Goal: Task Accomplishment & Management: Complete application form

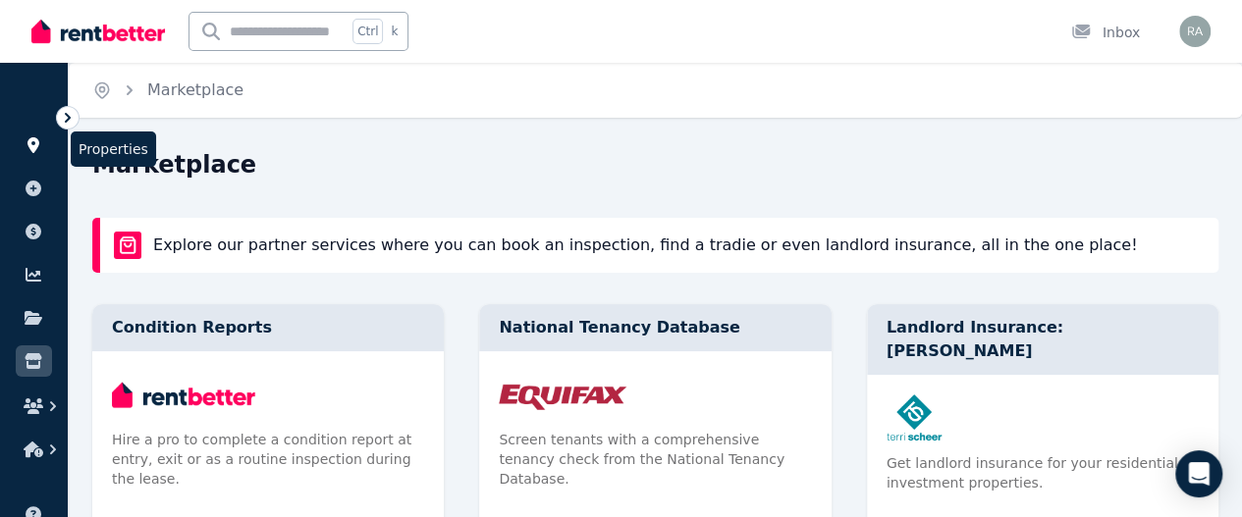
click at [41, 138] on icon at bounding box center [34, 145] width 20 height 16
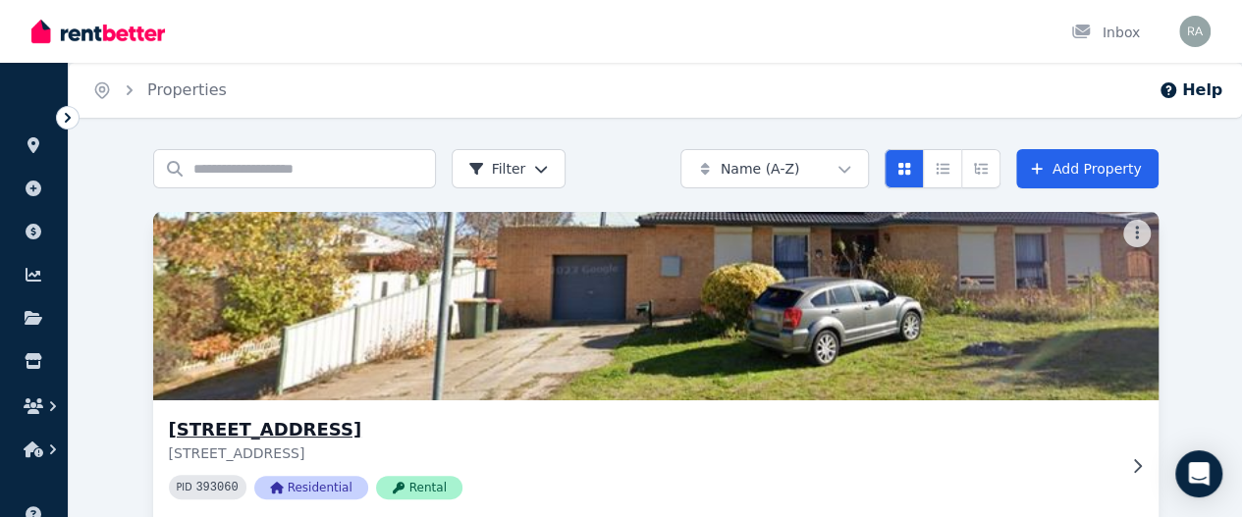
click at [228, 338] on img at bounding box center [655, 306] width 1055 height 198
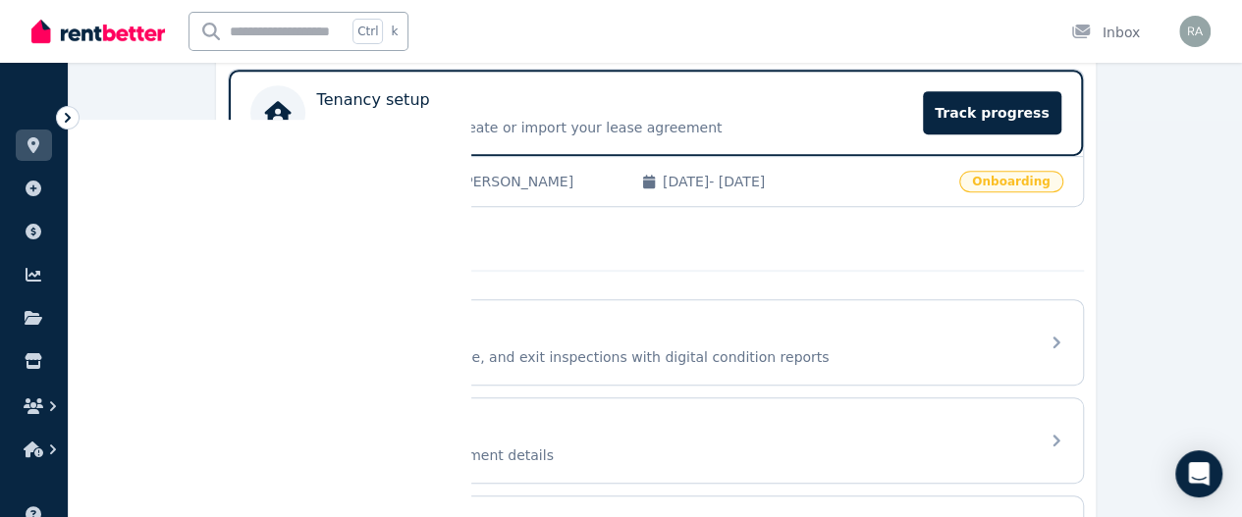
scroll to position [399, 0]
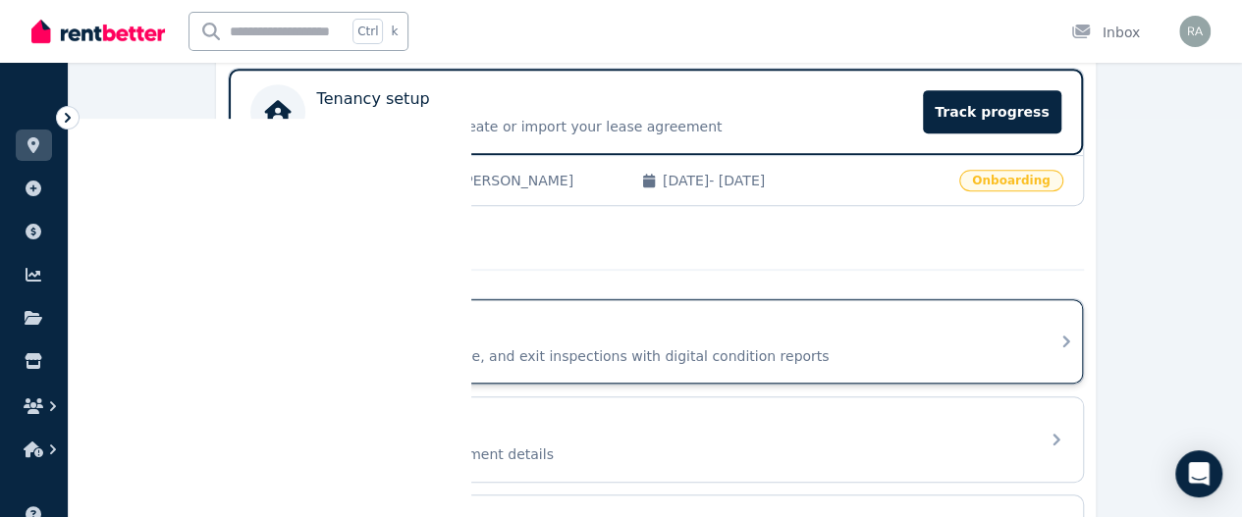
click at [752, 326] on div "Condition report" at bounding box center [671, 329] width 711 height 24
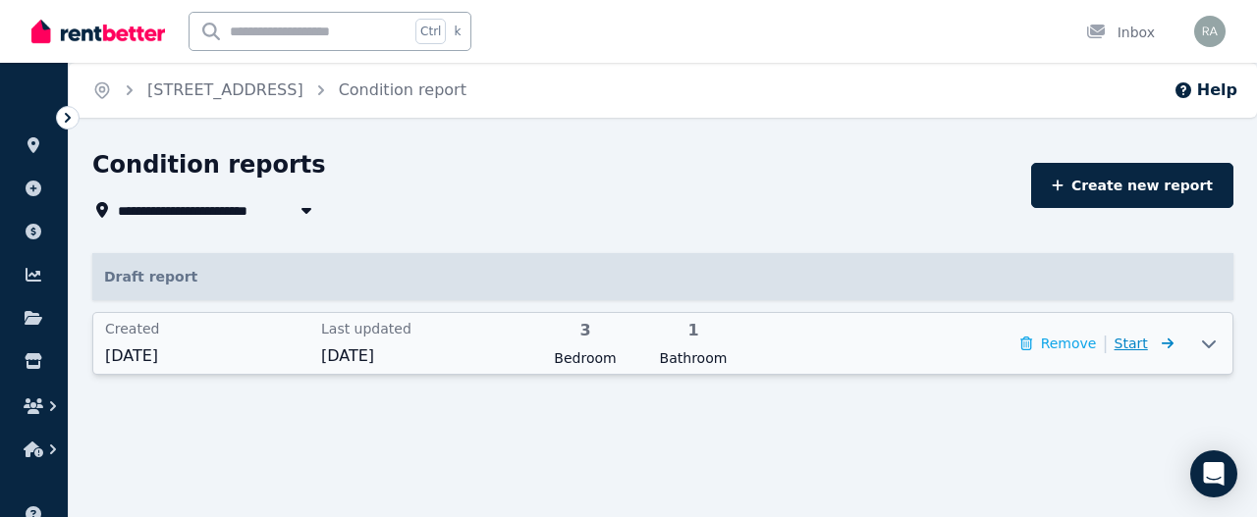
click at [1154, 343] on icon at bounding box center [1164, 344] width 20 height 14
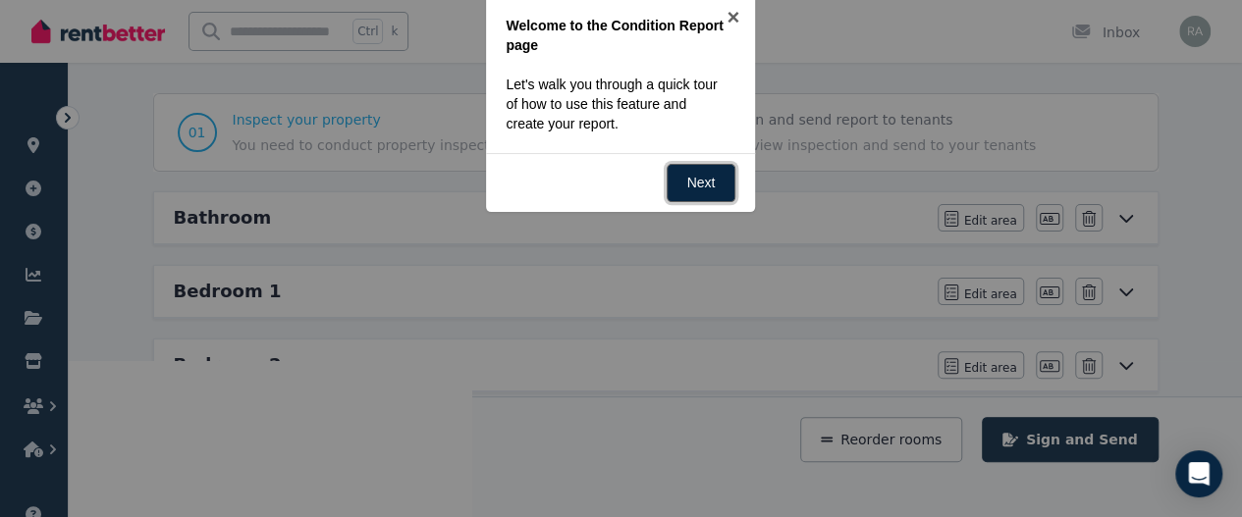
scroll to position [155, 0]
click at [689, 176] on link "Next" at bounding box center [702, 184] width 70 height 38
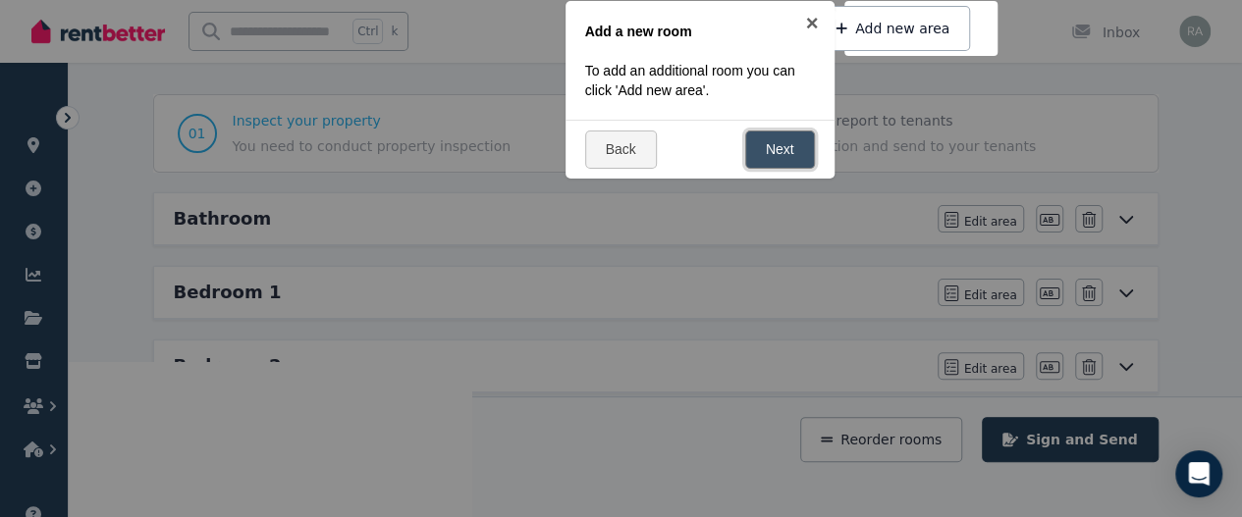
click at [786, 160] on link "Next" at bounding box center [780, 150] width 70 height 38
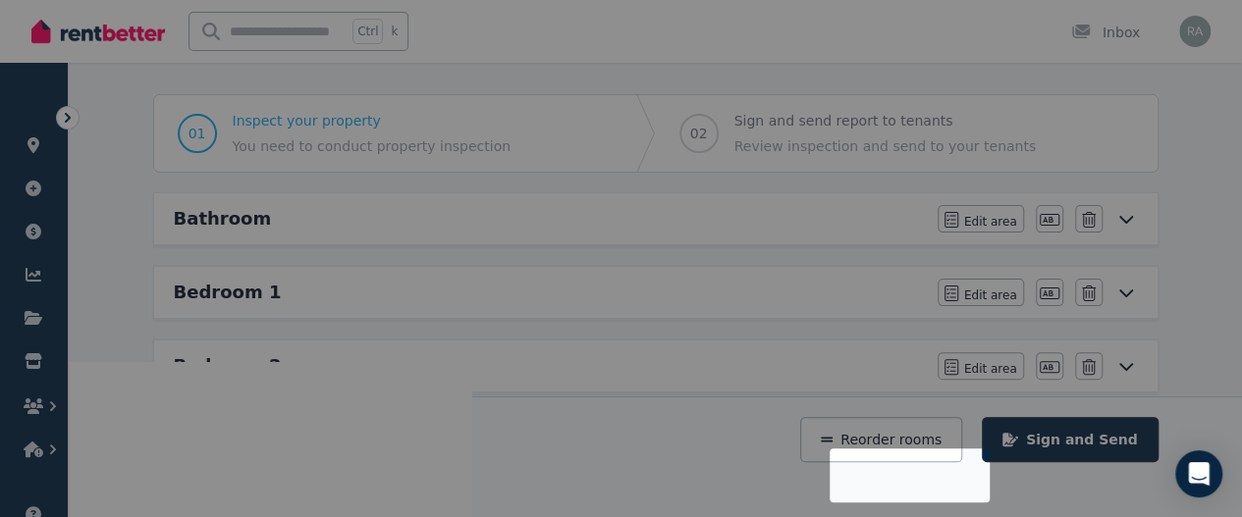
scroll to position [402, 0]
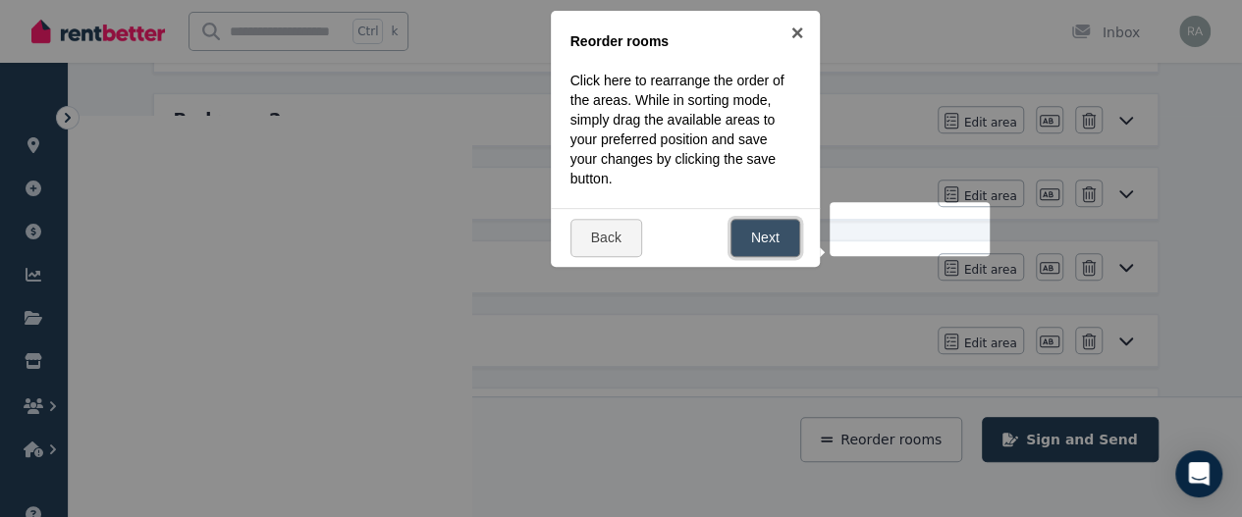
click at [776, 231] on link "Next" at bounding box center [765, 238] width 70 height 38
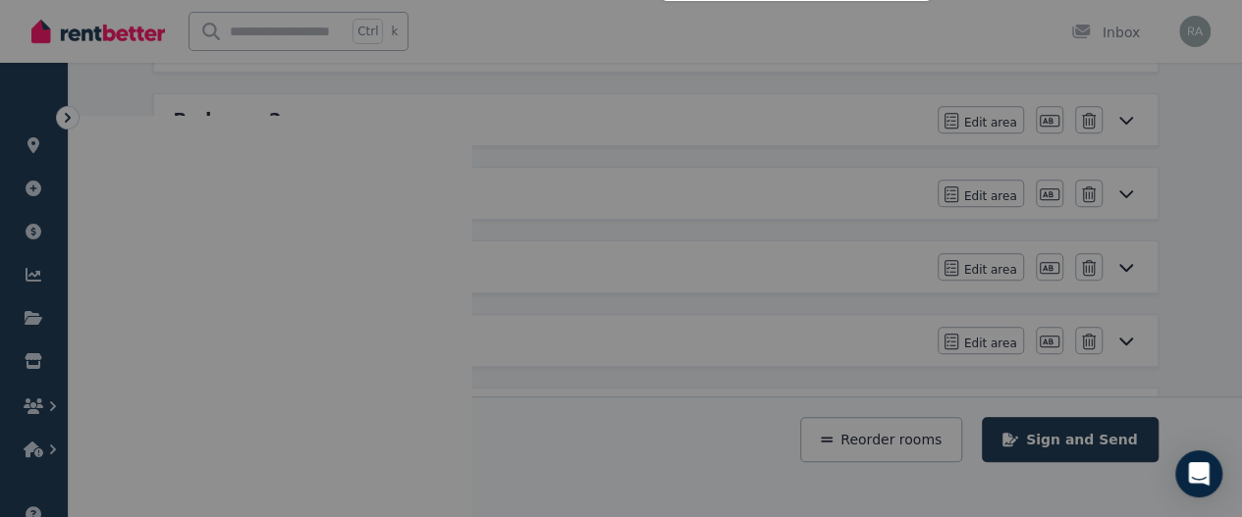
scroll to position [114, 0]
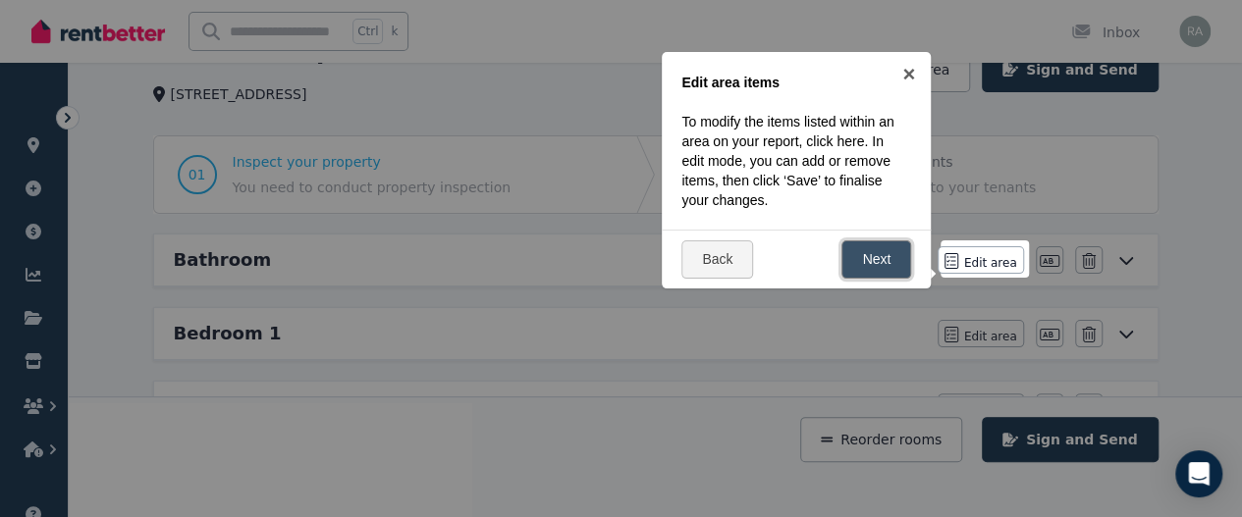
click at [875, 265] on link "Next" at bounding box center [876, 260] width 70 height 38
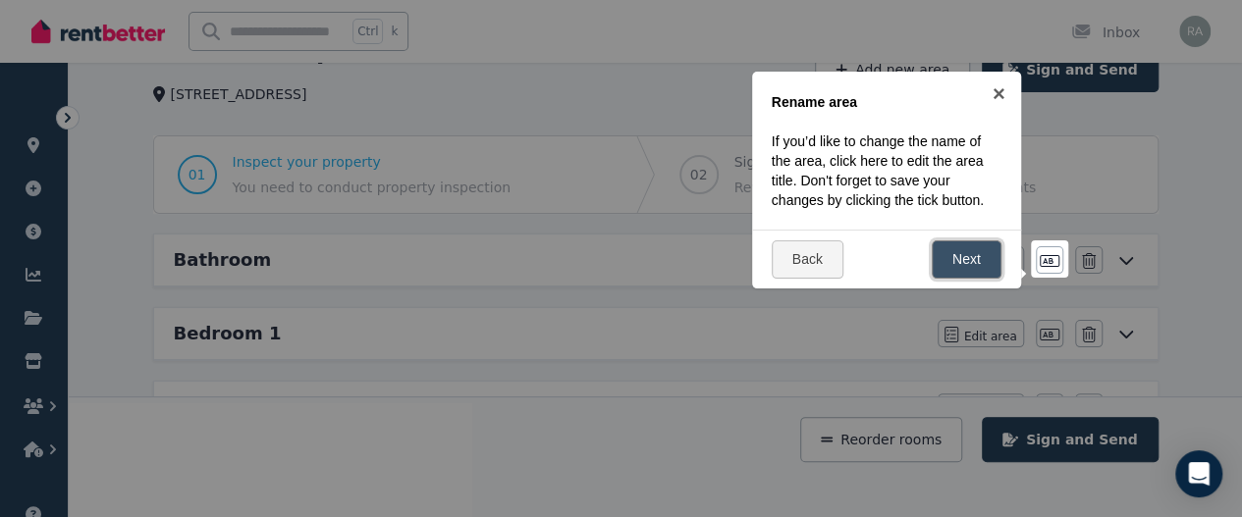
click at [960, 249] on link "Next" at bounding box center [967, 260] width 70 height 38
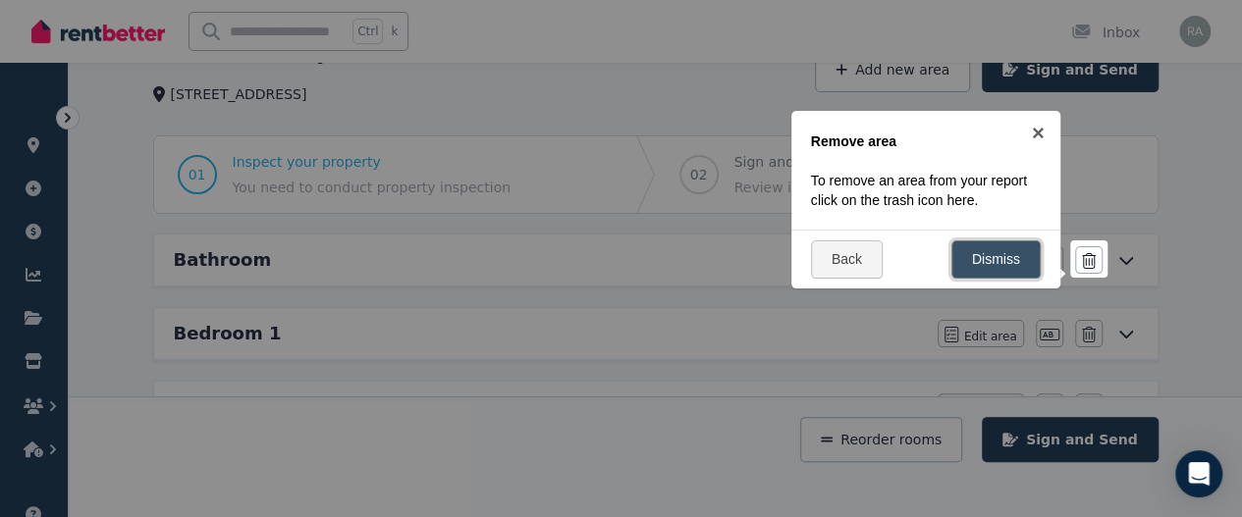
click at [978, 267] on link "Dismiss" at bounding box center [995, 260] width 89 height 38
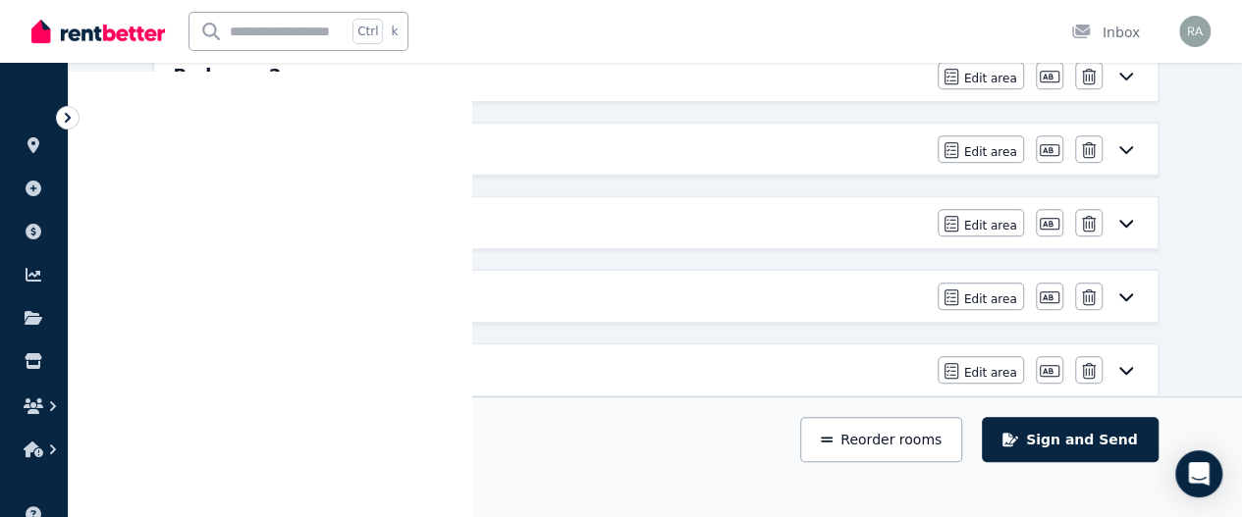
scroll to position [186, 0]
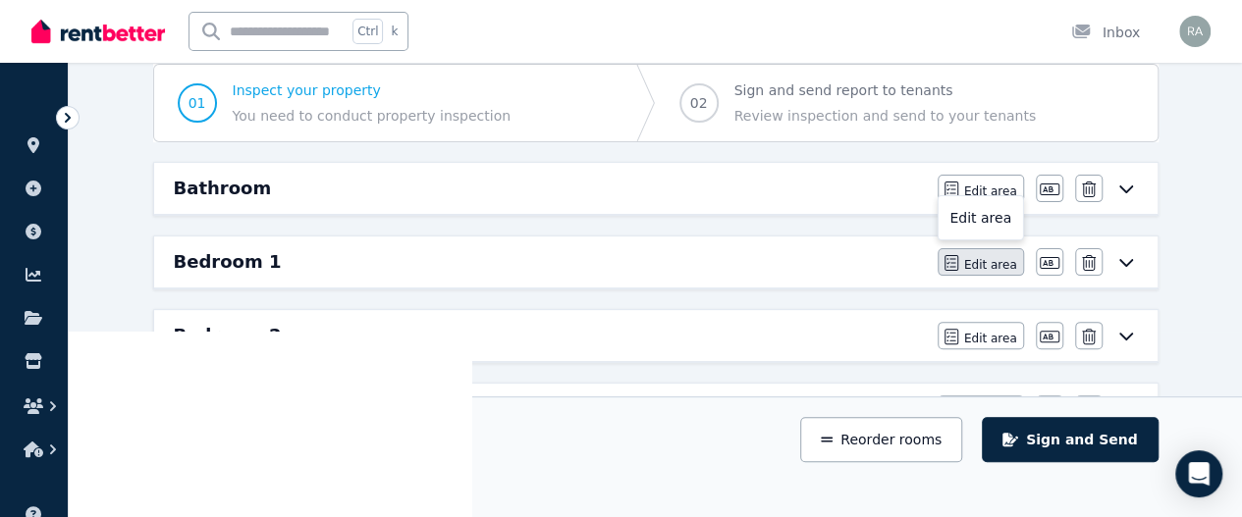
click at [1008, 265] on span "Edit area" at bounding box center [990, 265] width 53 height 16
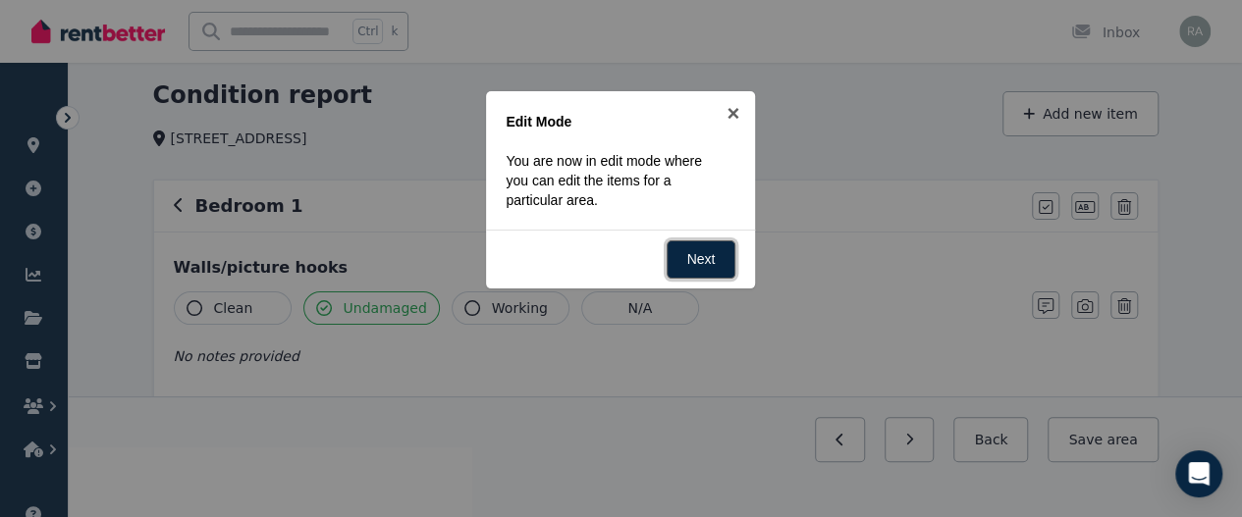
scroll to position [71, 0]
click at [721, 244] on link "Next" at bounding box center [702, 259] width 70 height 38
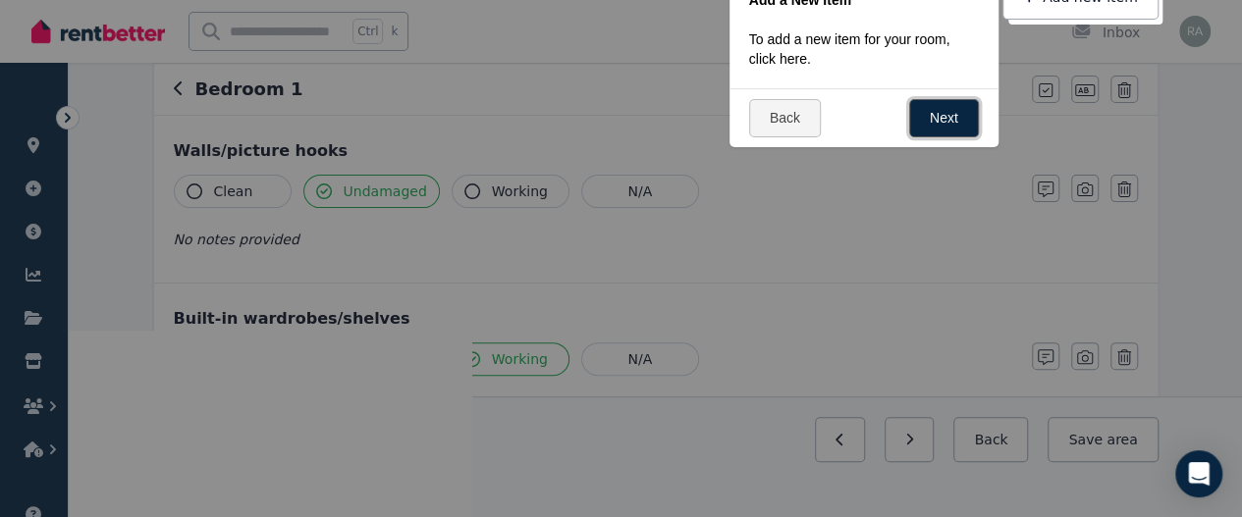
scroll to position [188, 0]
click at [953, 110] on link "Next" at bounding box center [944, 117] width 70 height 38
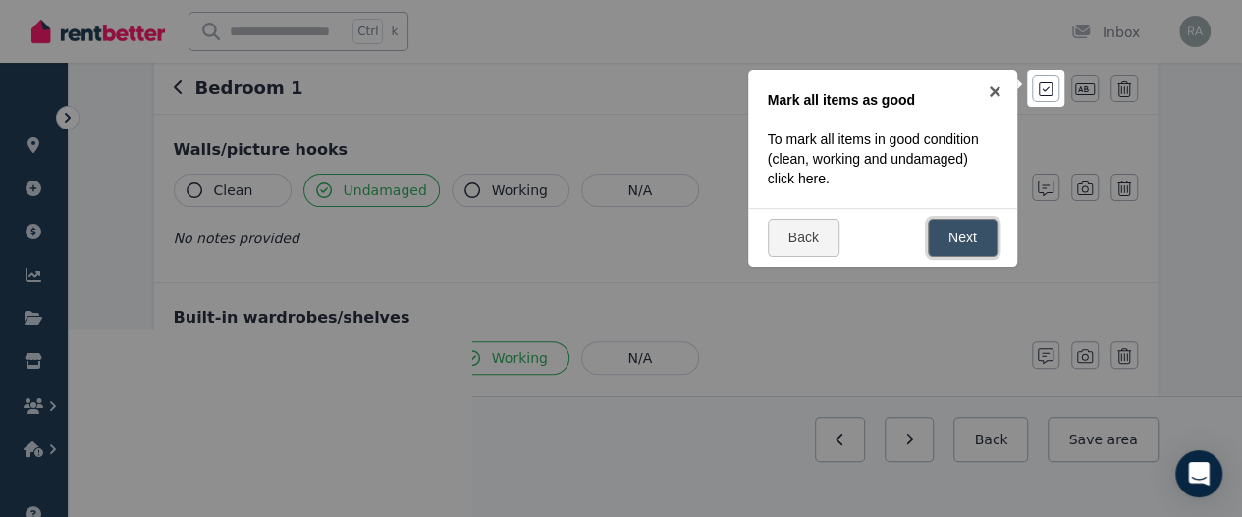
click at [970, 241] on link "Next" at bounding box center [963, 238] width 70 height 38
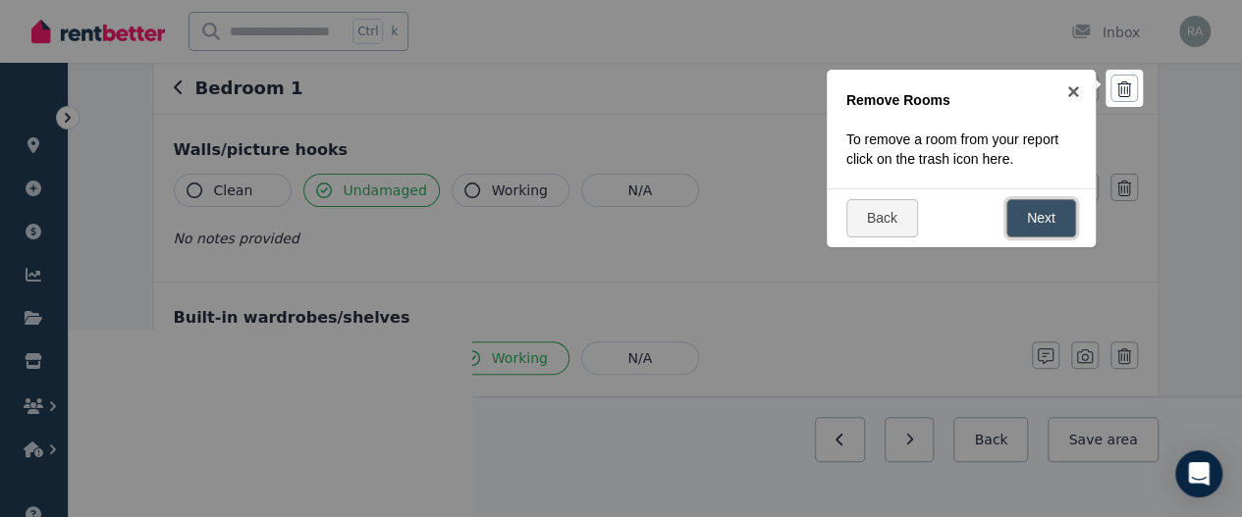
click at [1041, 199] on link "Next" at bounding box center [1041, 218] width 70 height 38
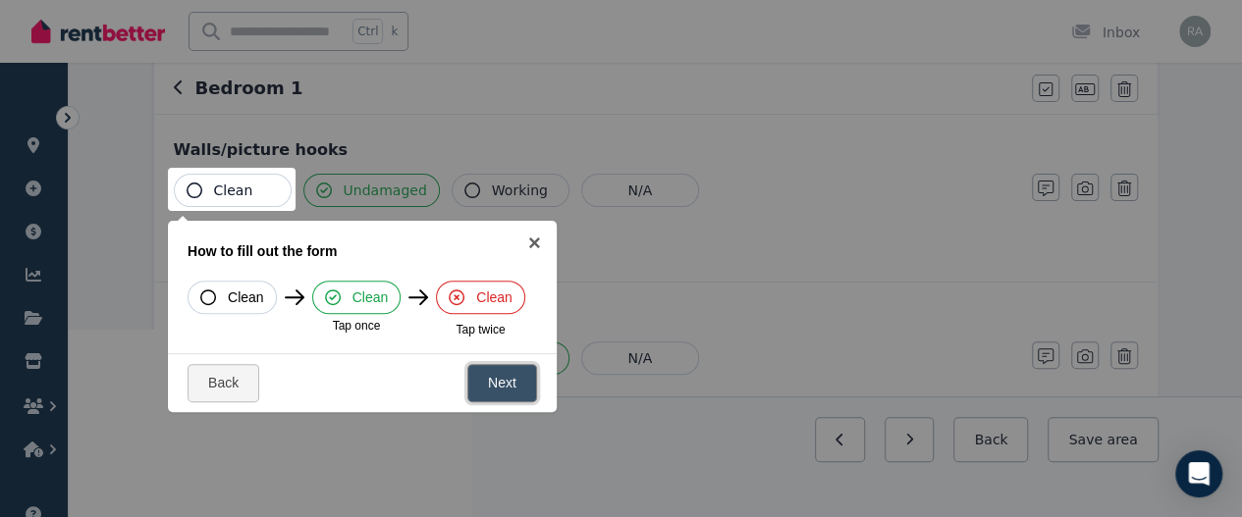
click at [496, 382] on link "Next" at bounding box center [502, 383] width 70 height 38
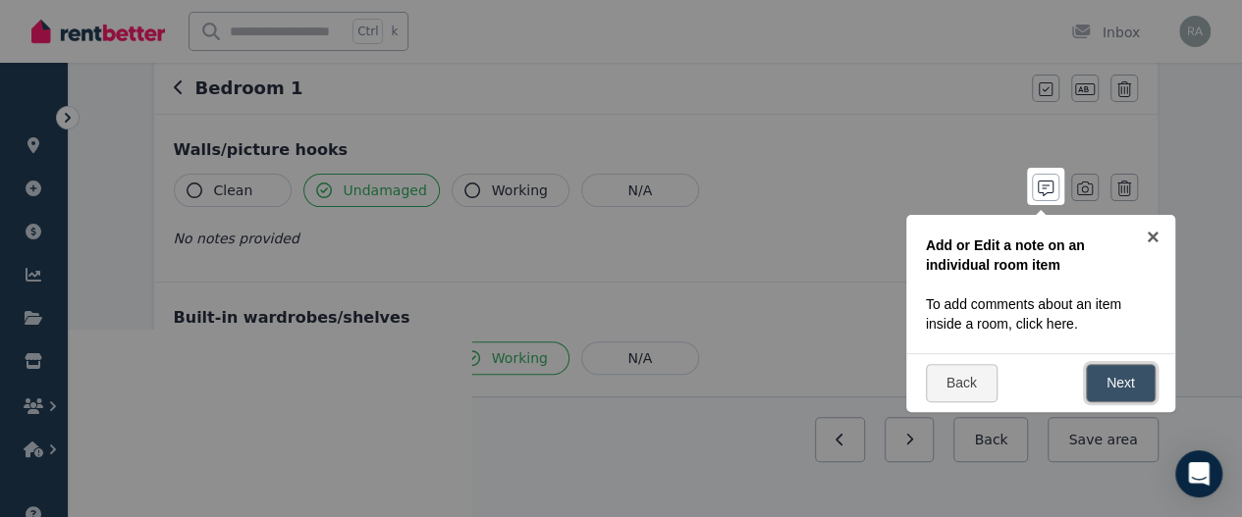
click at [1124, 380] on link "Next" at bounding box center [1121, 383] width 70 height 38
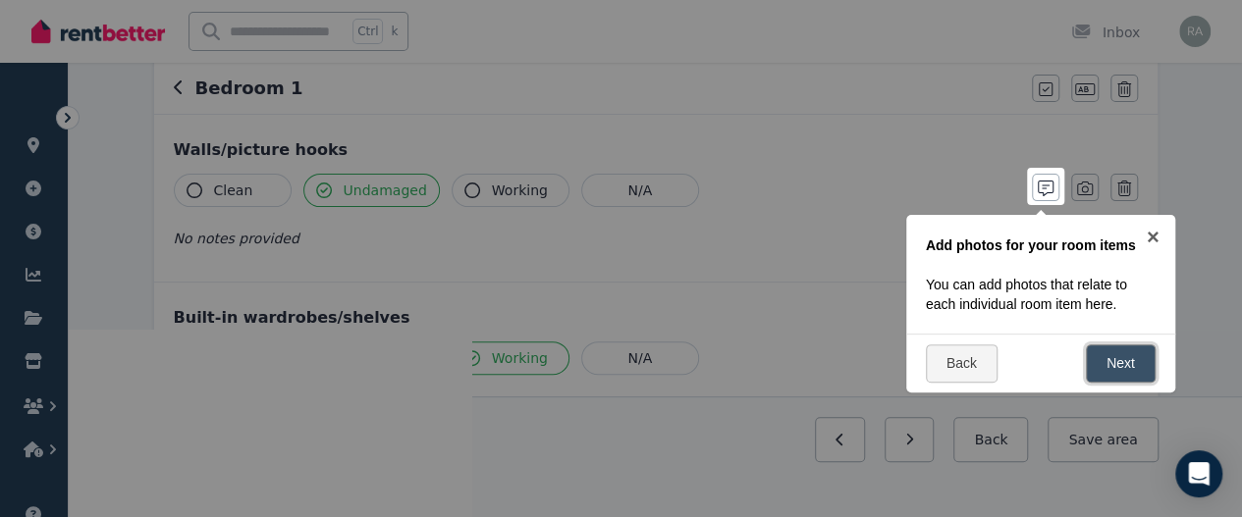
click at [1124, 380] on link "Next" at bounding box center [1121, 364] width 70 height 38
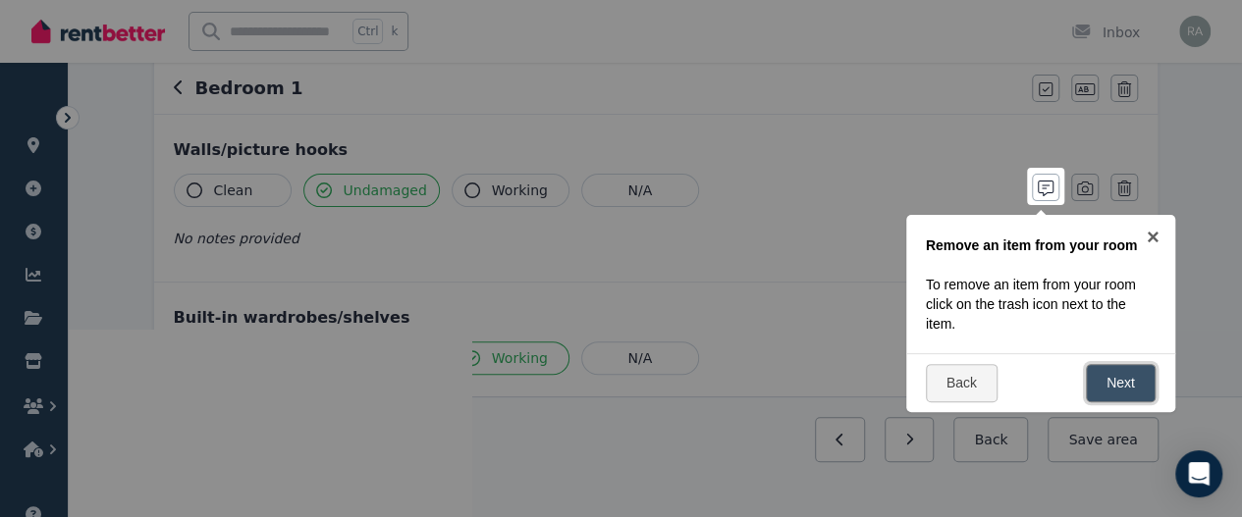
click at [1121, 366] on link "Next" at bounding box center [1121, 383] width 70 height 38
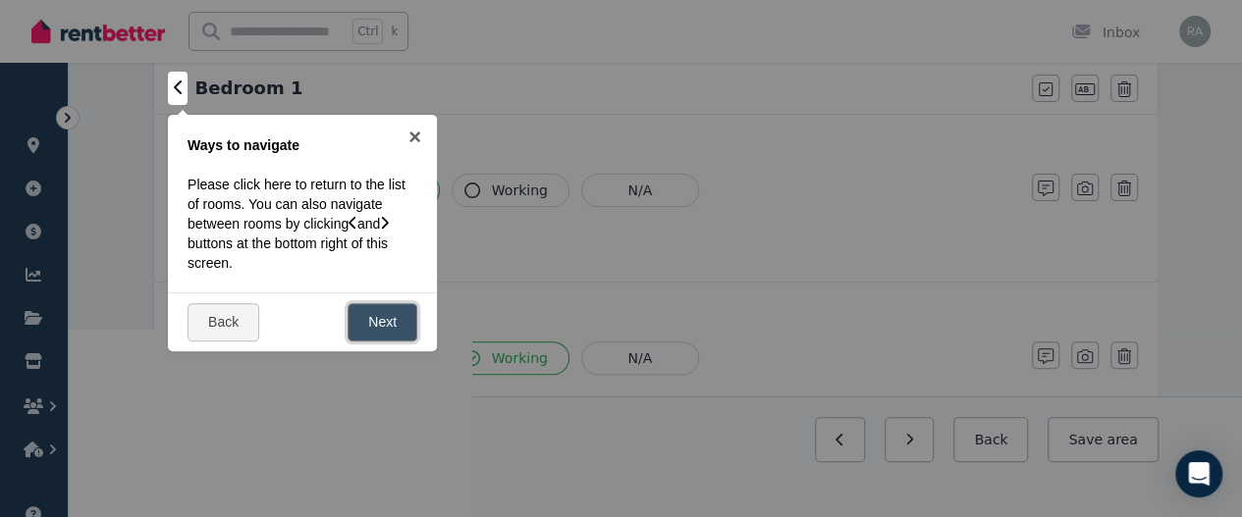
click at [367, 316] on link "Next" at bounding box center [383, 322] width 70 height 38
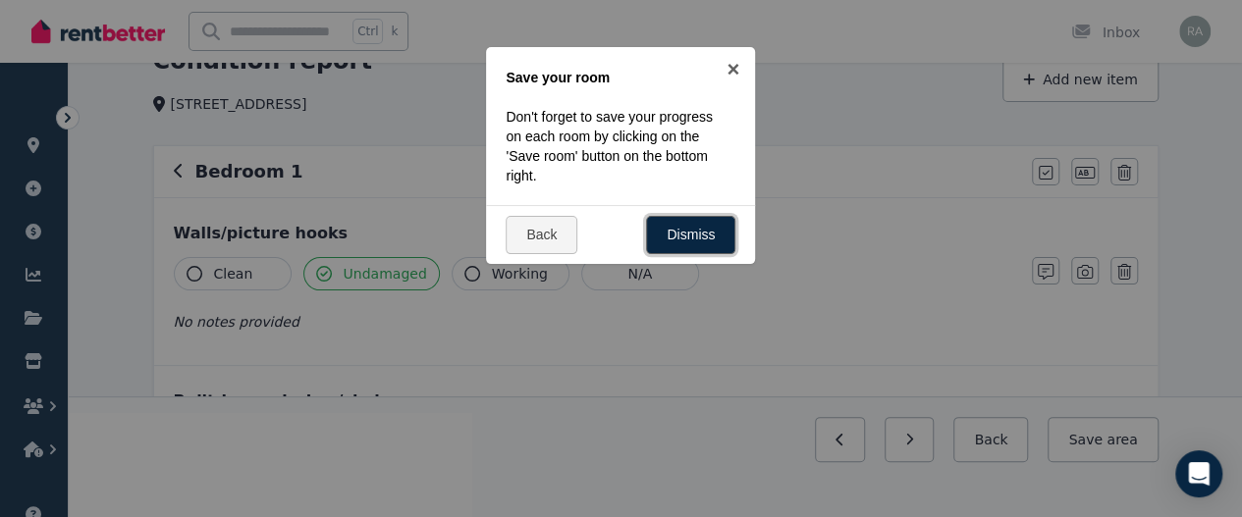
scroll to position [0, 0]
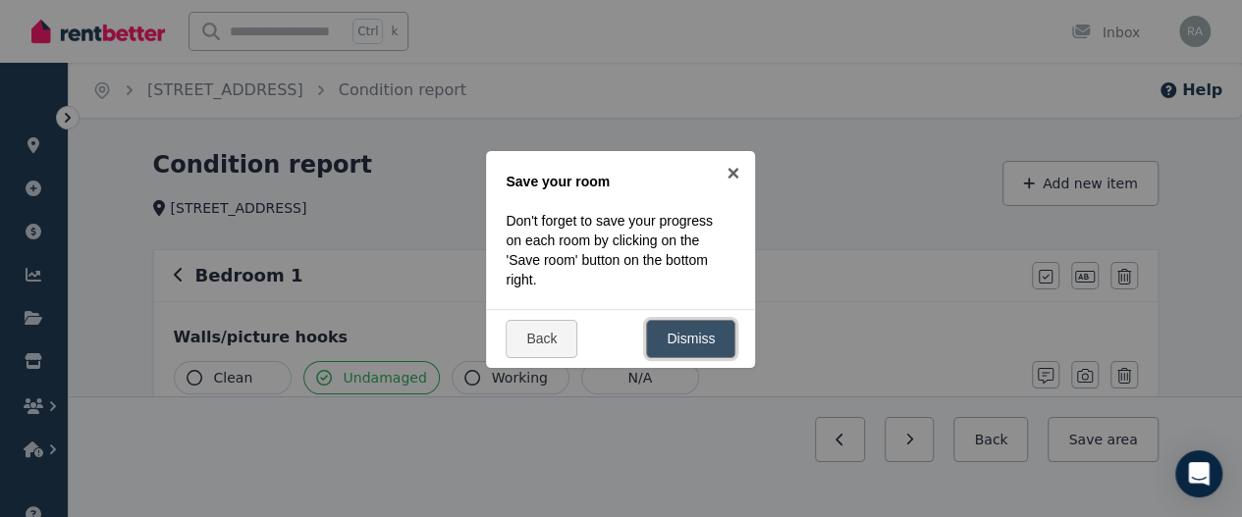
click at [683, 346] on link "Dismiss" at bounding box center [690, 339] width 89 height 38
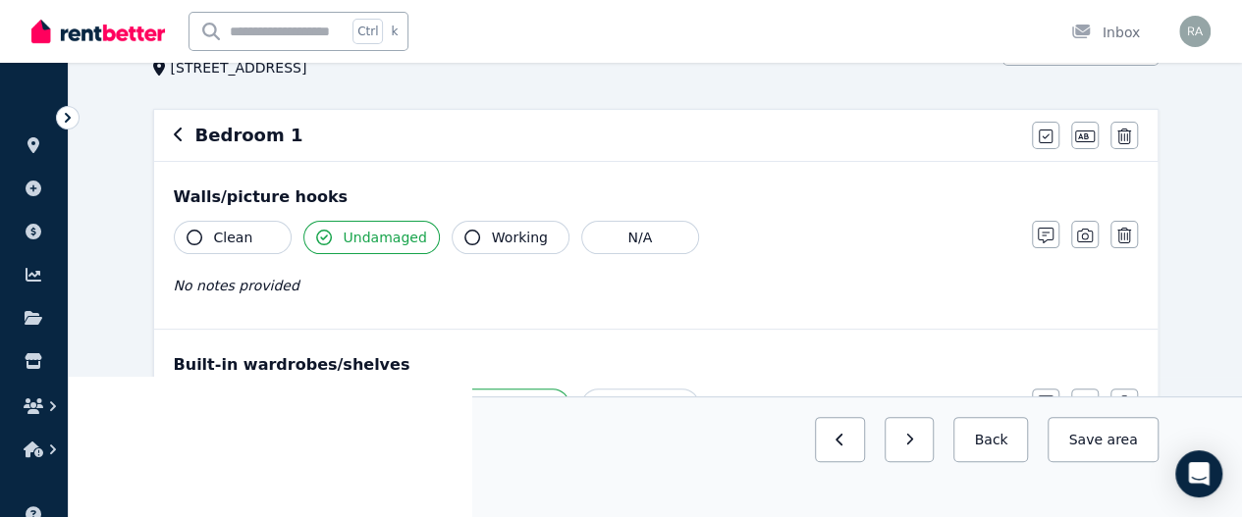
scroll to position [139, 0]
click at [181, 134] on icon "button" at bounding box center [179, 136] width 10 height 16
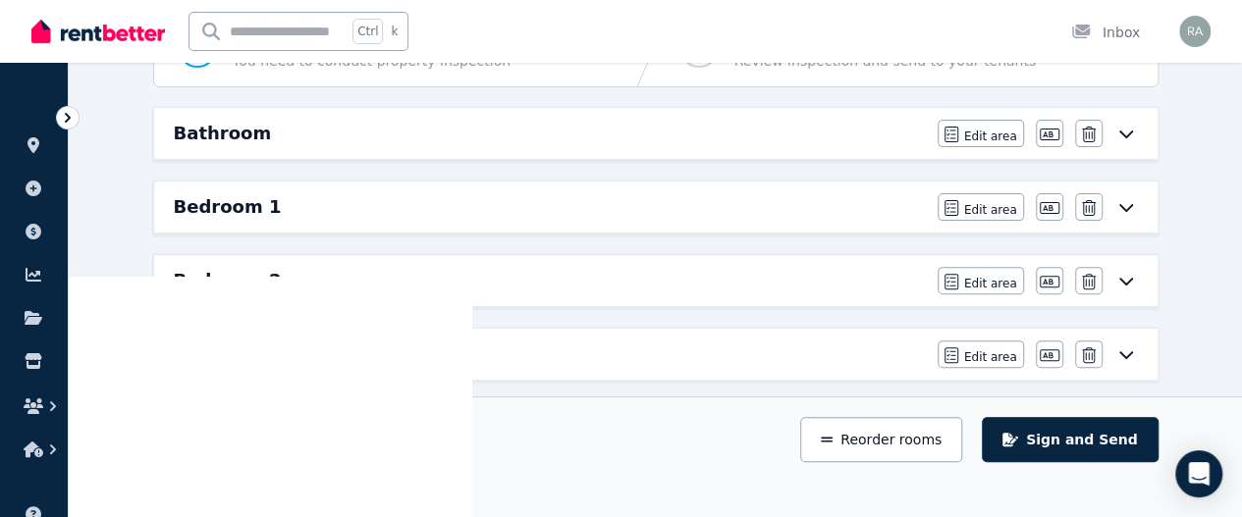
scroll to position [242, 0]
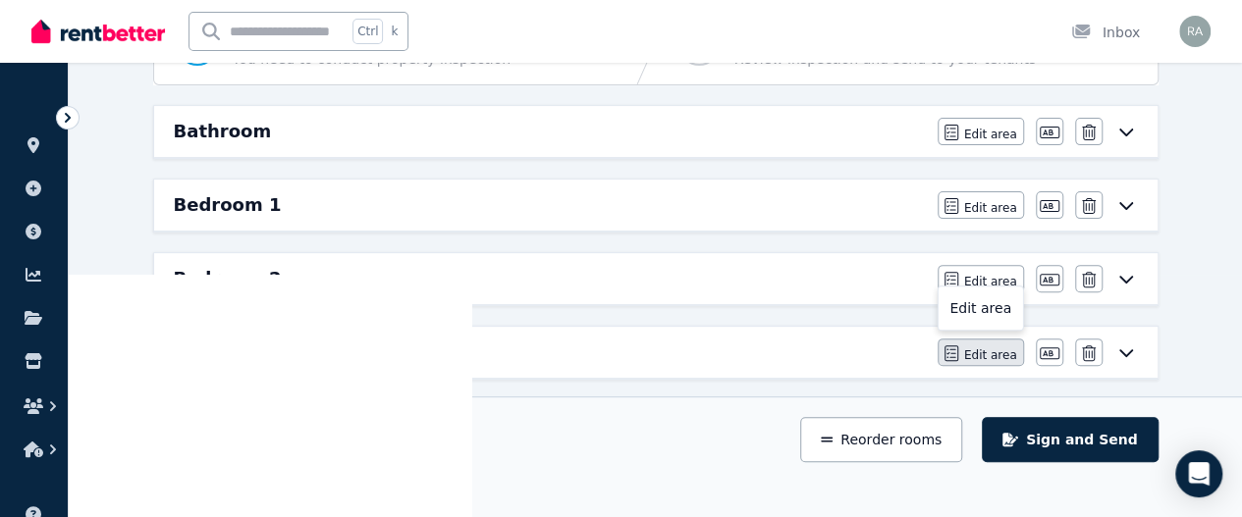
click at [988, 350] on span "Edit area" at bounding box center [990, 356] width 53 height 16
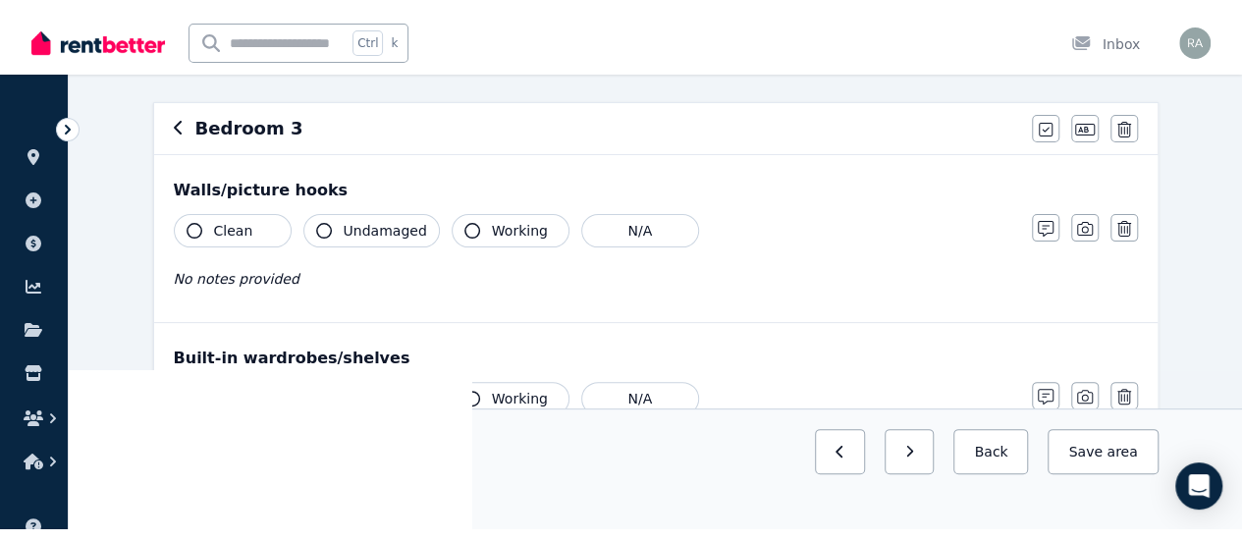
scroll to position [155, 0]
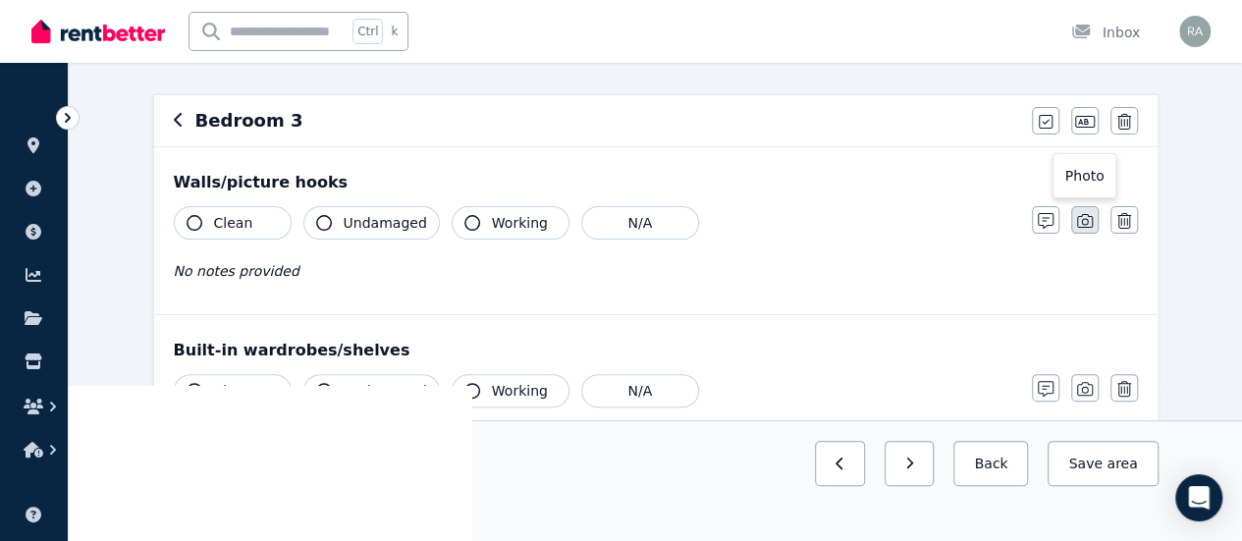
click at [1082, 214] on icon "button" at bounding box center [1085, 221] width 16 height 16
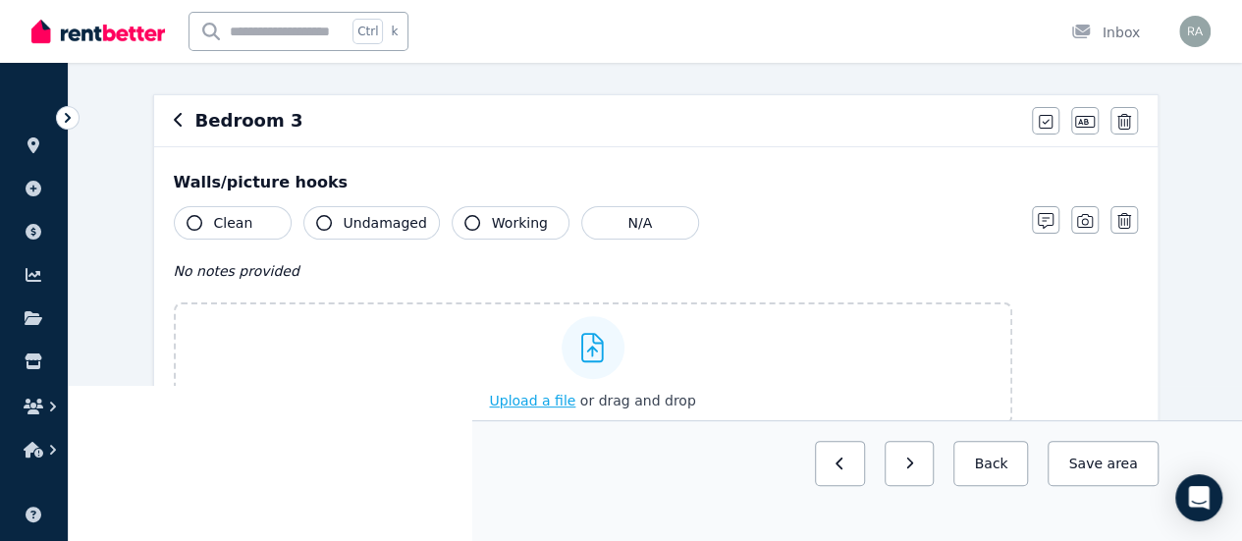
click at [581, 347] on icon at bounding box center [592, 347] width 23 height 29
click at [0, 0] on input "Upload a file or drag and drop" at bounding box center [0, 0] width 0 height 0
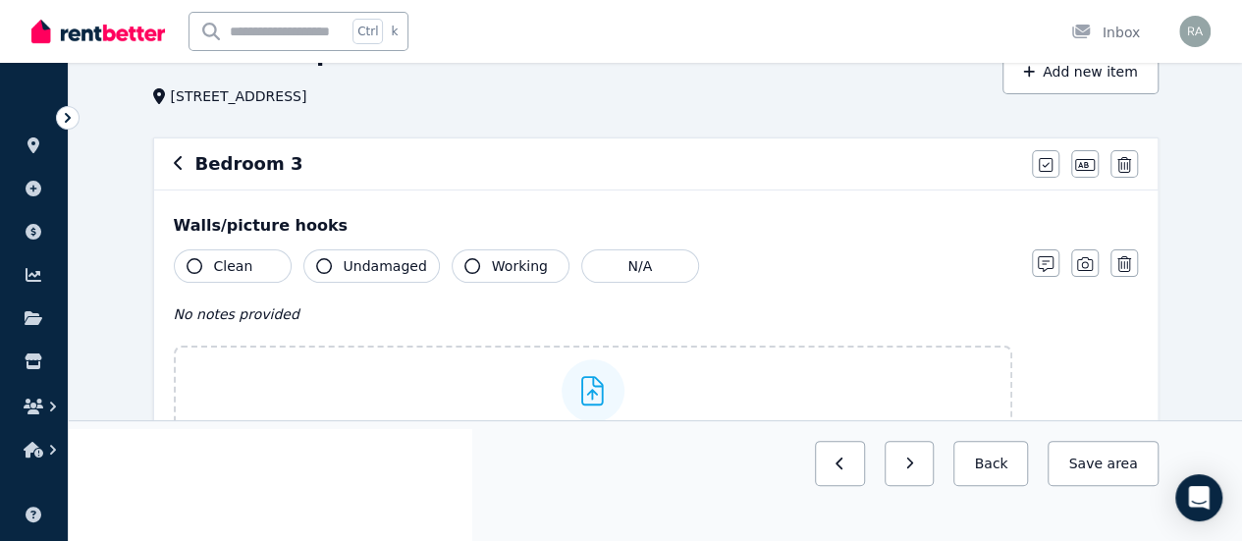
scroll to position [104, 0]
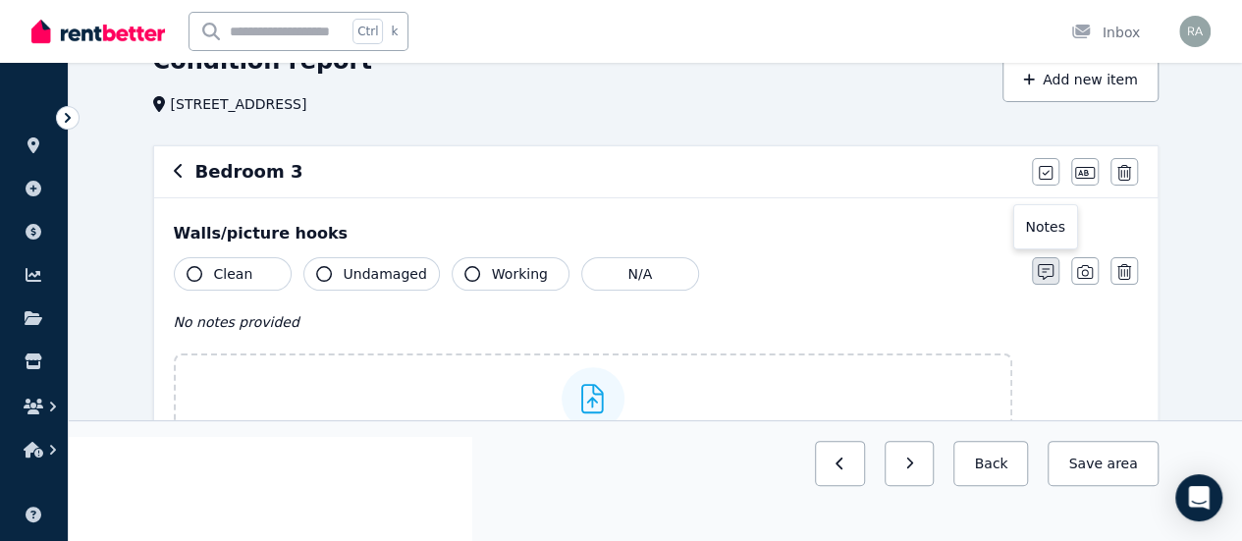
click at [1043, 268] on icon "button" at bounding box center [1046, 272] width 16 height 16
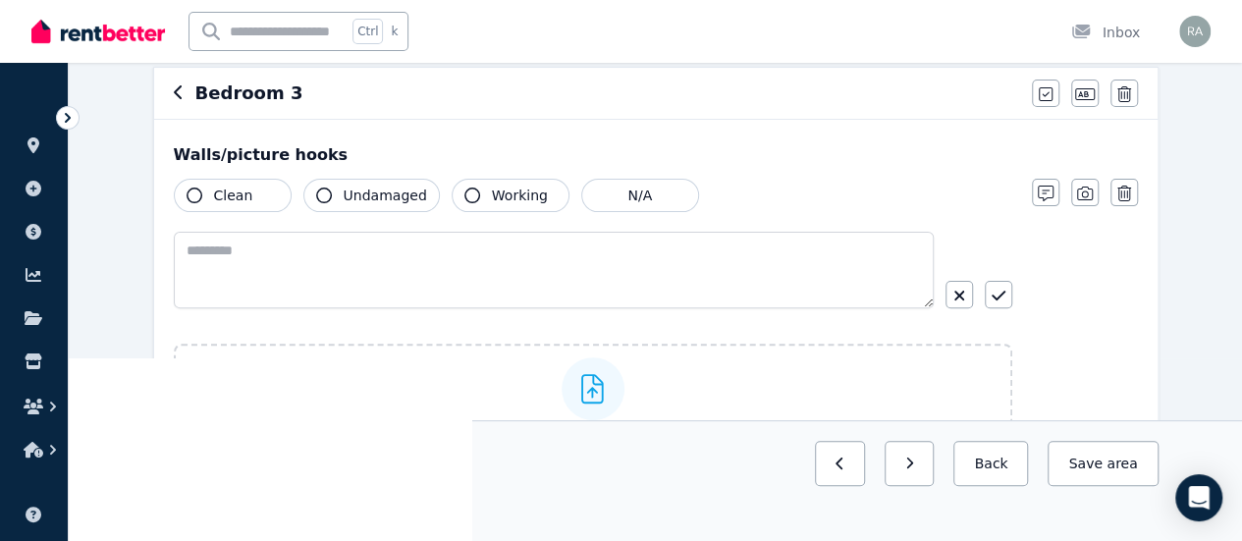
scroll to position [181, 0]
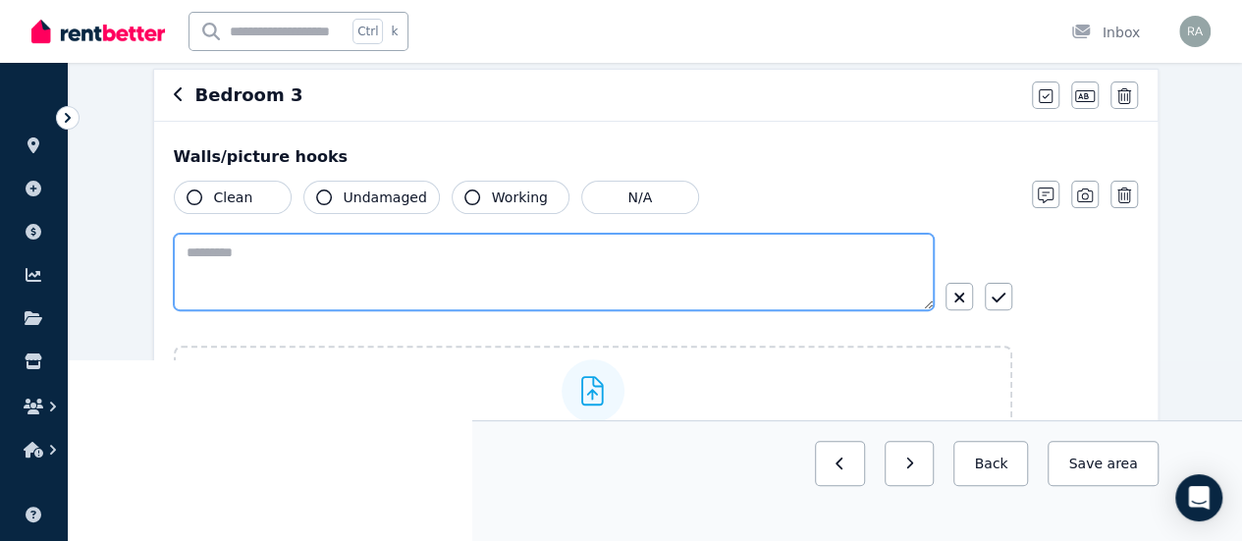
click at [206, 261] on textarea at bounding box center [554, 272] width 760 height 77
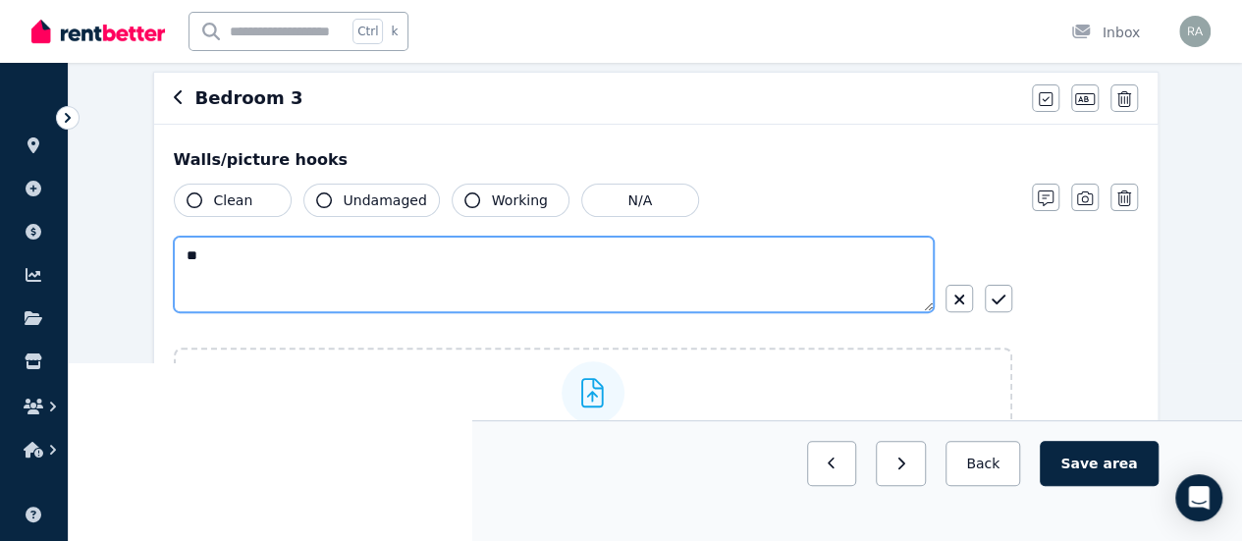
type textarea "*"
click at [412, 262] on textarea "**********" at bounding box center [554, 275] width 761 height 76
click at [643, 254] on textarea "**********" at bounding box center [554, 275] width 761 height 76
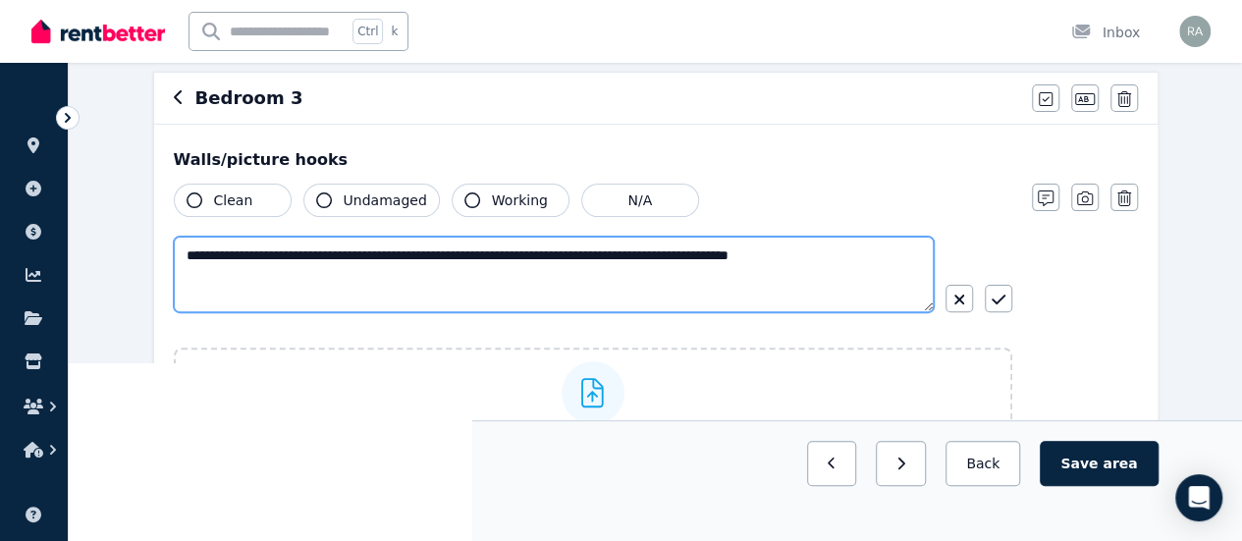
click at [715, 260] on textarea "**********" at bounding box center [554, 275] width 761 height 76
click at [876, 250] on textarea "**********" at bounding box center [554, 275] width 761 height 76
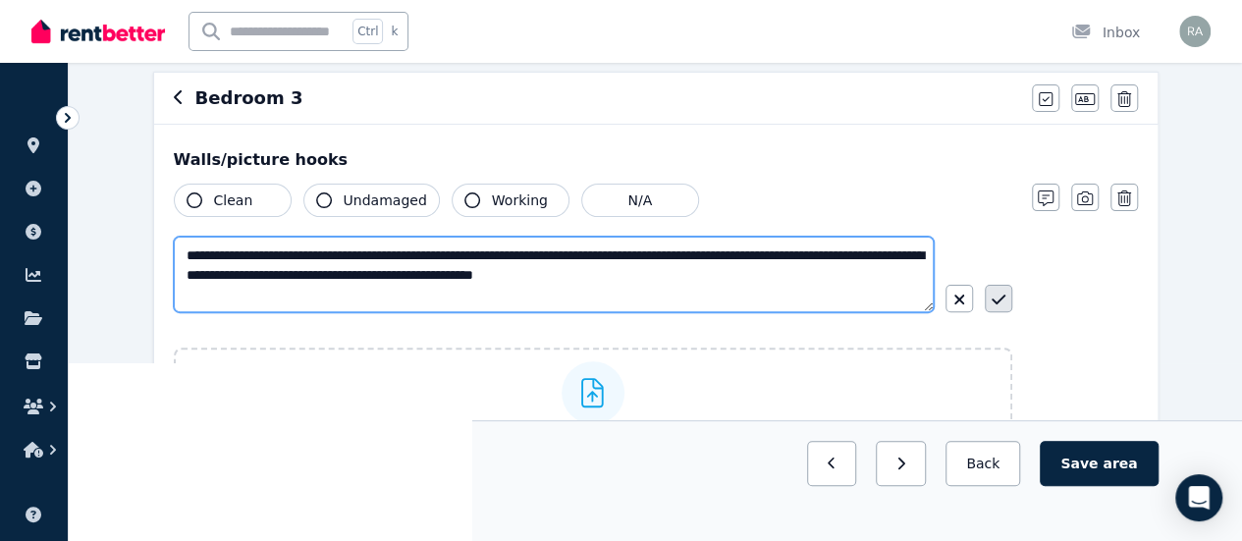
type textarea "**********"
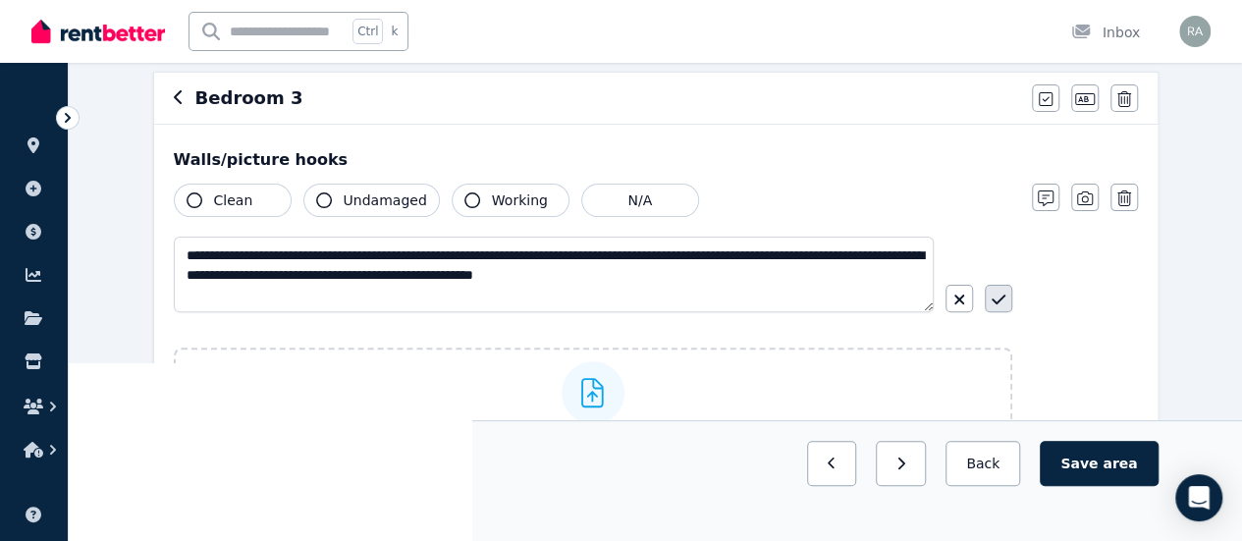
click at [1008, 293] on button "button" at bounding box center [998, 298] width 27 height 27
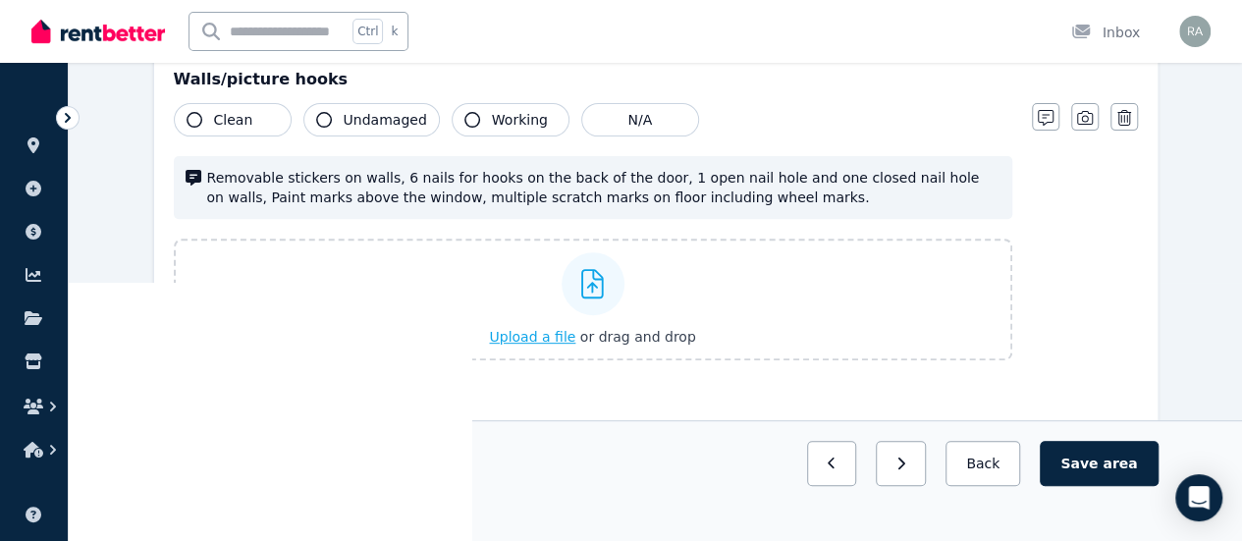
scroll to position [256, 0]
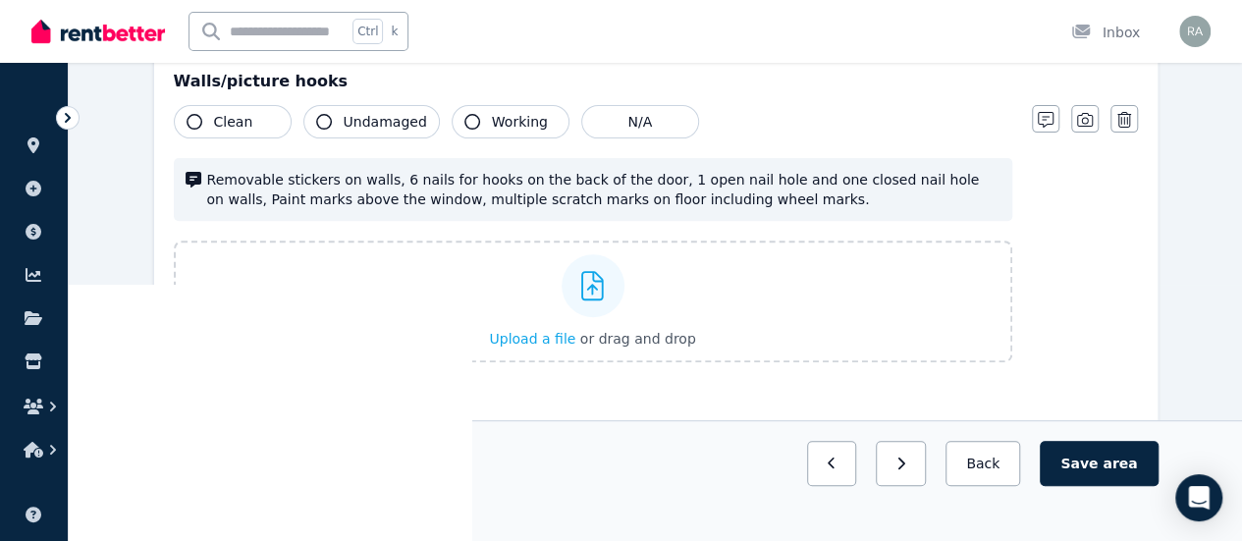
click at [672, 189] on span "Removable stickers on walls, 6 nails for hooks on the back of the door, 1 open …" at bounding box center [603, 189] width 793 height 39
click at [194, 178] on icon at bounding box center [194, 180] width 16 height 16
click at [534, 217] on div "Removable stickers on walls, 6 nails for hooks on the back of the door, 1 open …" at bounding box center [593, 189] width 838 height 63
click at [738, 207] on div "Removable stickers on walls, 6 nails for hooks on the back of the door, 1 open …" at bounding box center [593, 189] width 838 height 63
click at [721, 158] on div "Removable stickers on walls, 6 nails for hooks on the back of the door, 1 open …" at bounding box center [593, 189] width 838 height 63
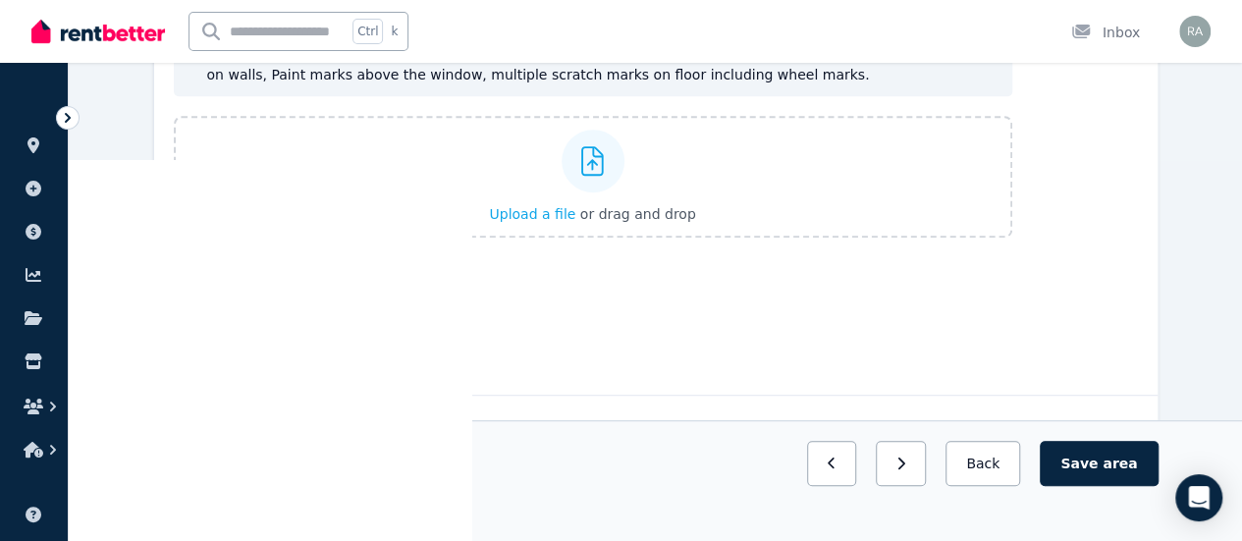
scroll to position [383, 0]
click at [547, 217] on span "Upload a file" at bounding box center [532, 212] width 86 height 16
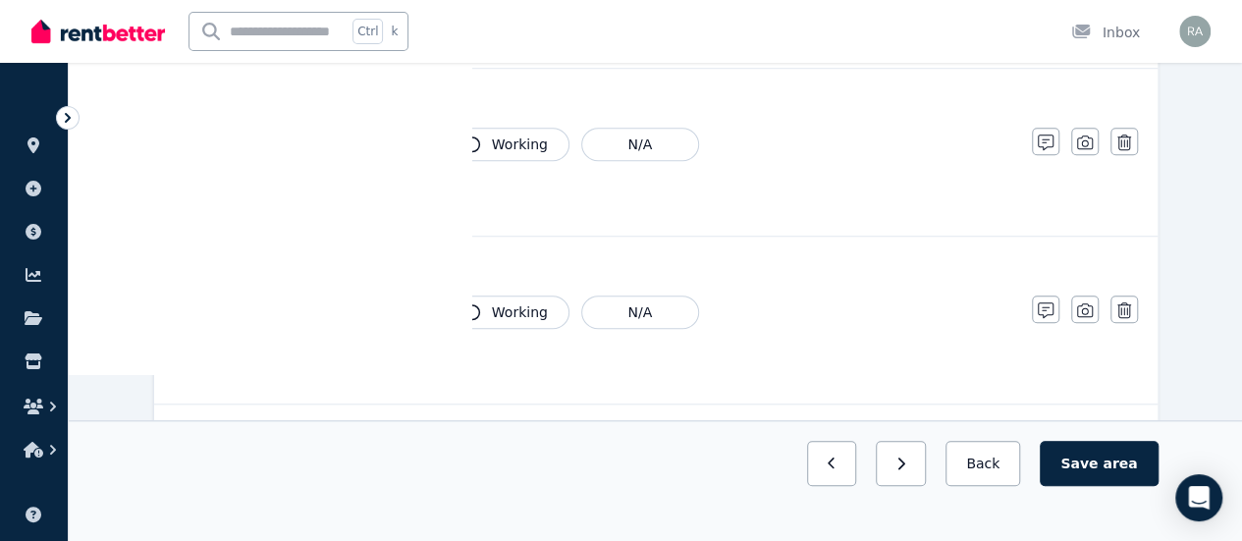
scroll to position [709, 0]
click at [595, 150] on button "N/A" at bounding box center [640, 143] width 118 height 33
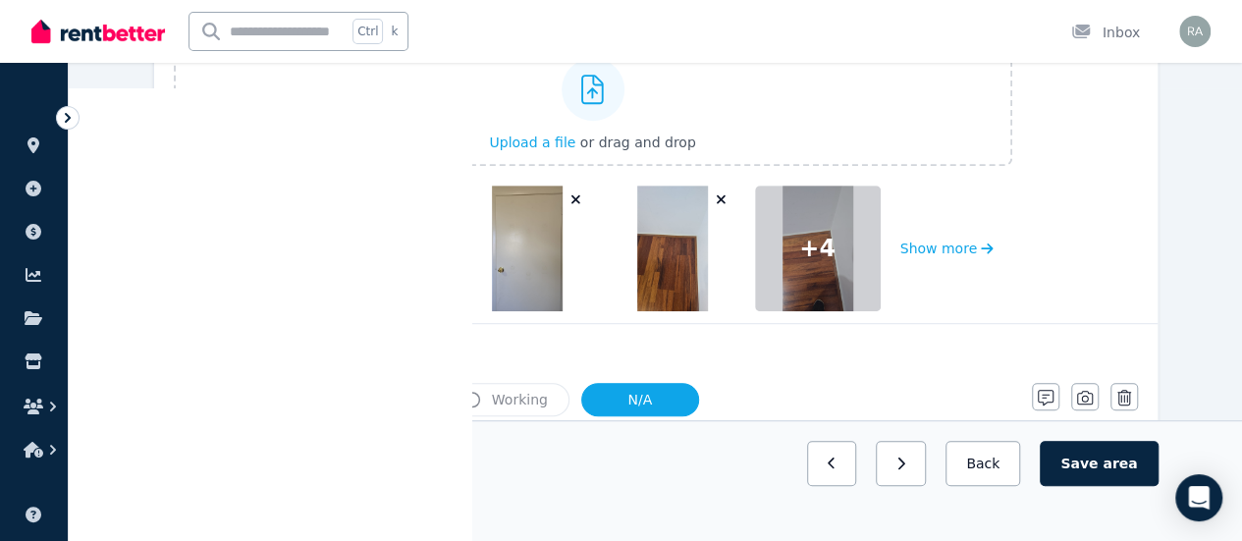
scroll to position [454, 0]
click at [719, 196] on icon "button" at bounding box center [721, 198] width 11 height 14
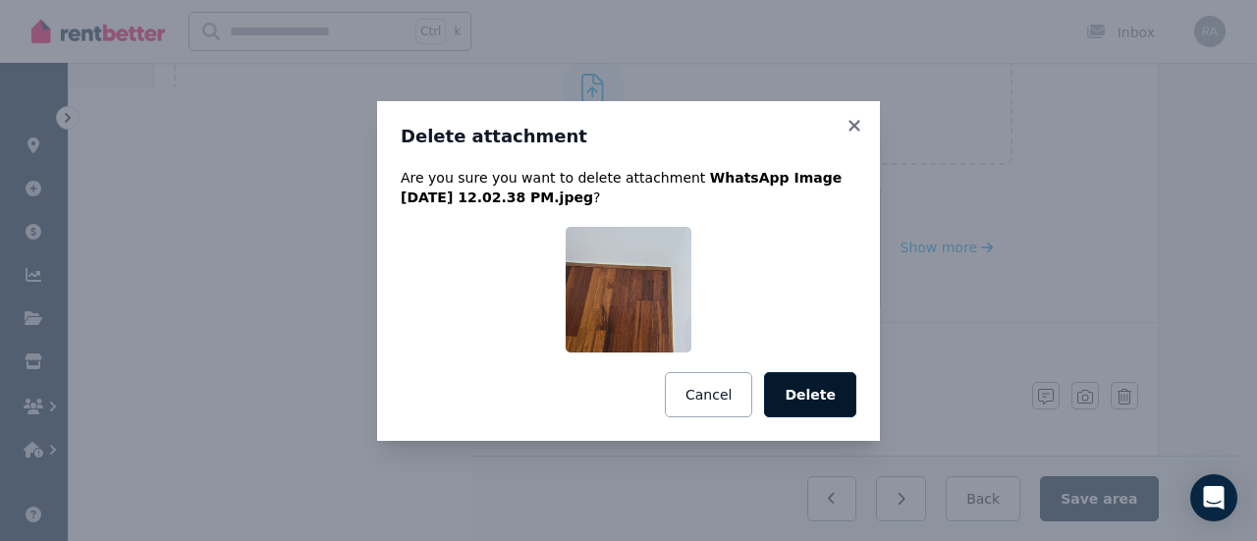
click at [824, 398] on button "Delete" at bounding box center [810, 394] width 92 height 45
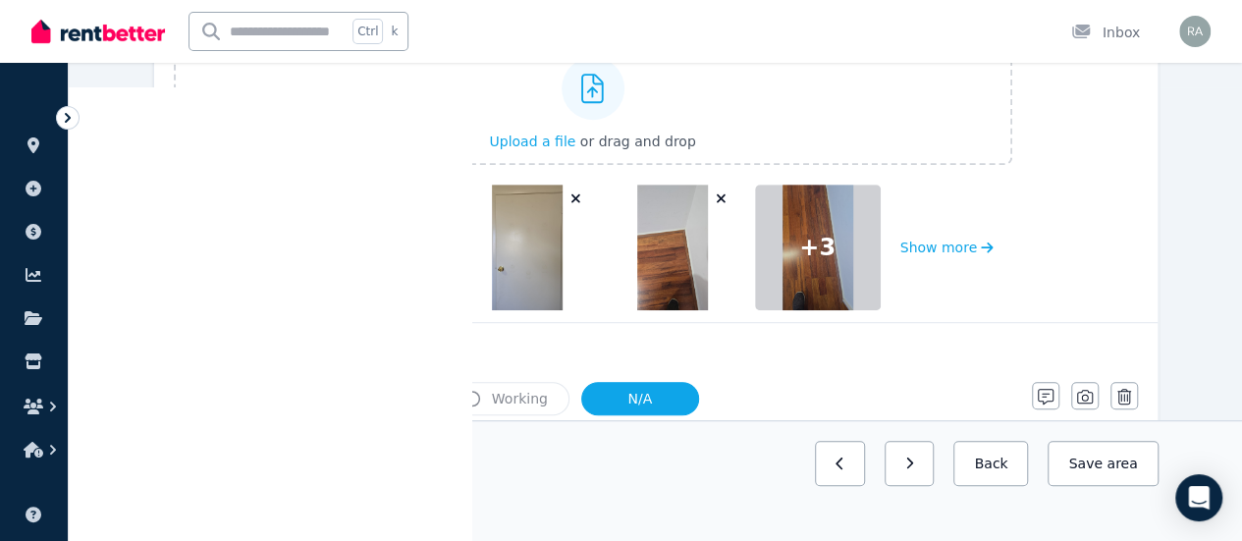
click at [722, 193] on icon "button" at bounding box center [721, 198] width 11 height 14
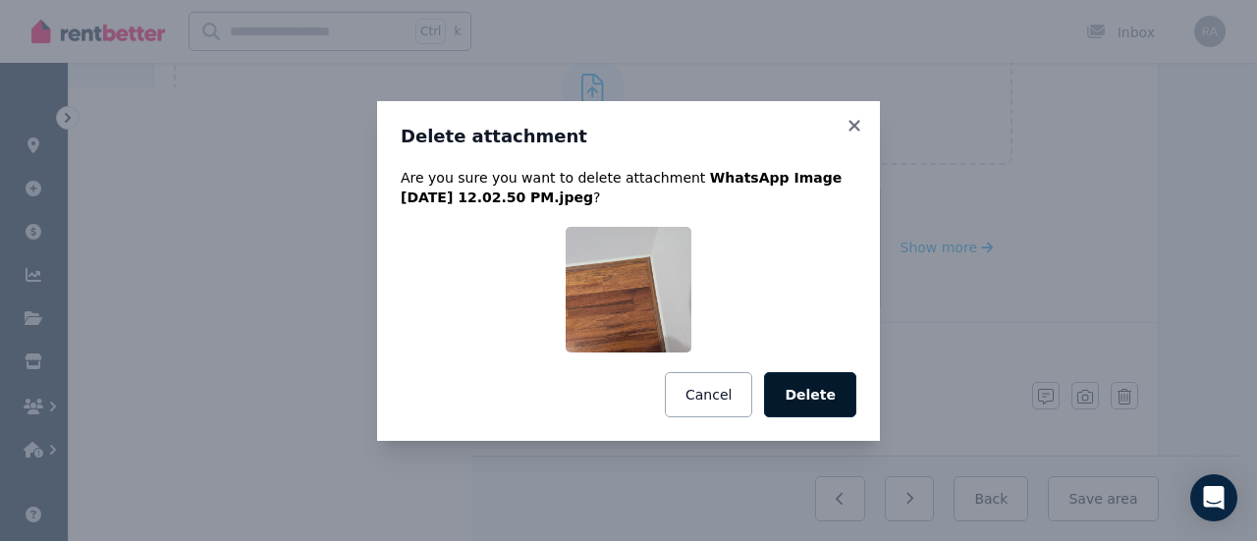
click at [829, 394] on button "Delete" at bounding box center [810, 394] width 92 height 45
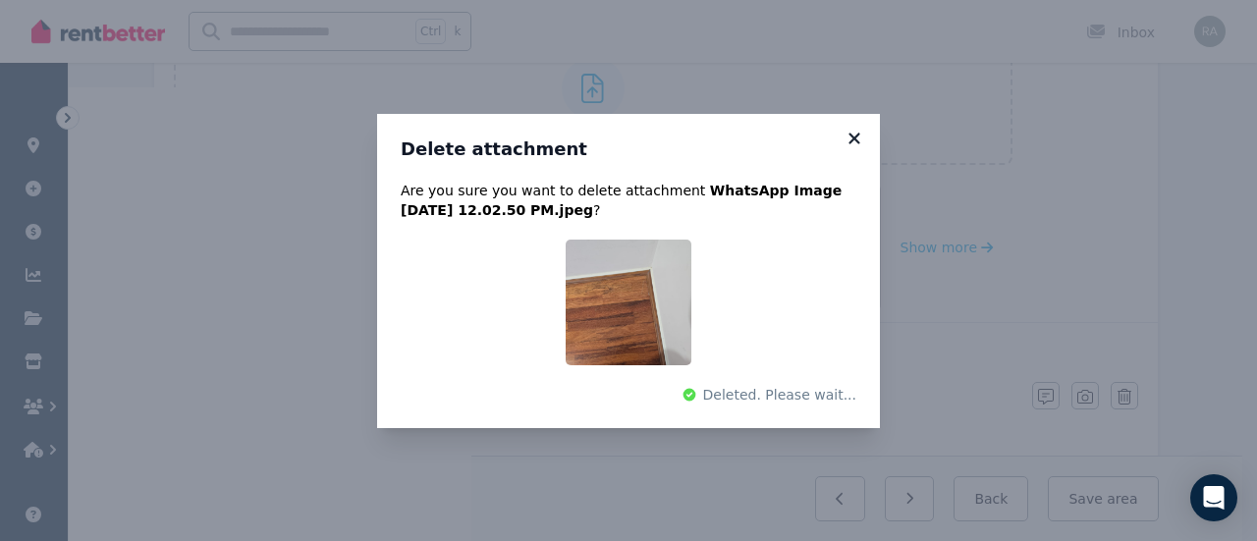
click at [853, 143] on div "Delete attachment Are you sure you want to delete attachment WhatsApp Image [DA…" at bounding box center [628, 270] width 1257 height 541
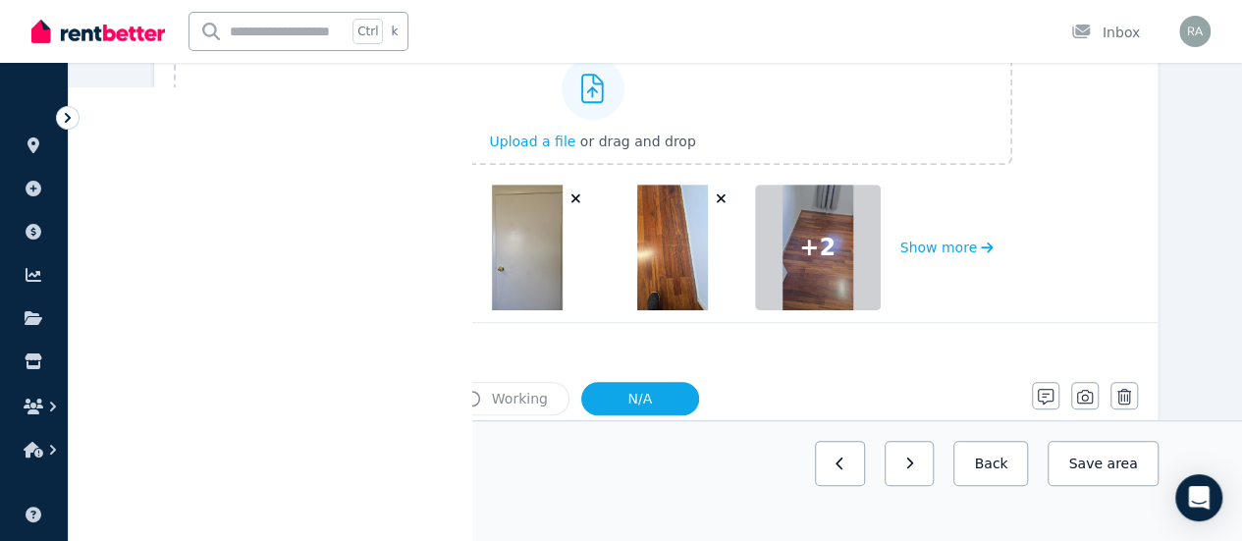
click at [723, 194] on icon "button" at bounding box center [721, 198] width 9 height 9
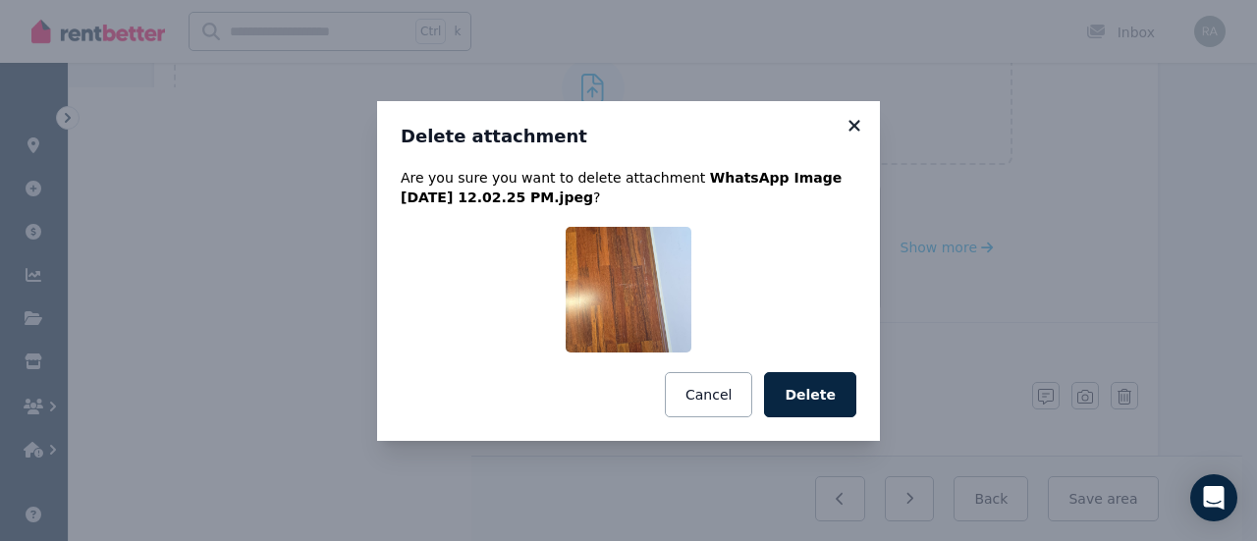
click at [862, 132] on icon at bounding box center [854, 126] width 20 height 18
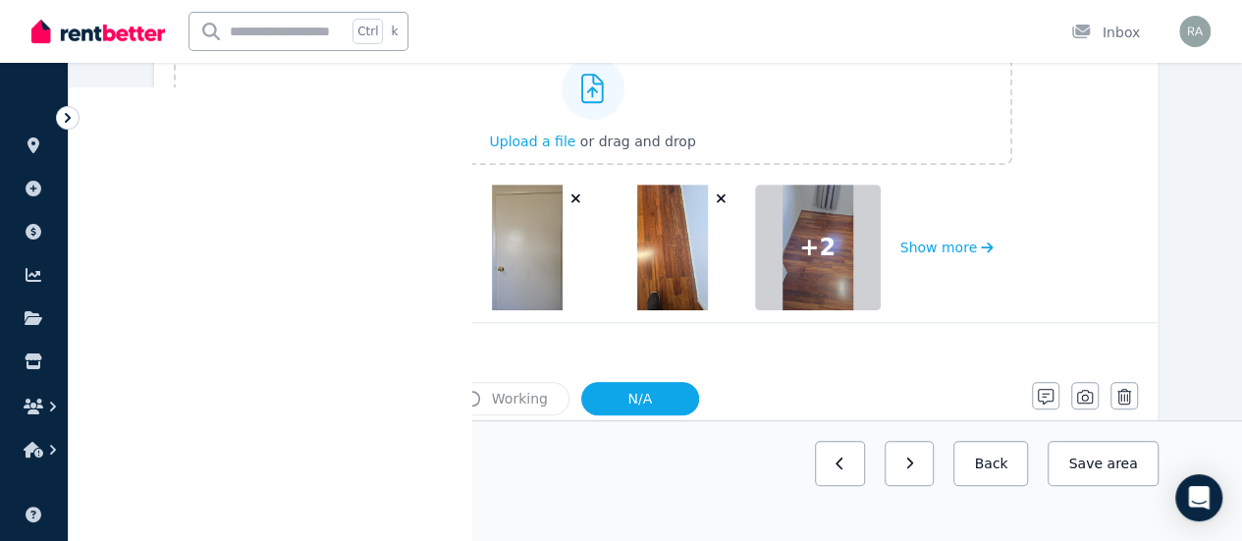
click at [721, 203] on icon "button" at bounding box center [721, 198] width 11 height 14
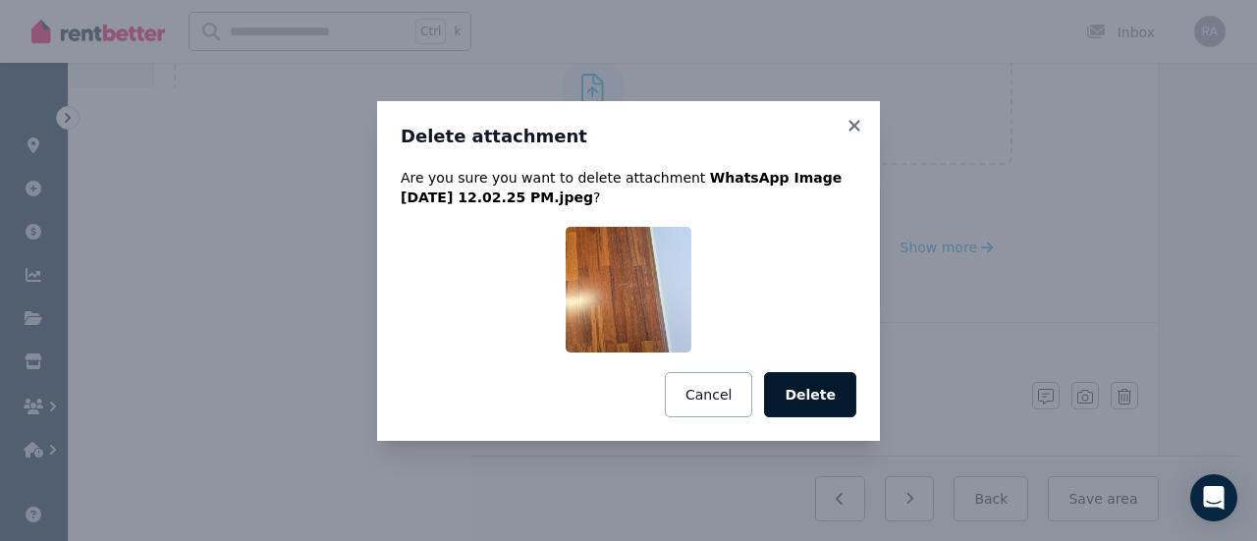
click at [821, 402] on button "Delete" at bounding box center [810, 394] width 92 height 45
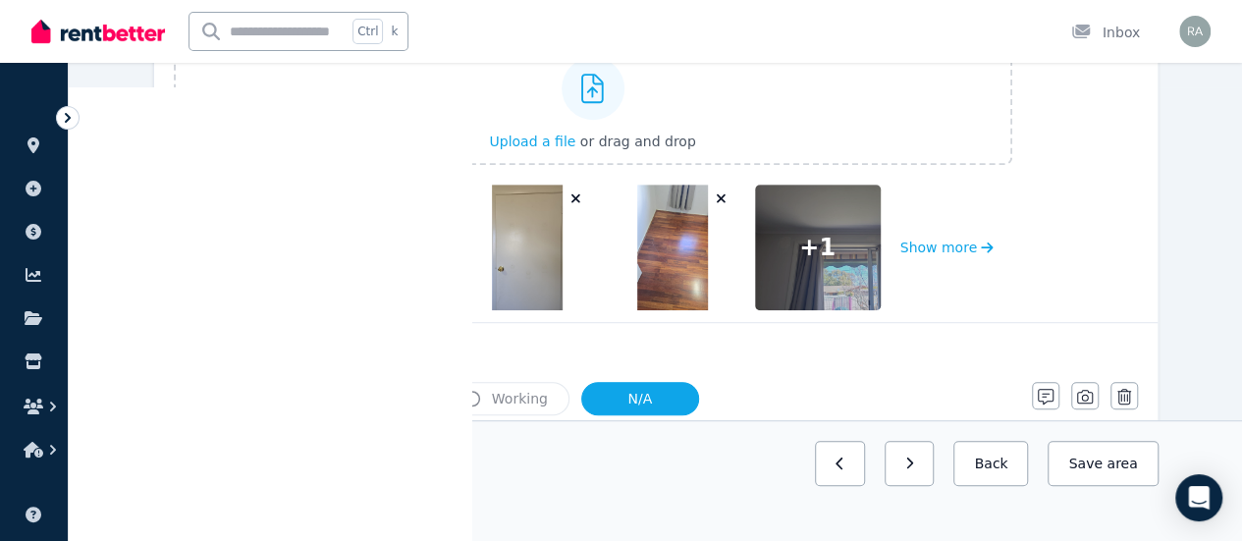
click at [724, 191] on icon "button" at bounding box center [721, 198] width 11 height 14
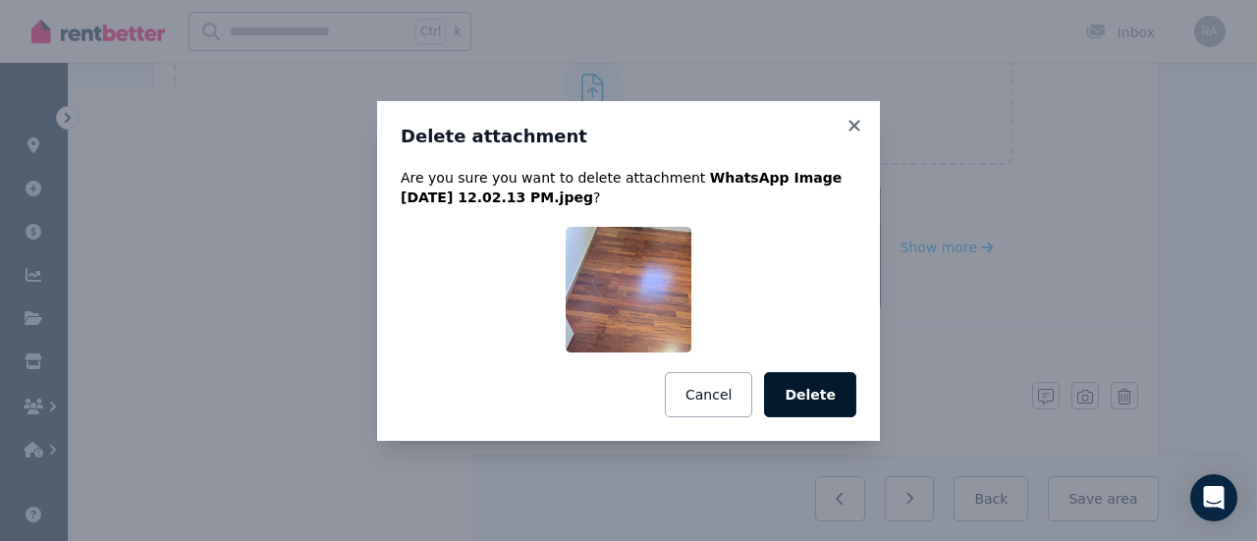
click at [815, 391] on button "Delete" at bounding box center [810, 394] width 92 height 45
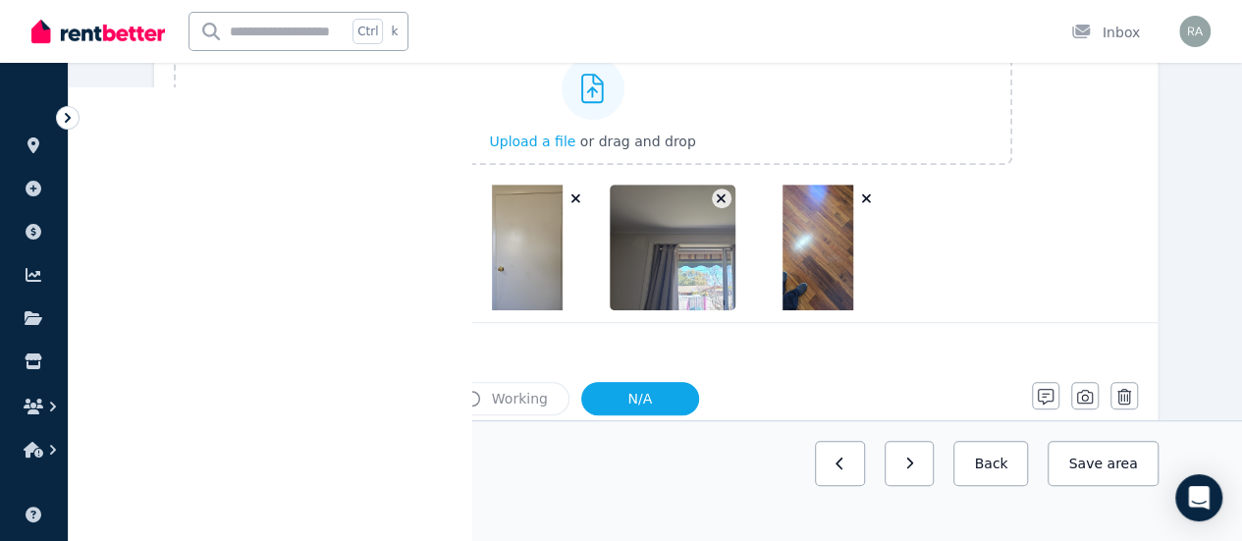
click at [850, 137] on label "Upload a file or drag and drop" at bounding box center [593, 104] width 838 height 122
click at [0, 0] on input "Upload a file or drag and drop" at bounding box center [0, 0] width 0 height 0
click at [862, 203] on icon "button" at bounding box center [866, 198] width 11 height 14
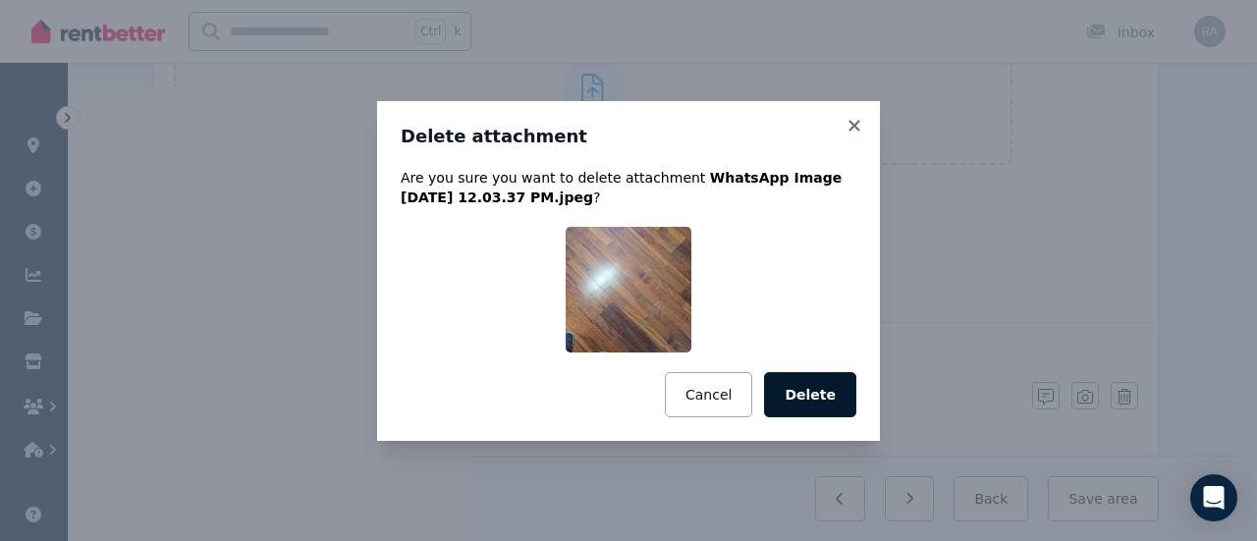
click at [827, 394] on button "Delete" at bounding box center [810, 394] width 92 height 45
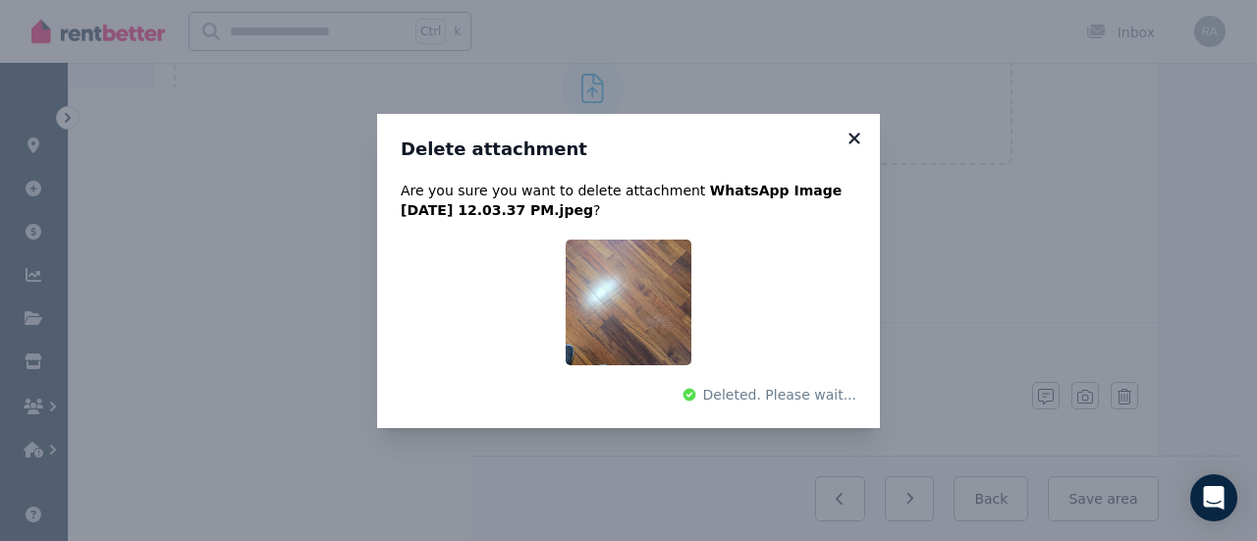
click at [856, 131] on icon at bounding box center [854, 139] width 20 height 18
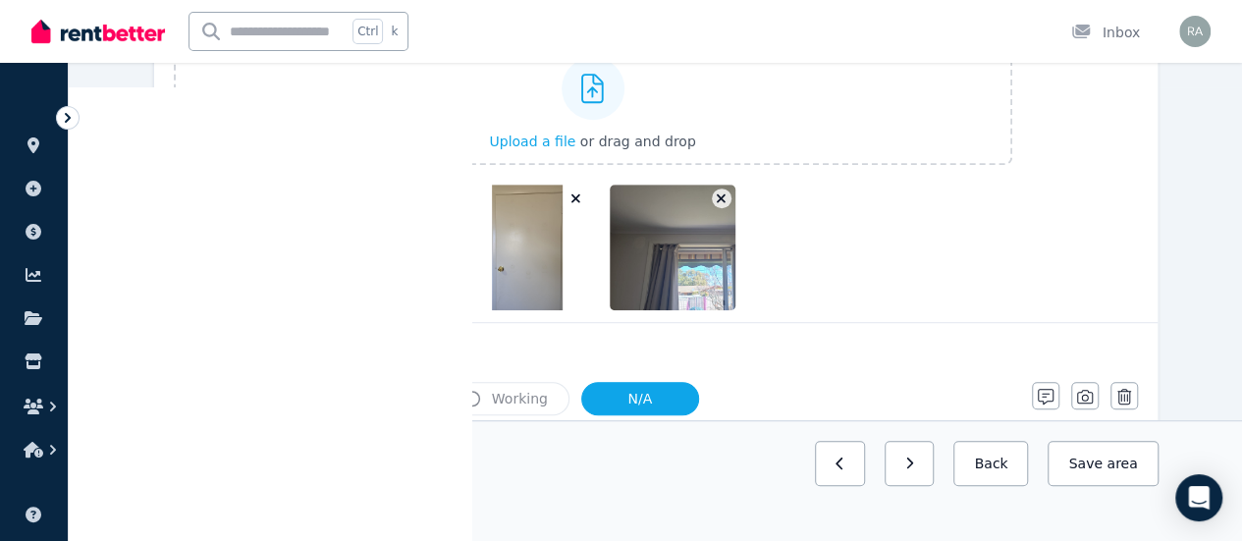
click at [719, 191] on icon "button" at bounding box center [721, 198] width 11 height 14
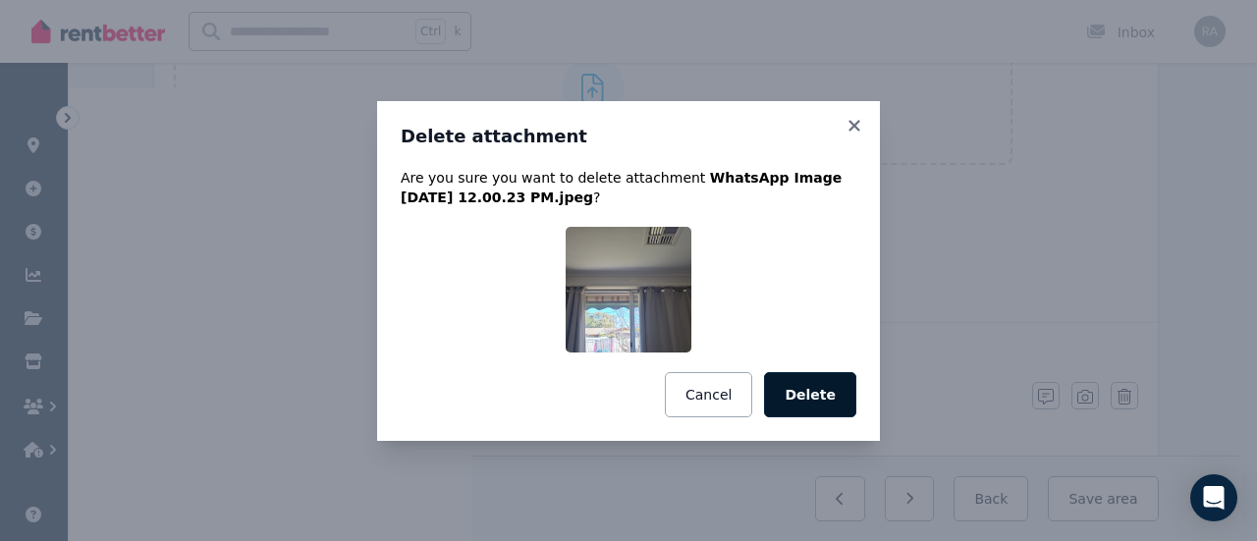
click at [817, 402] on button "Delete" at bounding box center [810, 394] width 92 height 45
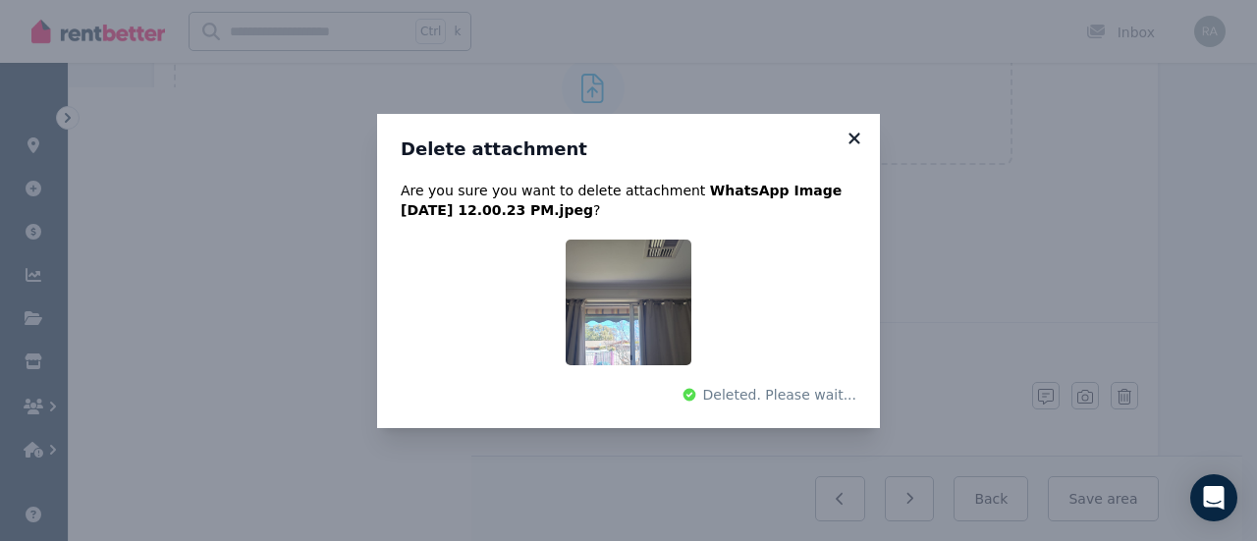
click at [849, 140] on icon at bounding box center [854, 139] width 20 height 18
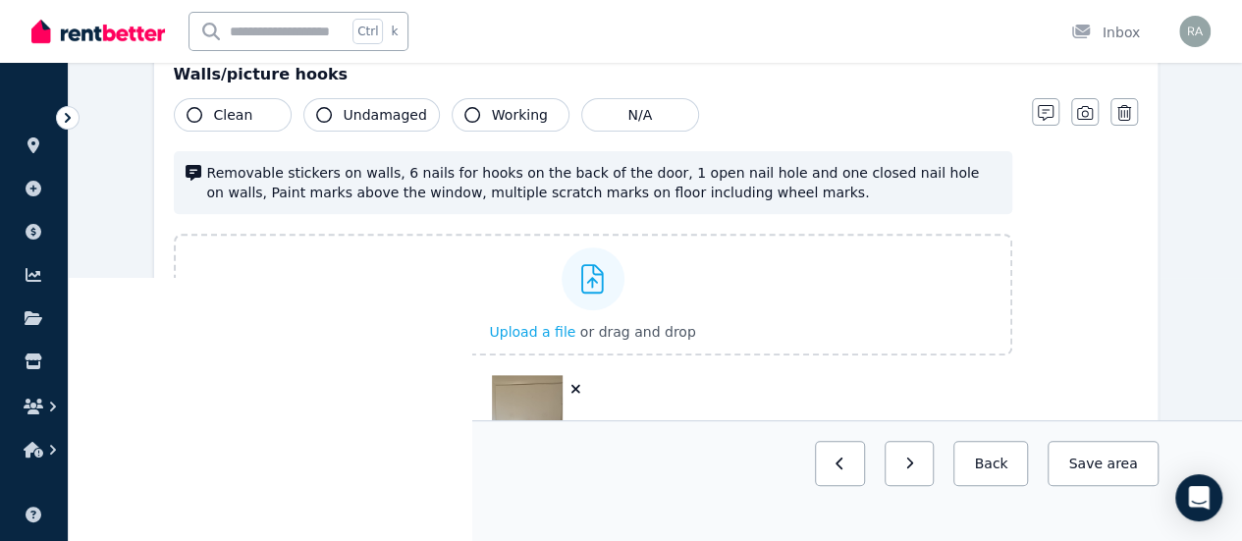
scroll to position [270, 0]
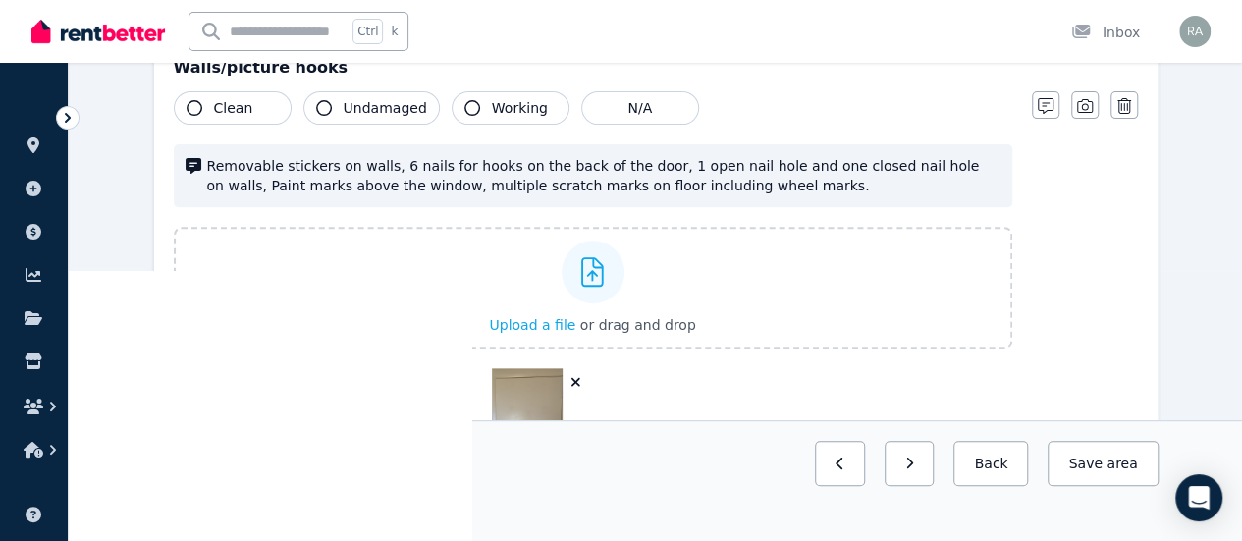
click at [572, 392] on div at bounding box center [527, 431] width 126 height 126
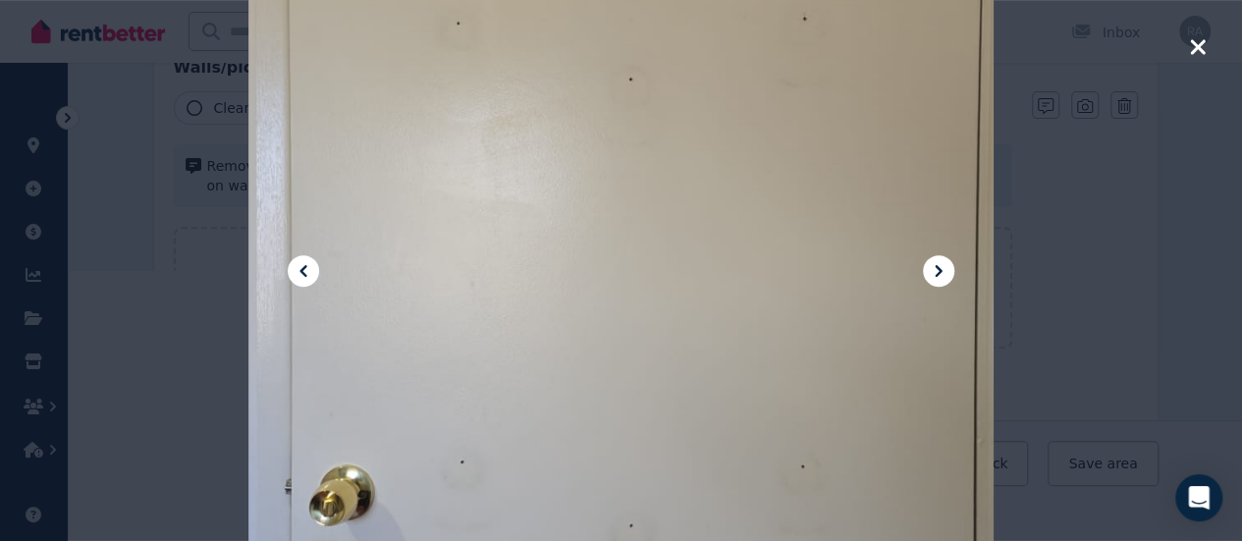
click at [1196, 52] on icon "button" at bounding box center [1198, 47] width 18 height 24
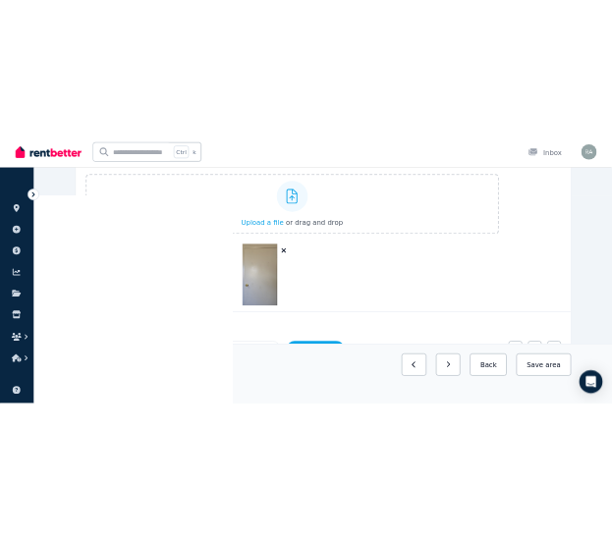
scroll to position [442, 0]
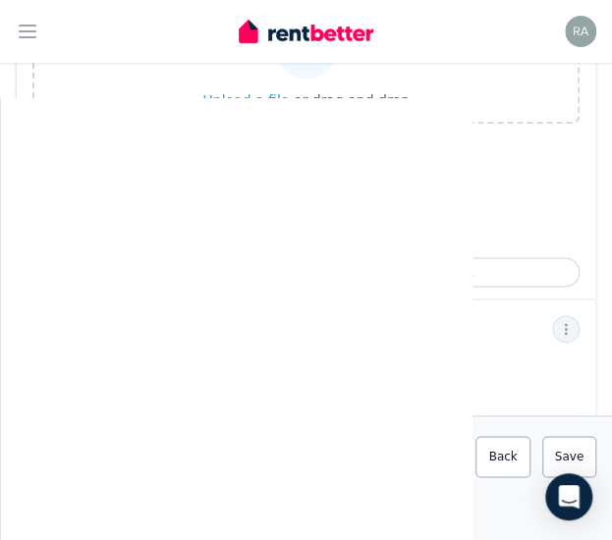
click at [324, 159] on icon "button" at bounding box center [325, 157] width 11 height 14
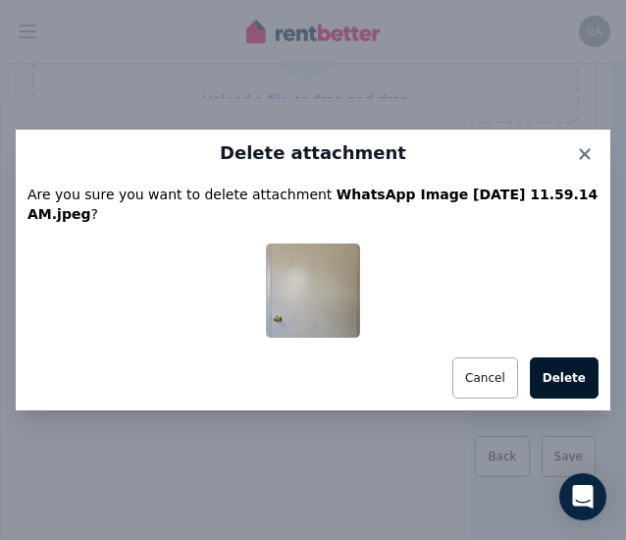
click at [577, 367] on button "Delete" at bounding box center [564, 377] width 69 height 41
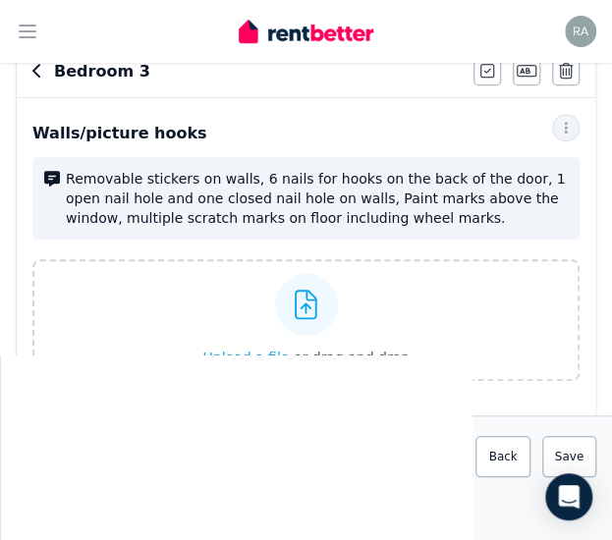
scroll to position [159, 0]
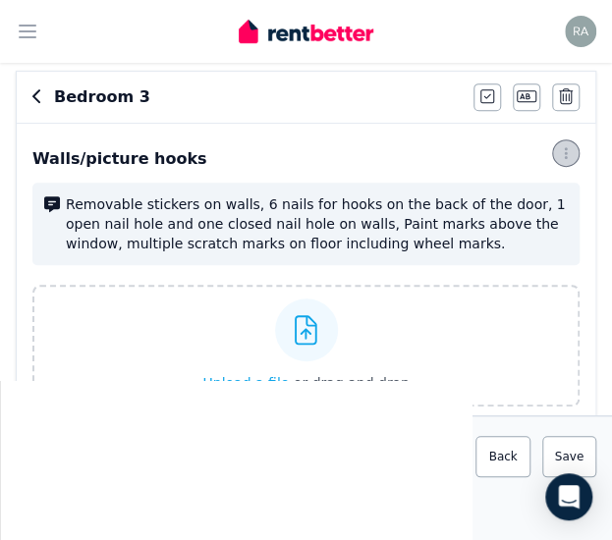
click at [564, 155] on icon "button" at bounding box center [565, 153] width 3 height 12
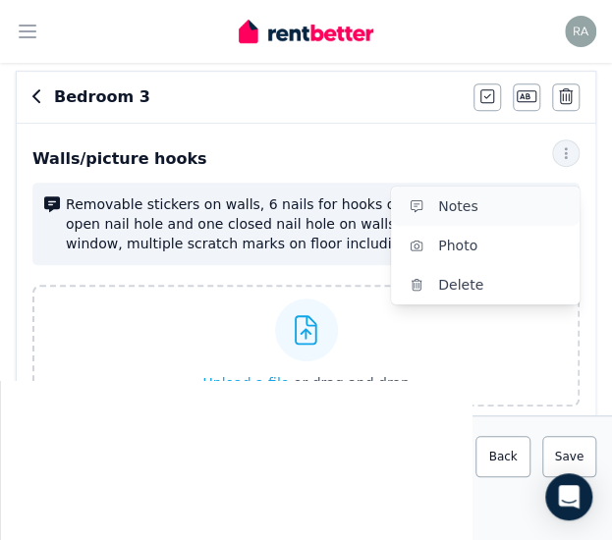
click at [466, 198] on span "Notes" at bounding box center [501, 206] width 126 height 24
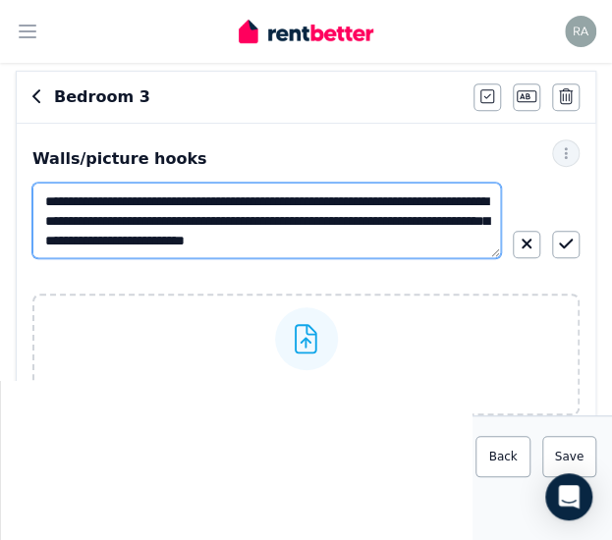
drag, startPoint x: 430, startPoint y: 242, endPoint x: 342, endPoint y: 221, distance: 90.7
click at [342, 221] on textarea "**********" at bounding box center [266, 221] width 468 height 76
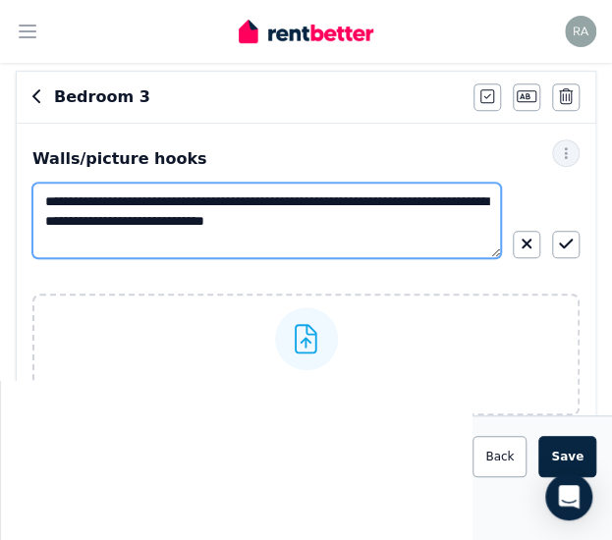
drag, startPoint x: 469, startPoint y: 201, endPoint x: 216, endPoint y: 193, distance: 253.4
click at [216, 193] on textarea "**********" at bounding box center [266, 221] width 468 height 76
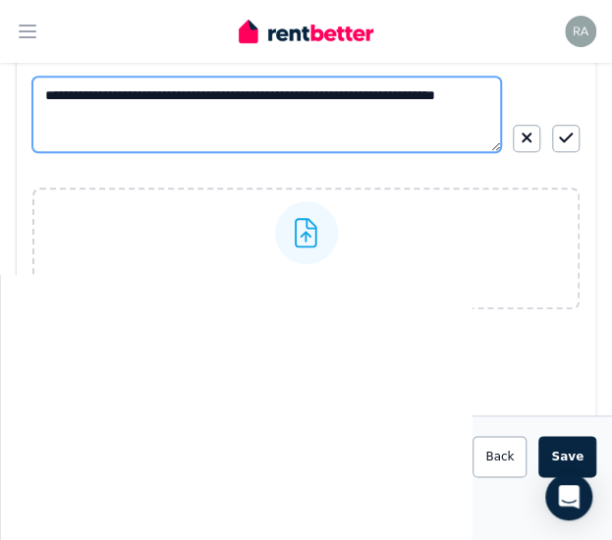
scroll to position [281, 0]
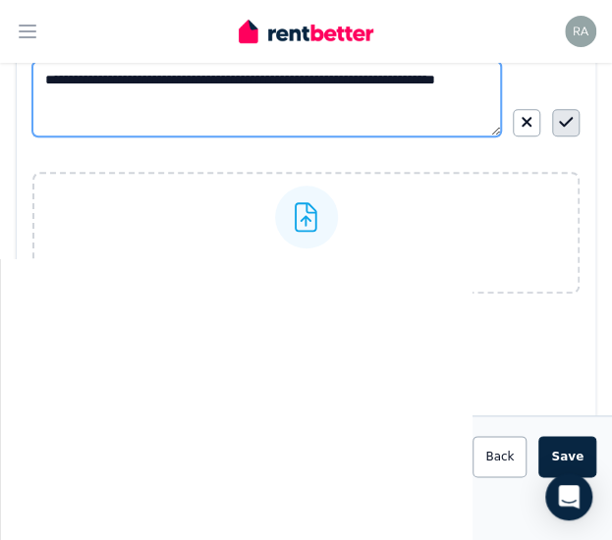
type textarea "**********"
click at [556, 121] on button "button" at bounding box center [565, 122] width 27 height 27
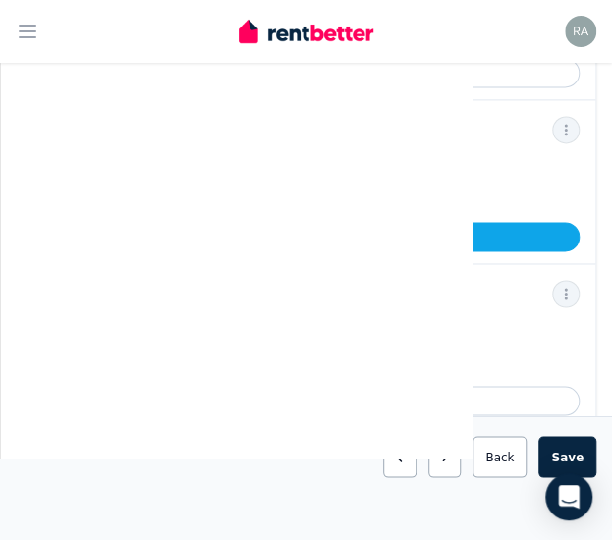
scroll to position [622, 0]
click at [573, 115] on span "button" at bounding box center [565, 128] width 27 height 27
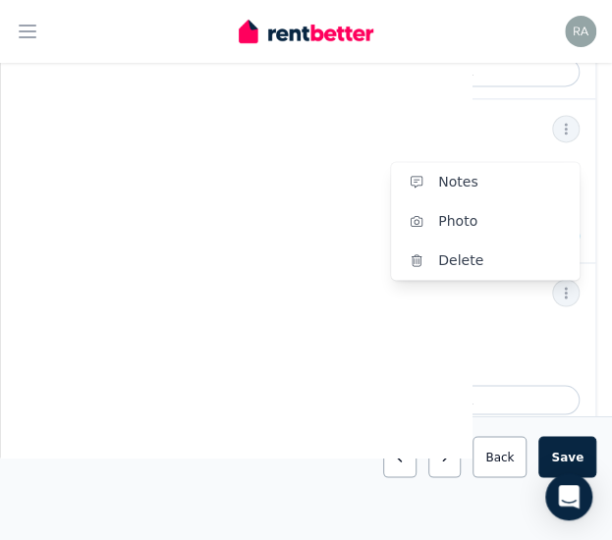
click at [318, 322] on div "No notes provided" at bounding box center [305, 334] width 547 height 24
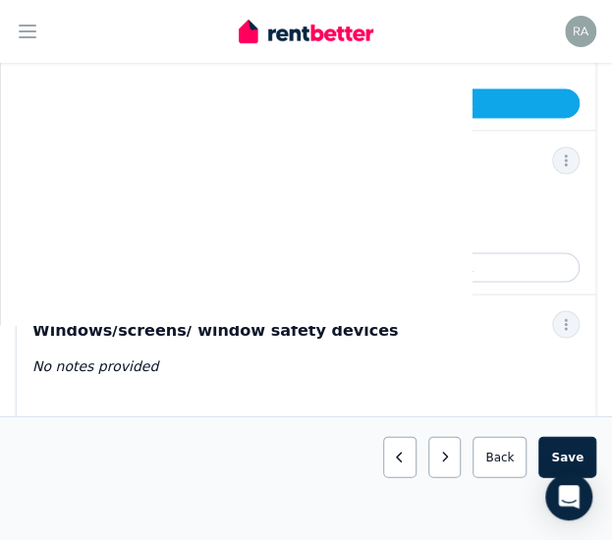
scroll to position [764, 0]
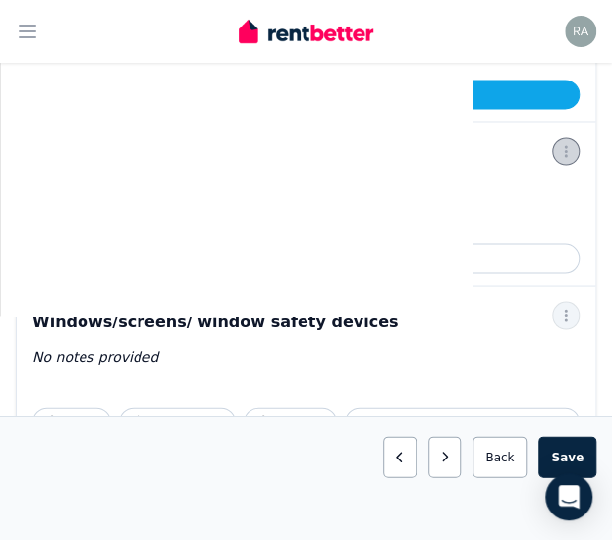
click at [562, 144] on icon "button" at bounding box center [566, 151] width 16 height 14
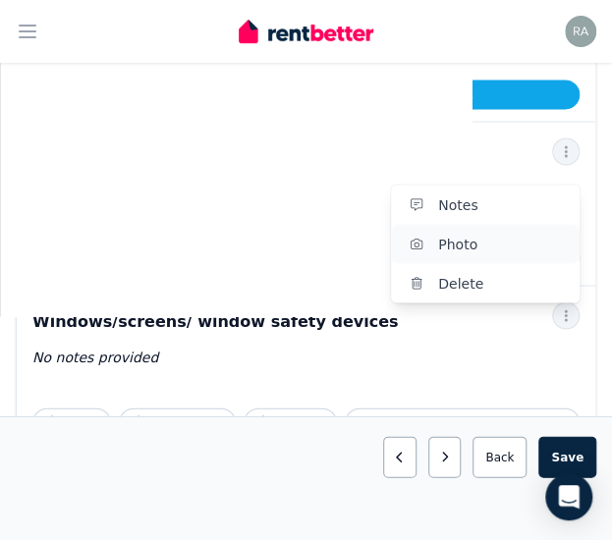
click at [497, 232] on span "Photo" at bounding box center [501, 244] width 126 height 24
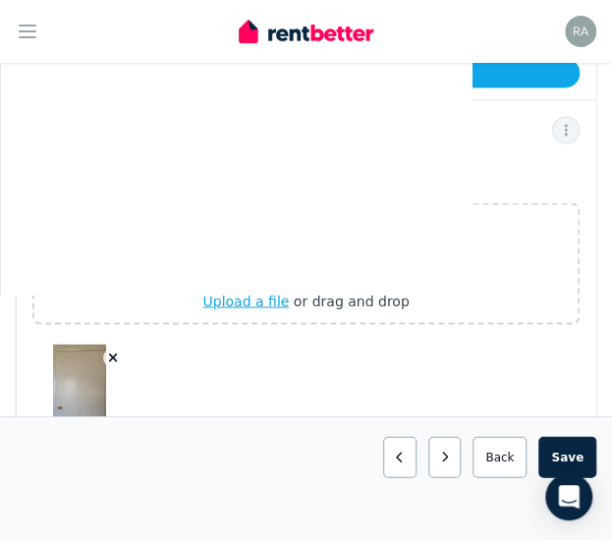
scroll to position [747, 0]
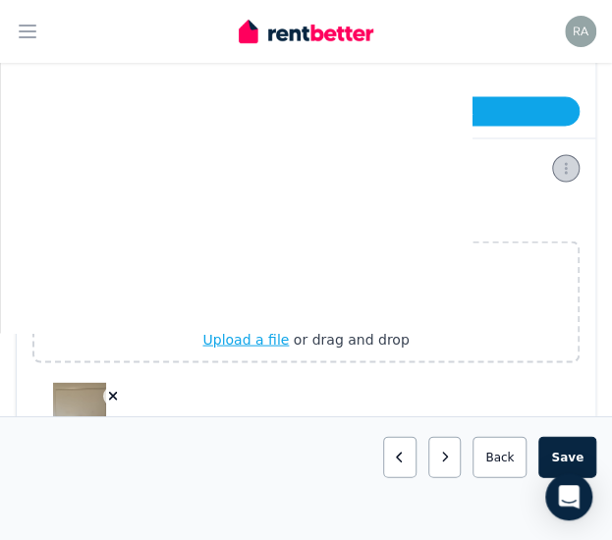
click at [569, 161] on icon "button" at bounding box center [566, 168] width 16 height 14
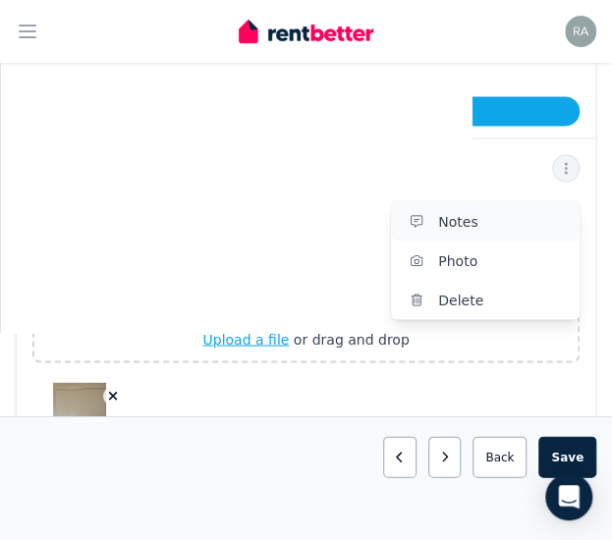
click at [452, 209] on span "Notes" at bounding box center [501, 221] width 126 height 24
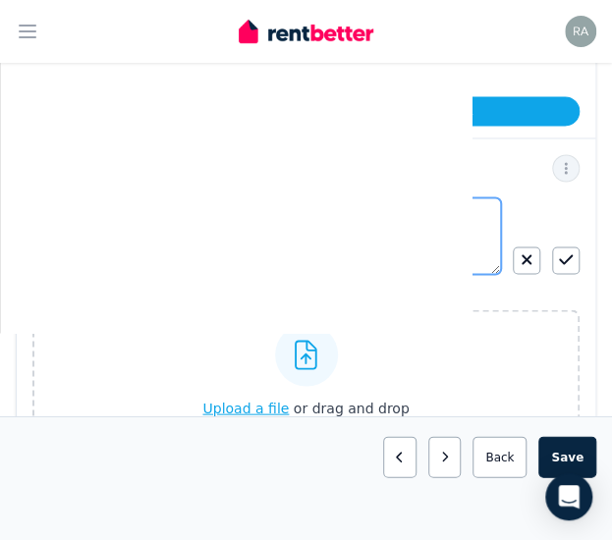
click at [251, 197] on textarea at bounding box center [266, 235] width 468 height 77
type textarea "**********"
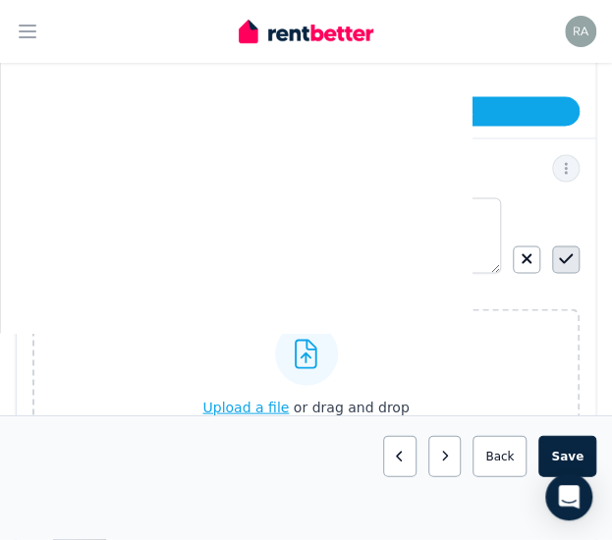
click at [572, 245] on button "button" at bounding box center [565, 258] width 27 height 27
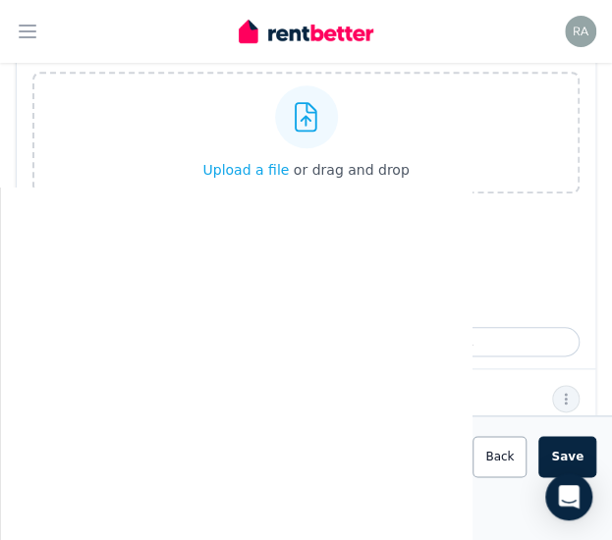
scroll to position [334, 0]
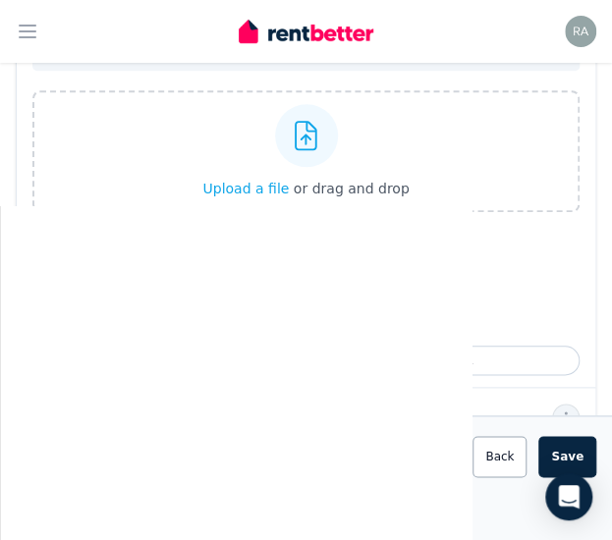
click at [195, 268] on img at bounding box center [222, 279] width 168 height 94
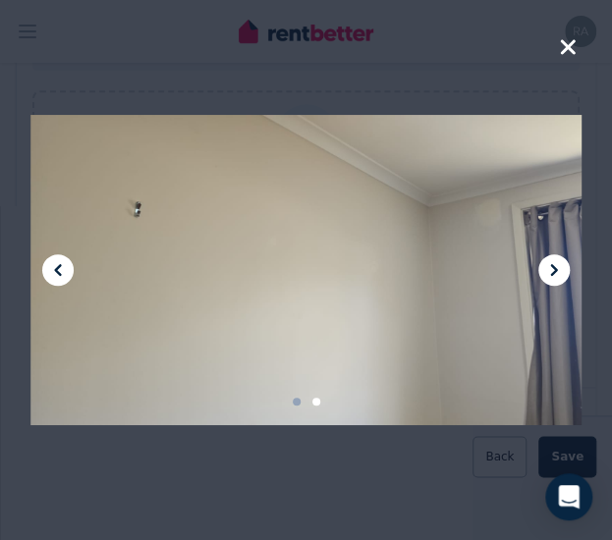
click at [567, 49] on icon "button" at bounding box center [567, 46] width 15 height 15
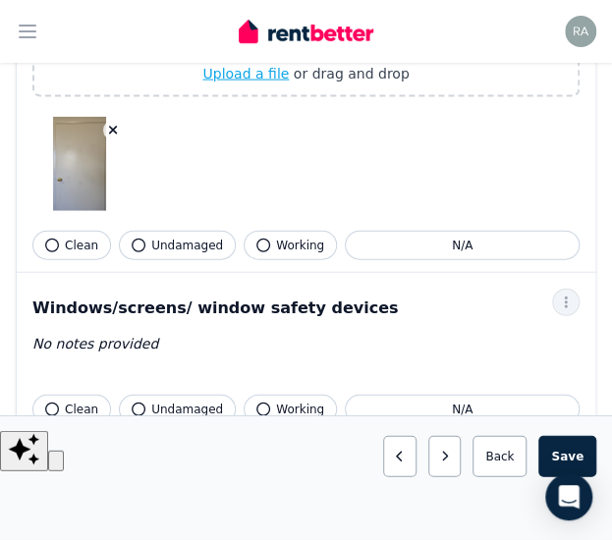
scroll to position [1061, 0]
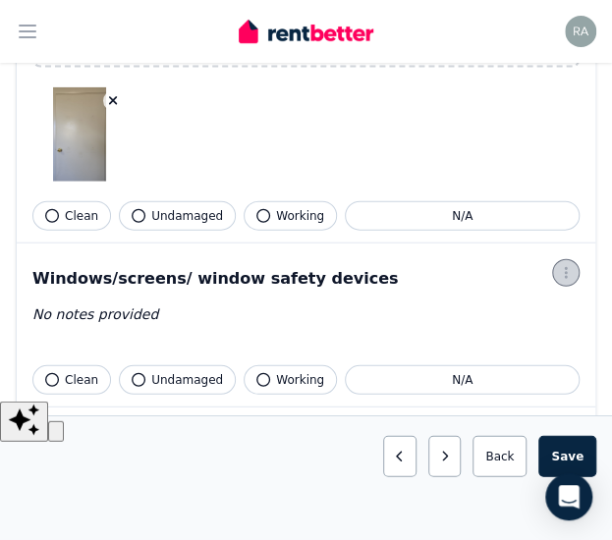
click at [567, 266] on icon "button" at bounding box center [566, 273] width 16 height 14
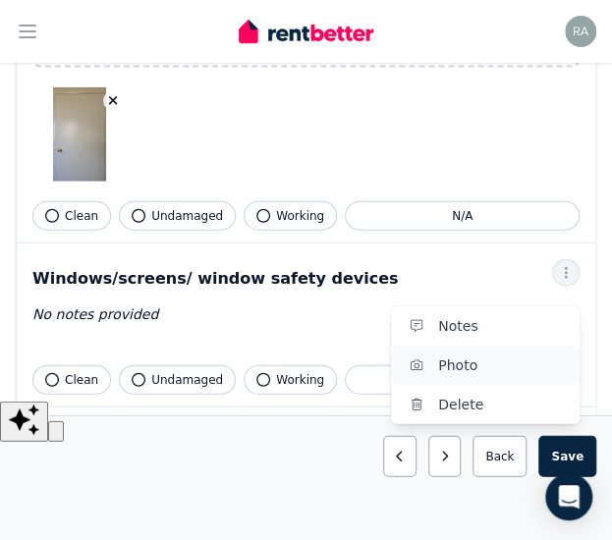
click at [469, 353] on span "Photo" at bounding box center [501, 365] width 126 height 24
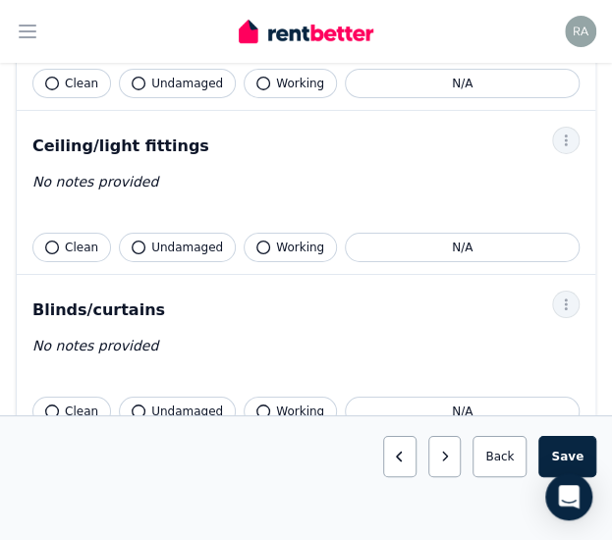
scroll to position [1594, 0]
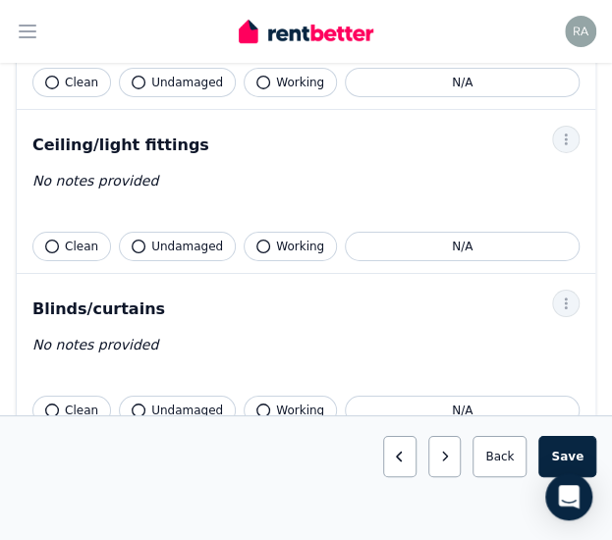
click at [72, 239] on span "Clean" at bounding box center [81, 247] width 33 height 16
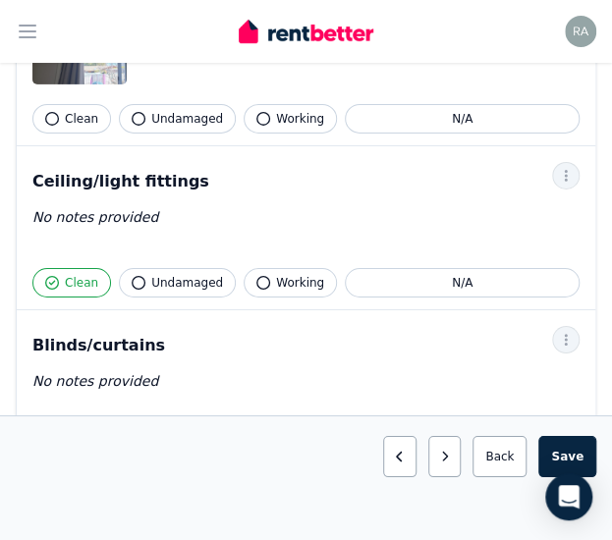
scroll to position [1659, 0]
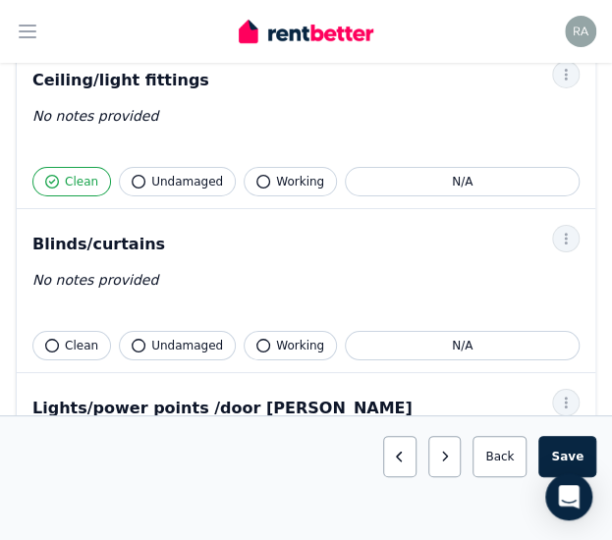
click at [61, 331] on button "Clean" at bounding box center [71, 345] width 79 height 29
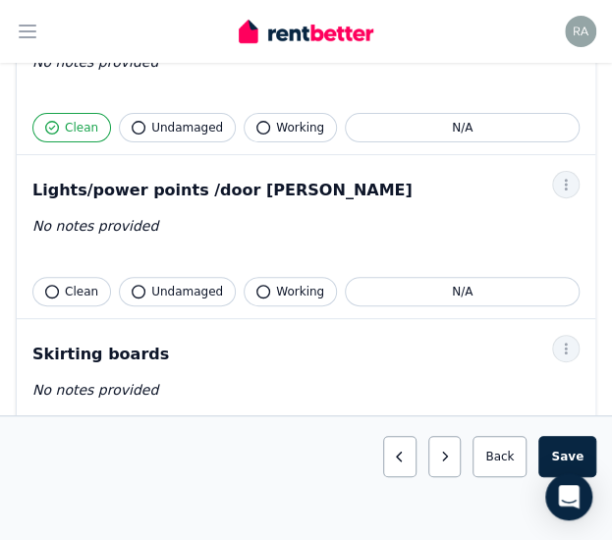
scroll to position [1880, 0]
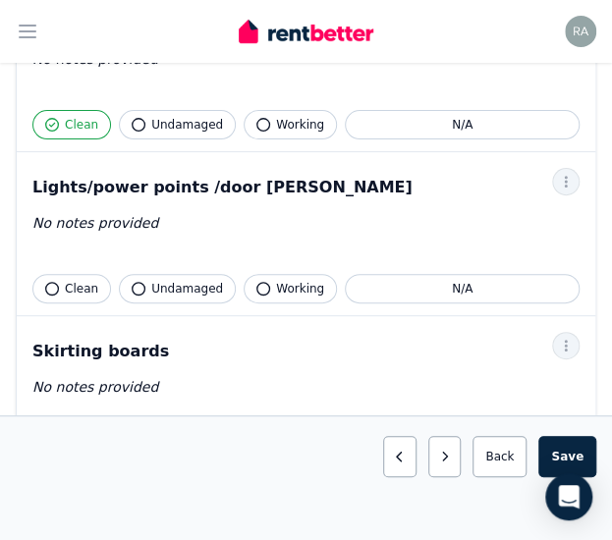
click at [70, 281] on span "Clean" at bounding box center [81, 289] width 33 height 16
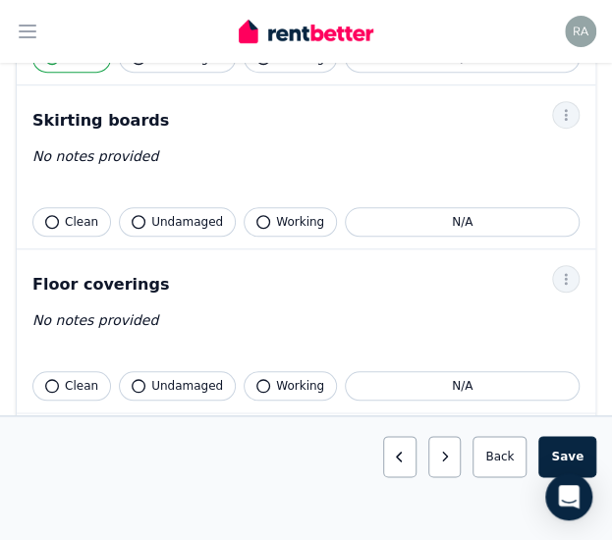
scroll to position [2112, 0]
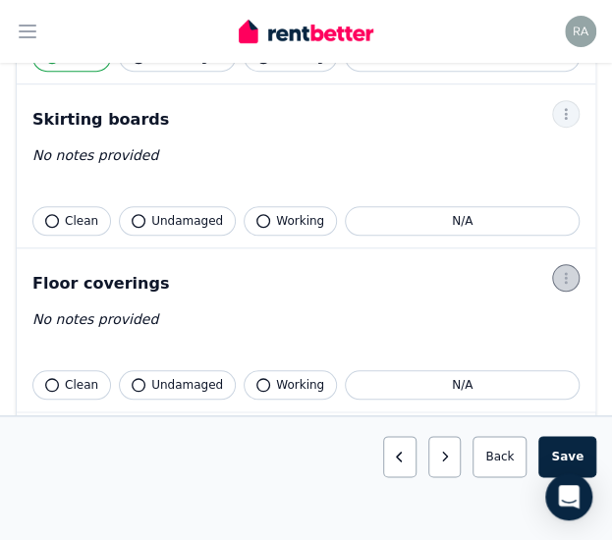
click at [567, 271] on icon "button" at bounding box center [566, 278] width 16 height 14
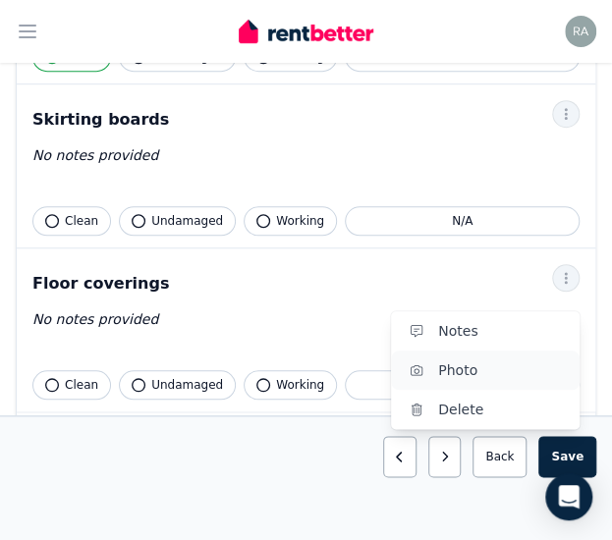
click at [456, 358] on span "Photo" at bounding box center [501, 370] width 126 height 24
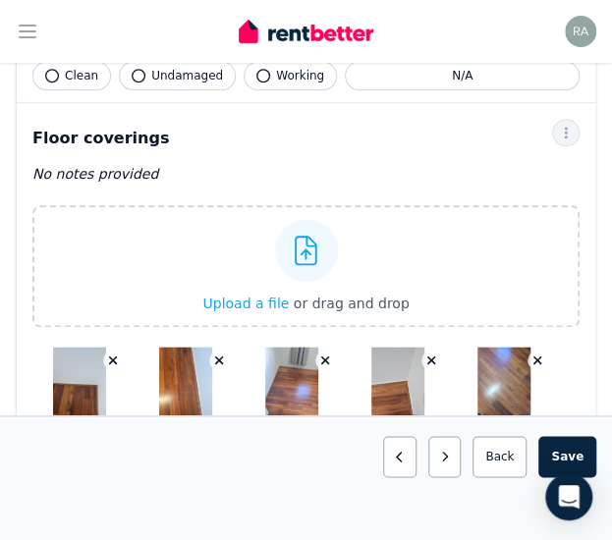
scroll to position [2256, 0]
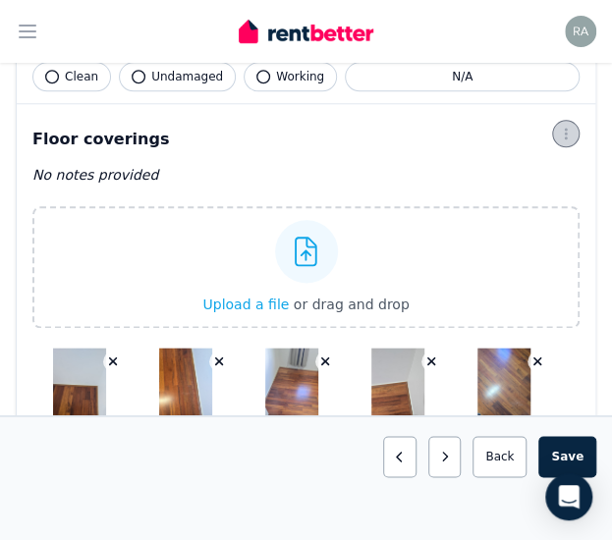
click at [563, 120] on span "button" at bounding box center [565, 133] width 27 height 27
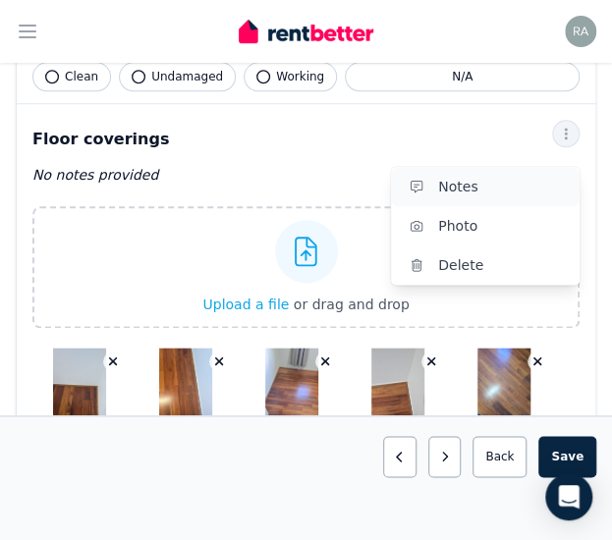
click at [459, 175] on span "Notes" at bounding box center [501, 187] width 126 height 24
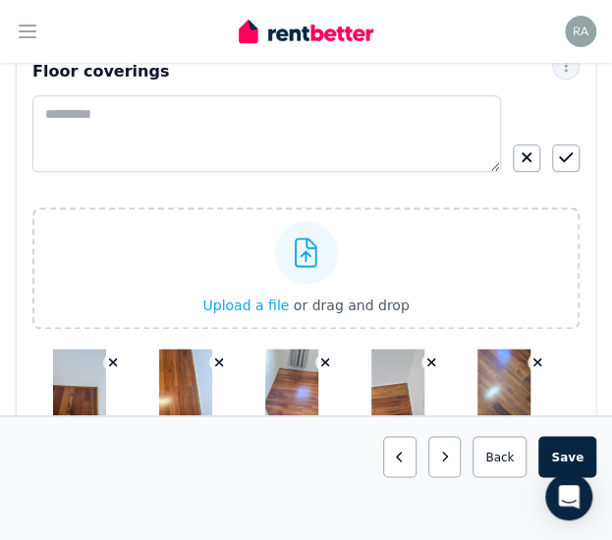
scroll to position [2222, 0]
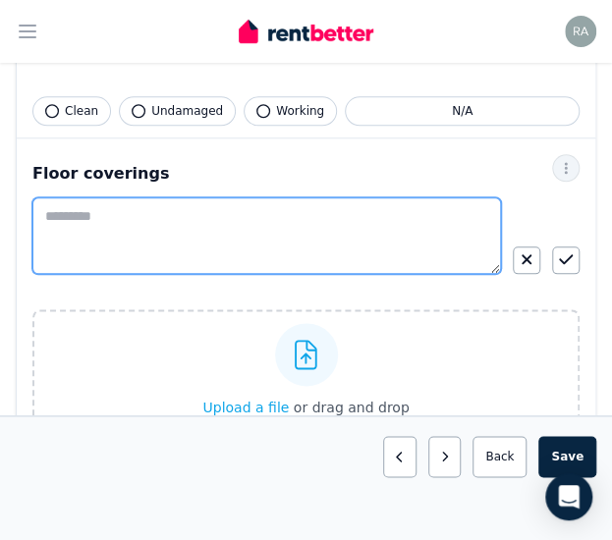
click at [112, 197] on textarea at bounding box center [266, 235] width 468 height 77
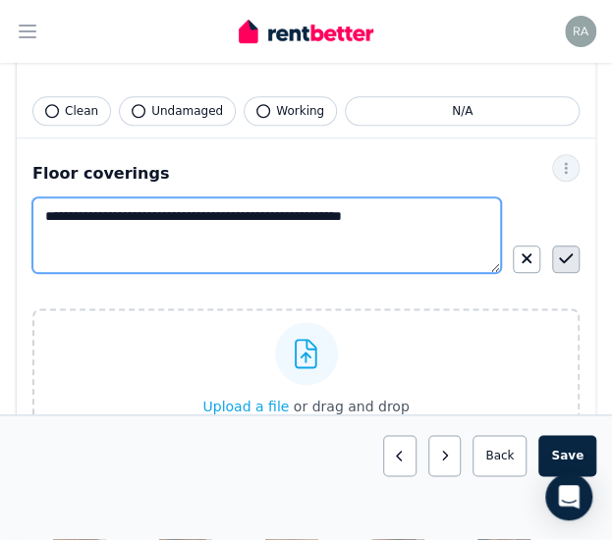
type textarea "**********"
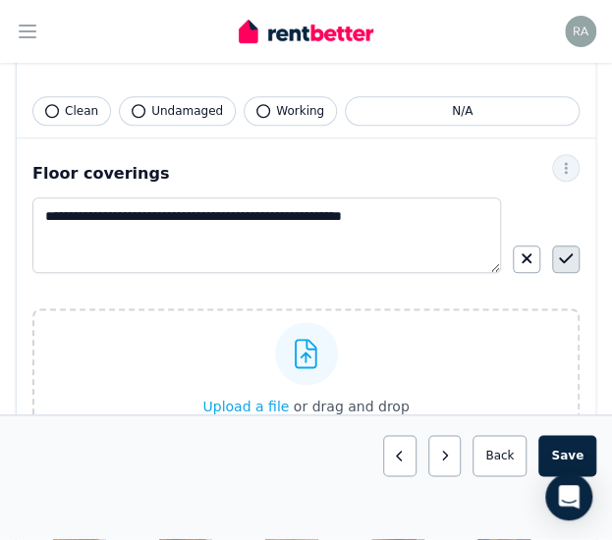
click at [573, 245] on button "button" at bounding box center [565, 258] width 27 height 27
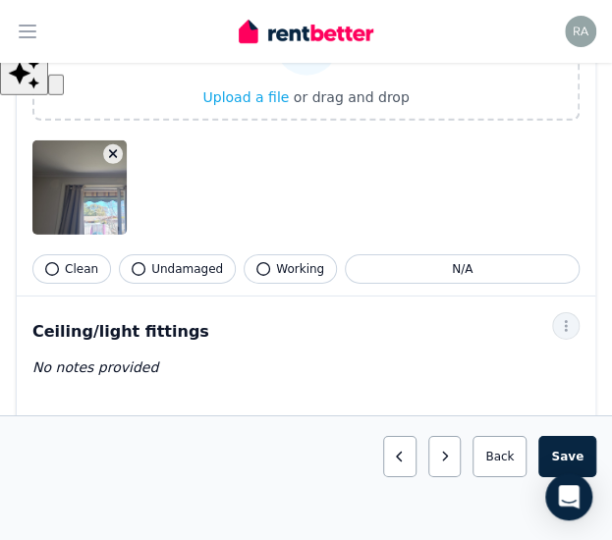
scroll to position [1455, 0]
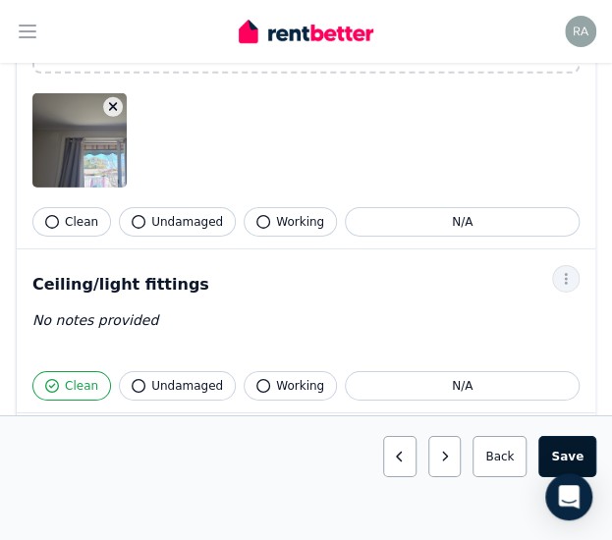
click at [569, 460] on button "Save area" at bounding box center [567, 456] width 58 height 41
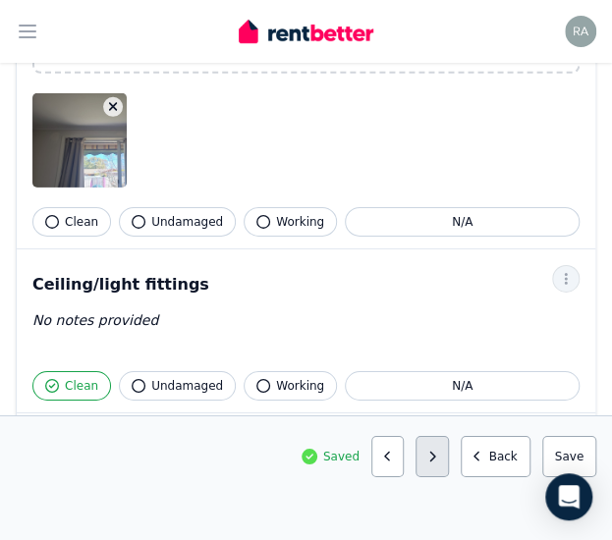
click at [436, 466] on button "button" at bounding box center [431, 456] width 33 height 41
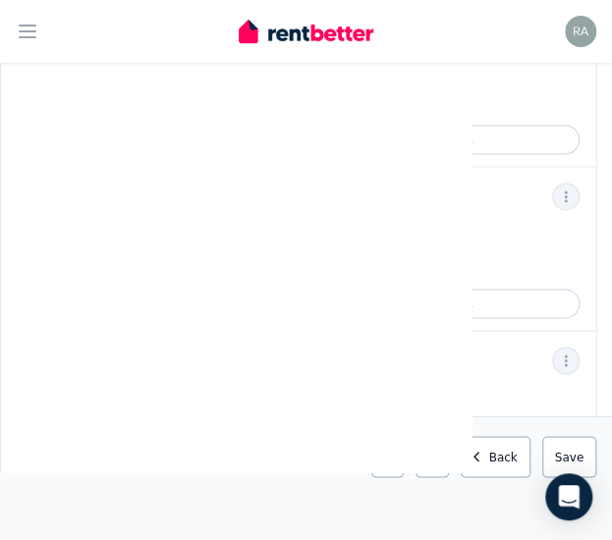
scroll to position [0, 0]
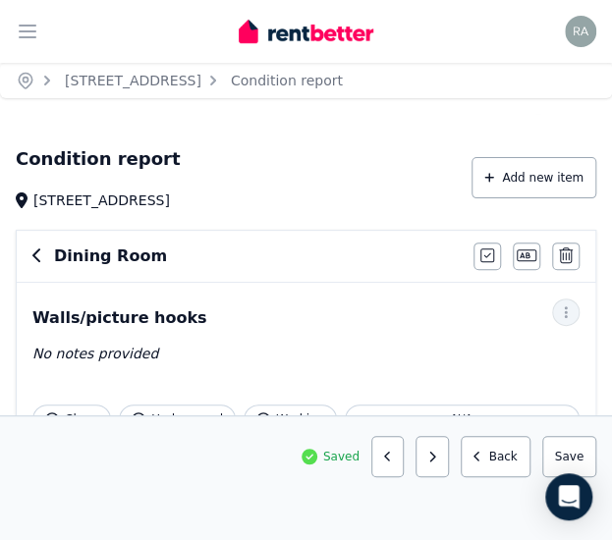
click at [71, 256] on h6 "Dining Room" at bounding box center [110, 256] width 113 height 24
click at [37, 256] on icon "button" at bounding box center [37, 255] width 10 height 16
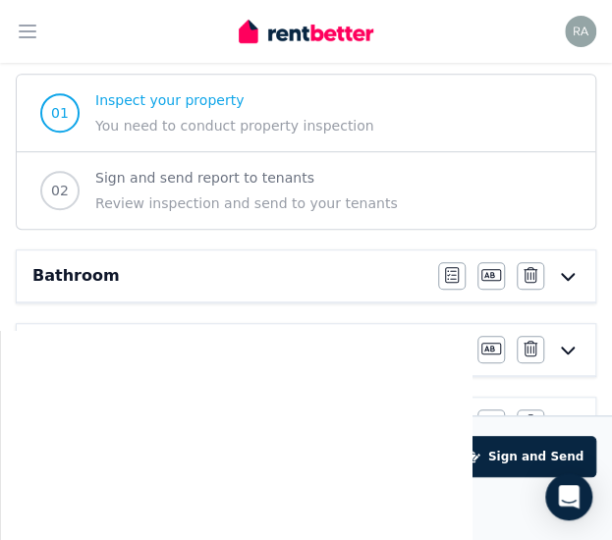
scroll to position [213, 0]
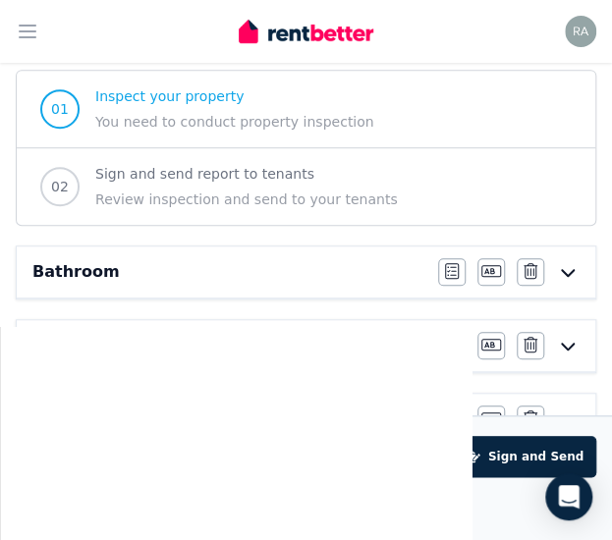
click at [122, 347] on div "Bedroom 1" at bounding box center [229, 346] width 394 height 24
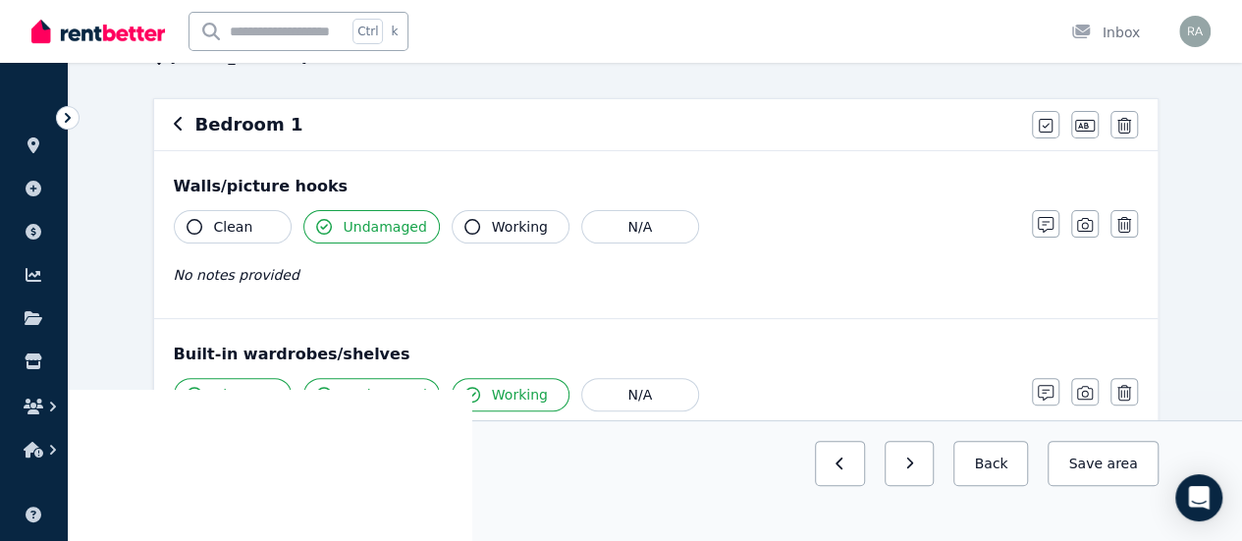
scroll to position [152, 0]
click at [1045, 226] on icon "button" at bounding box center [1046, 224] width 16 height 16
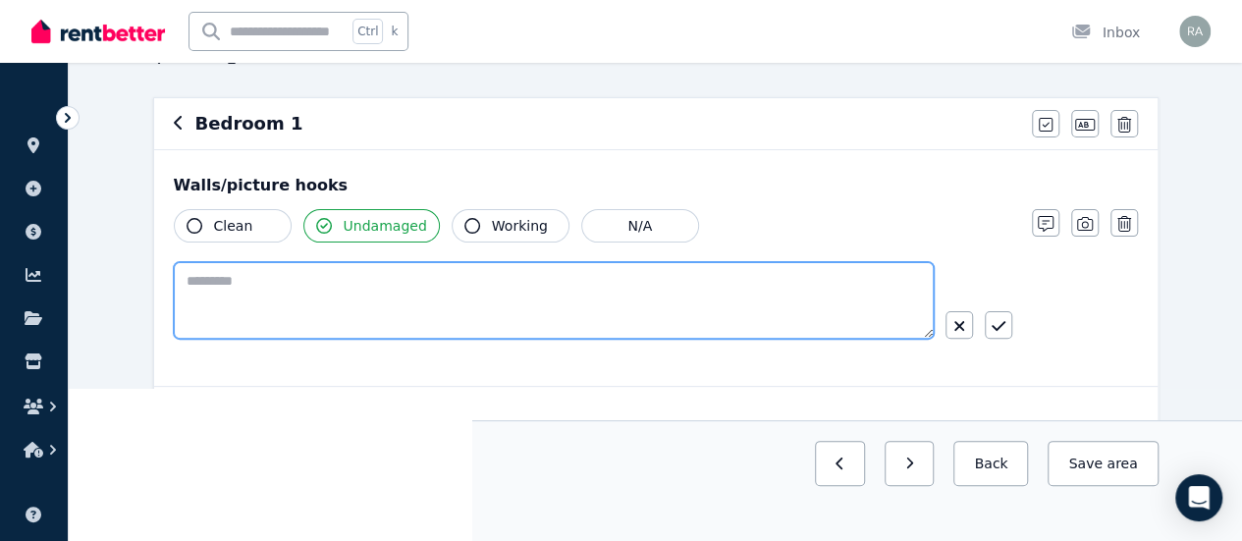
click at [352, 310] on textarea at bounding box center [554, 300] width 760 height 77
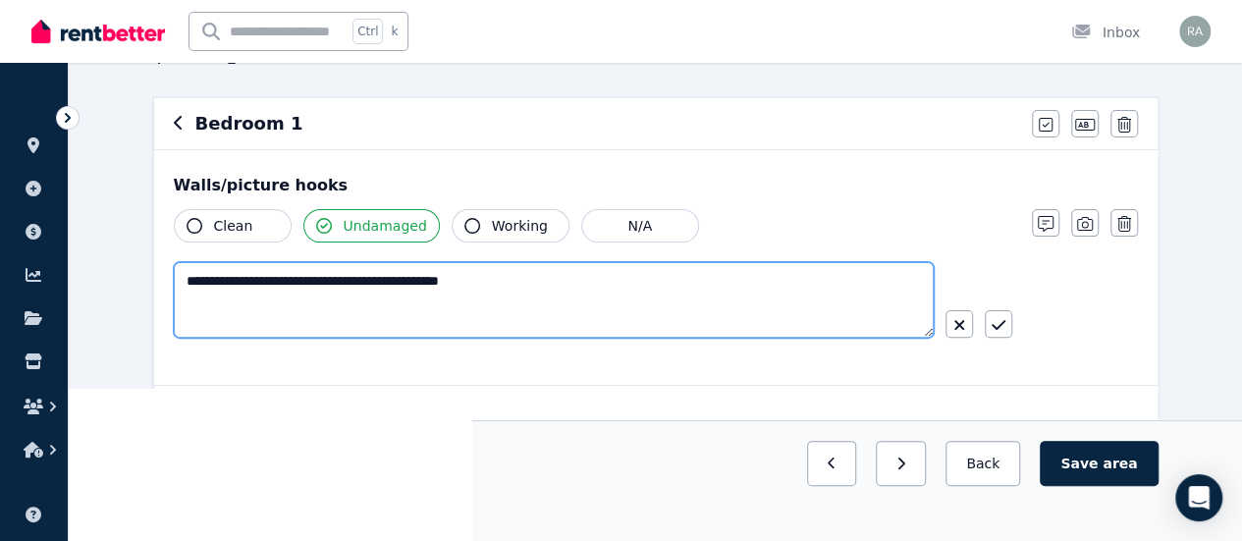
click at [229, 279] on textarea "**********" at bounding box center [554, 300] width 761 height 76
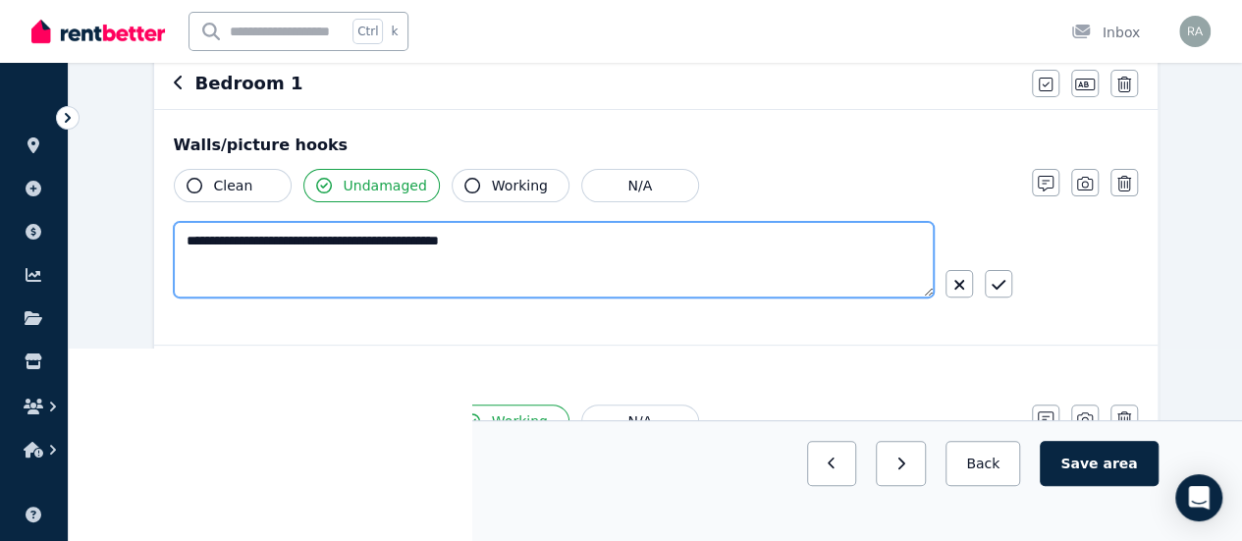
scroll to position [195, 0]
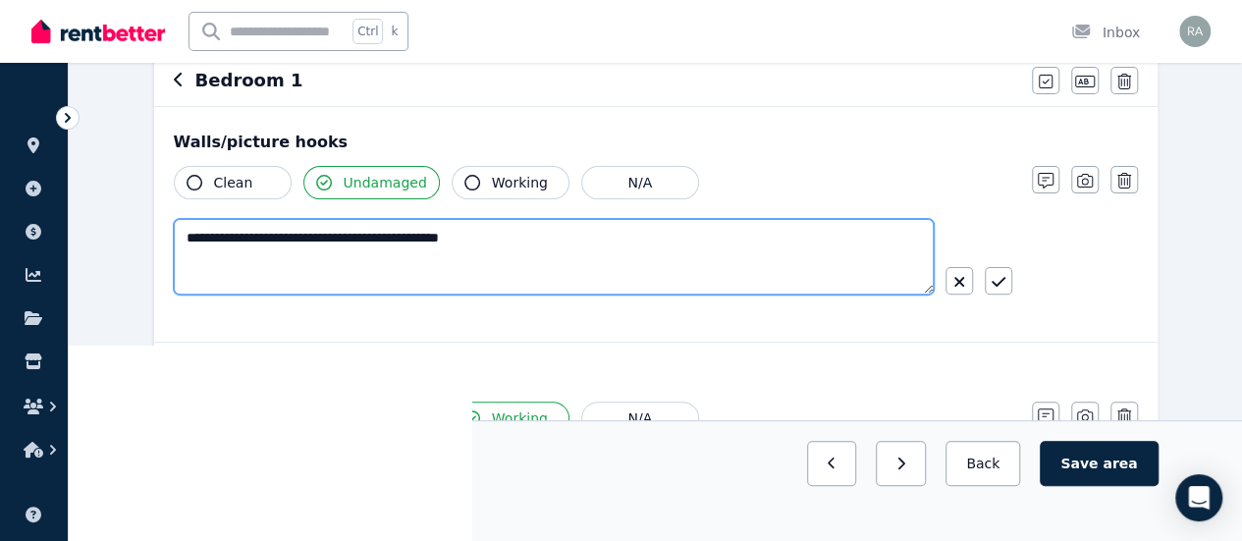
type textarea "**********"
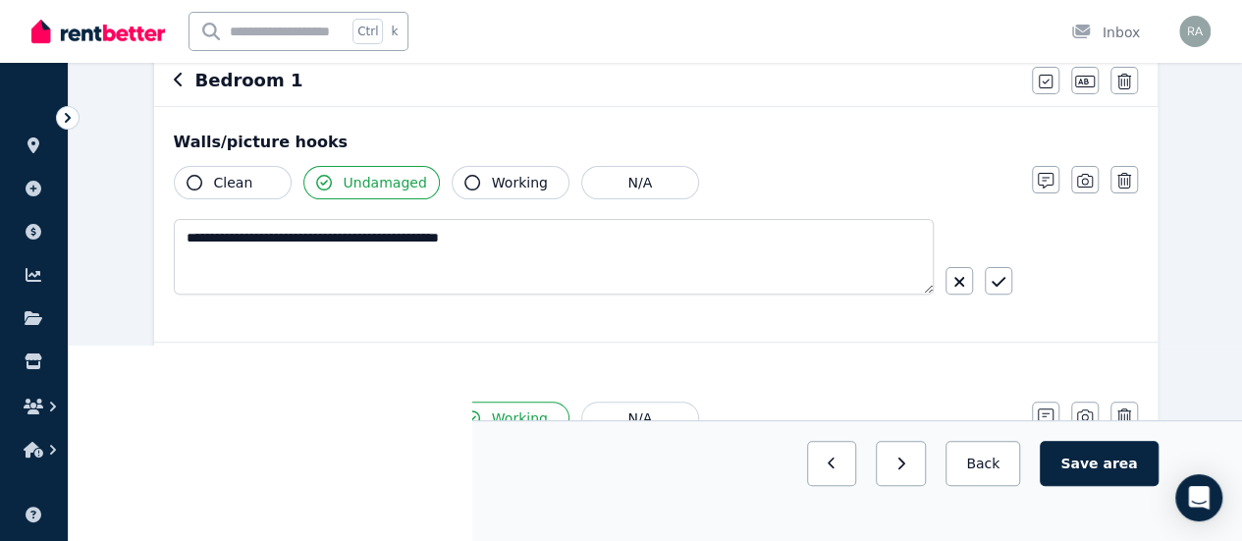
click at [1126, 223] on div "**********" at bounding box center [656, 248] width 964 height 164
click at [1005, 288] on button "button" at bounding box center [998, 280] width 27 height 27
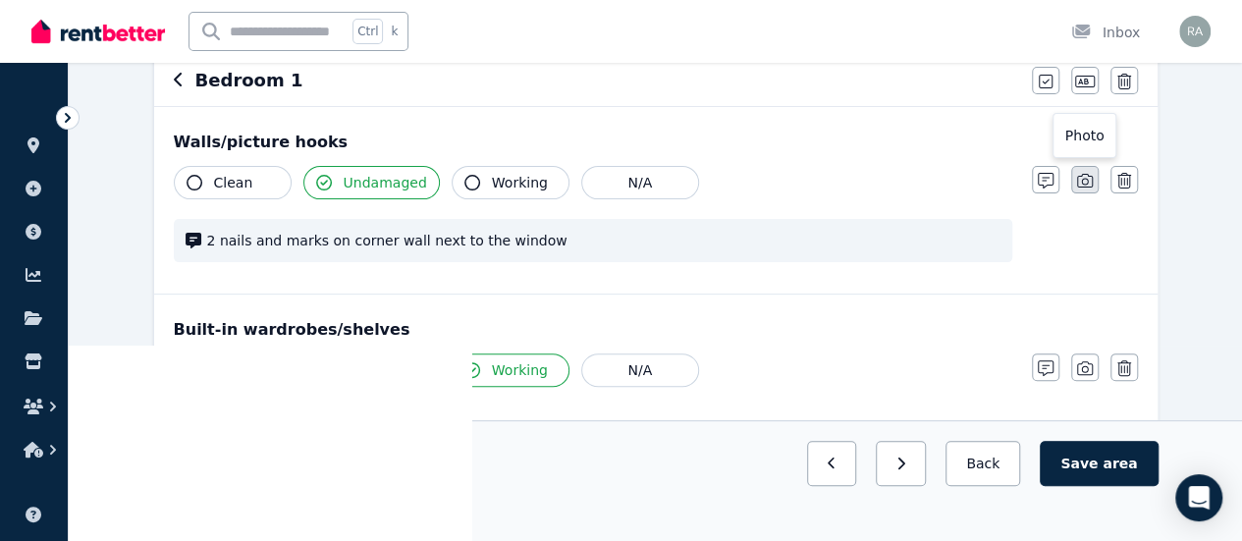
click at [1071, 182] on button "button" at bounding box center [1084, 179] width 27 height 27
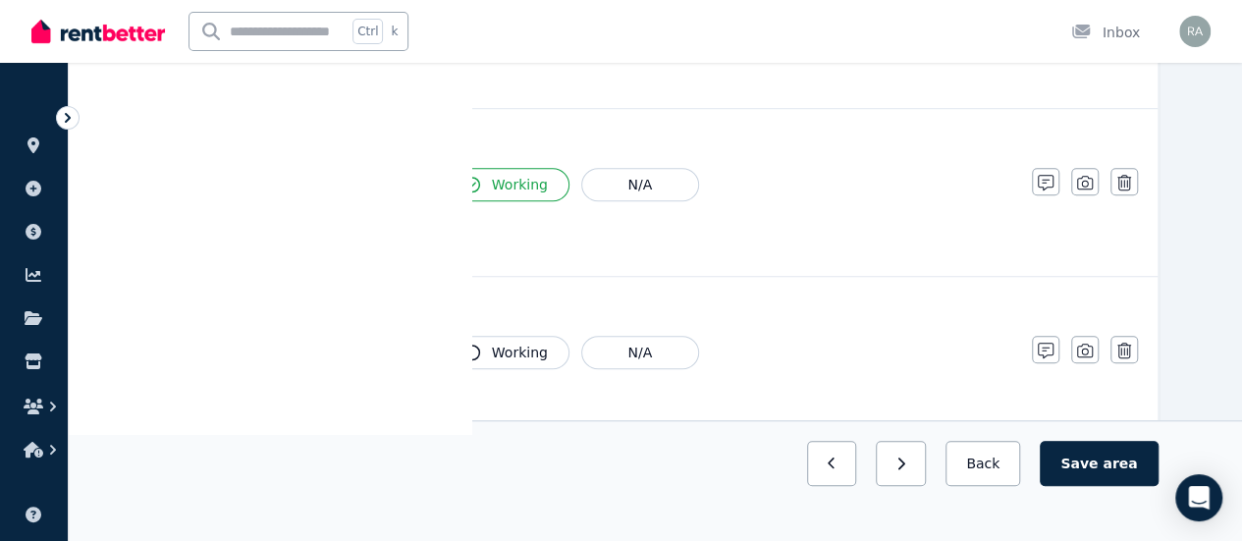
scroll to position [647, 0]
click at [208, 181] on button "Clean" at bounding box center [233, 185] width 118 height 33
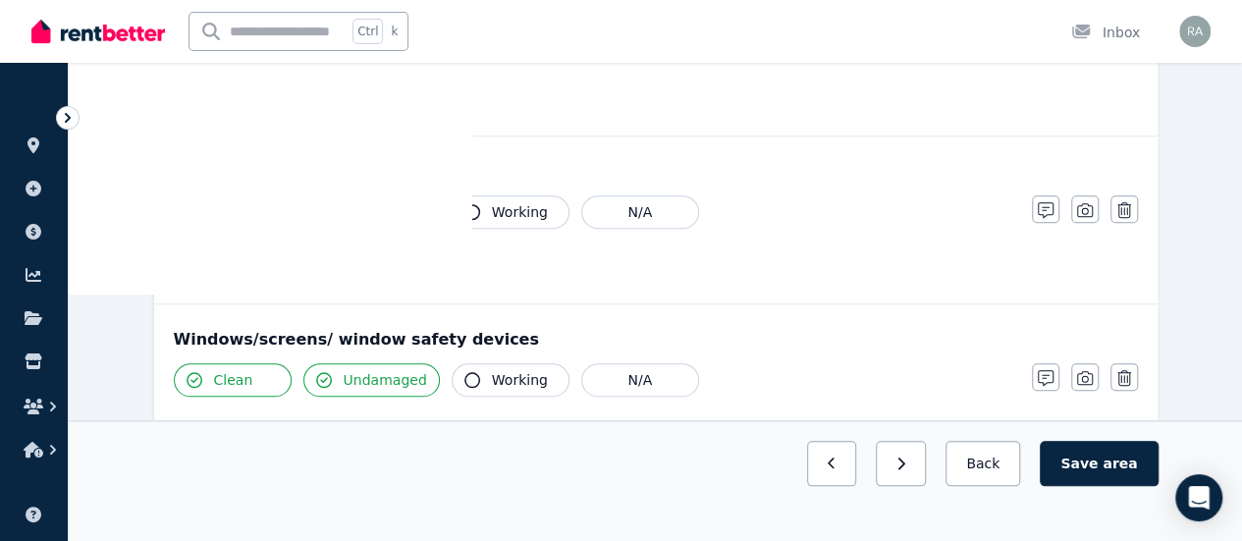
scroll to position [748, 0]
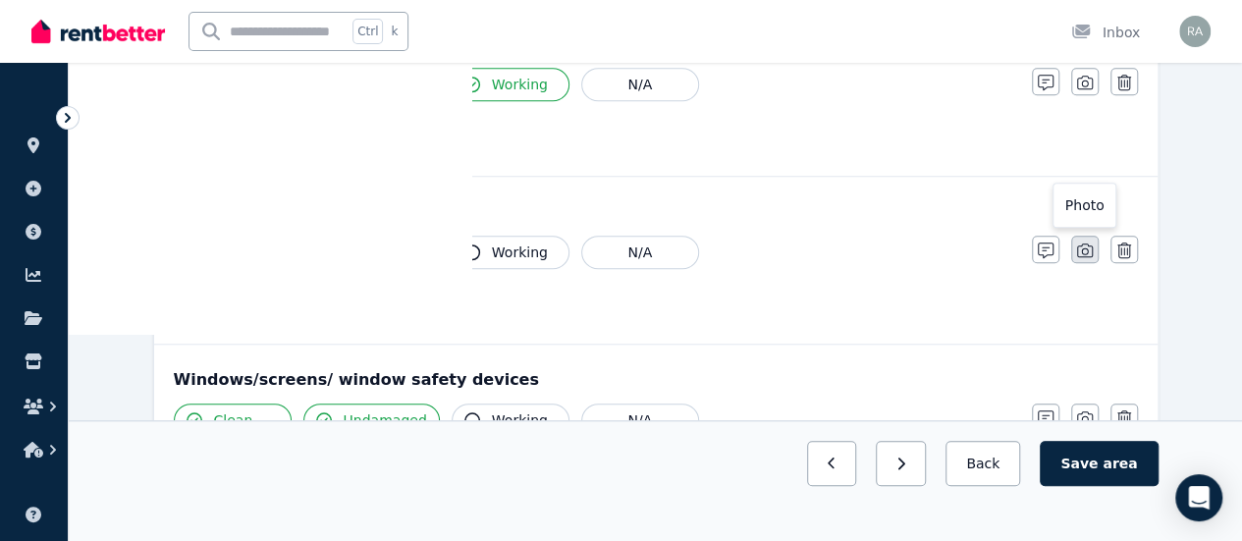
click at [1086, 246] on icon "button" at bounding box center [1085, 250] width 16 height 16
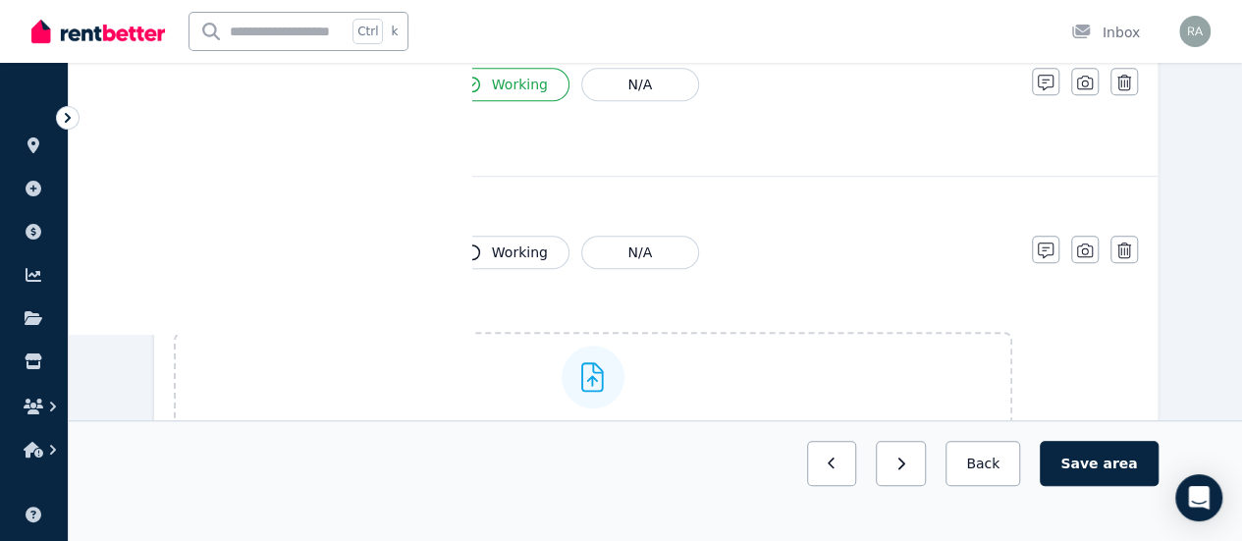
click at [540, 422] on span "Upload a file" at bounding box center [532, 430] width 86 height 16
click at [1037, 250] on button "button" at bounding box center [1045, 249] width 27 height 27
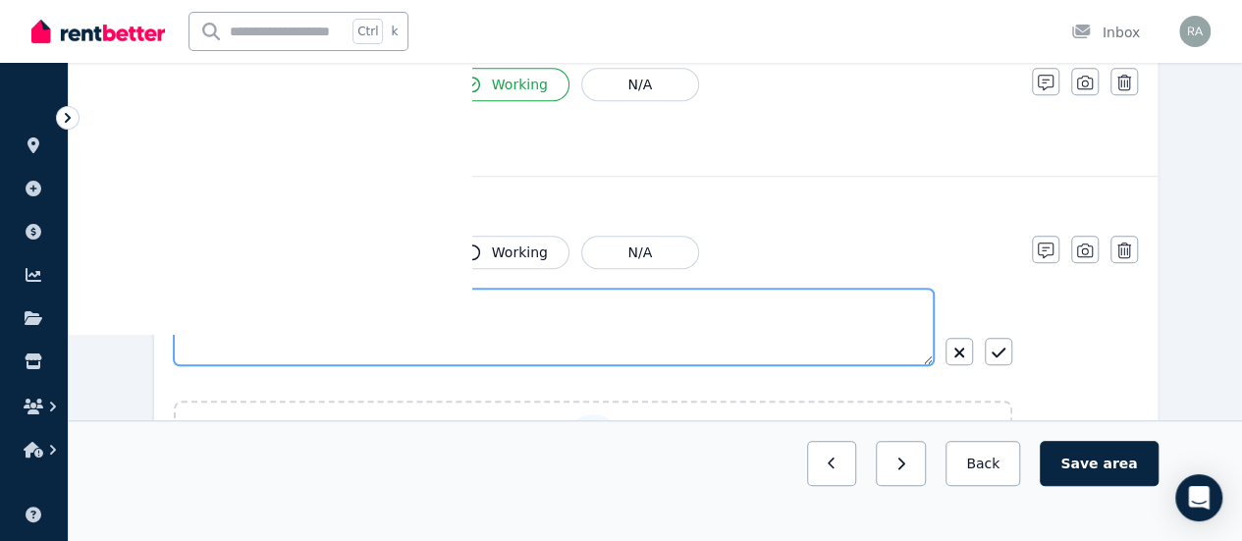
click at [606, 330] on textarea at bounding box center [554, 327] width 760 height 77
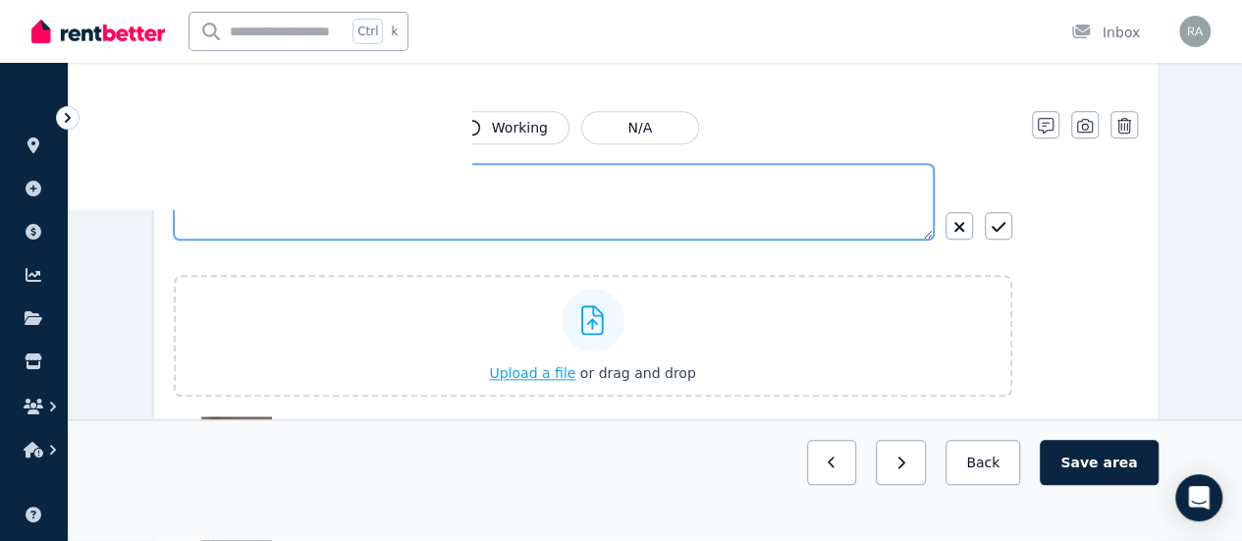
scroll to position [887, 0]
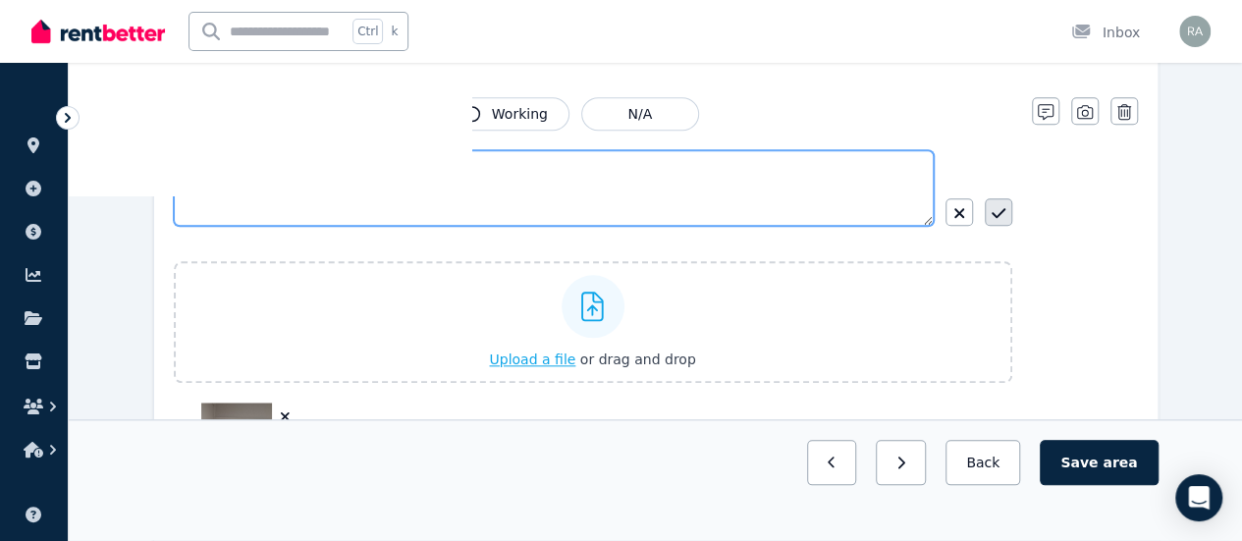
type textarea "**********"
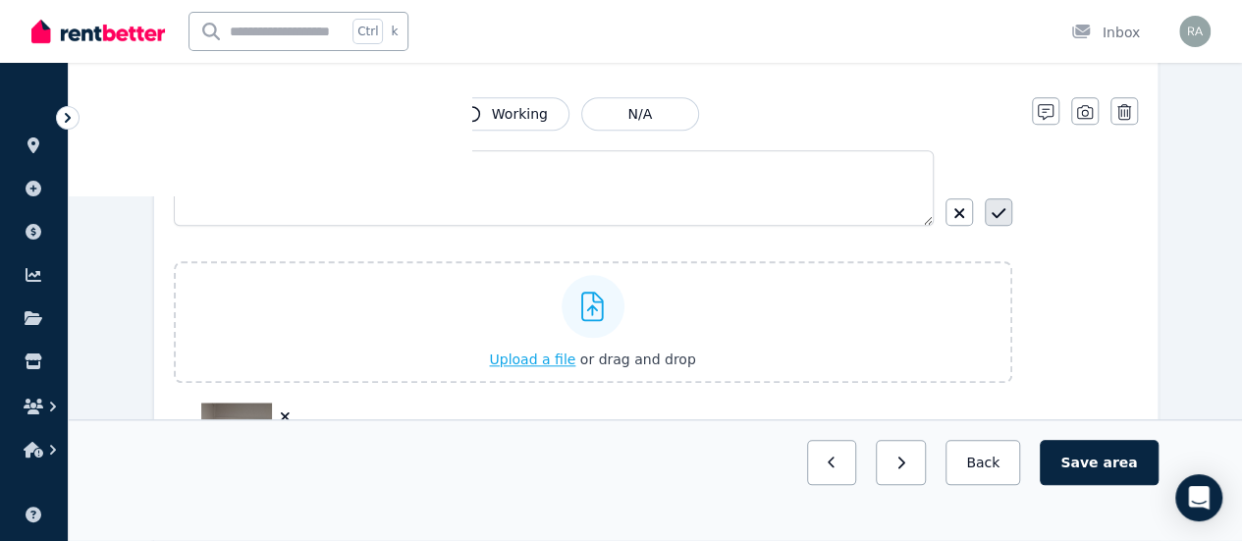
click at [999, 213] on icon "button" at bounding box center [999, 213] width 14 height 16
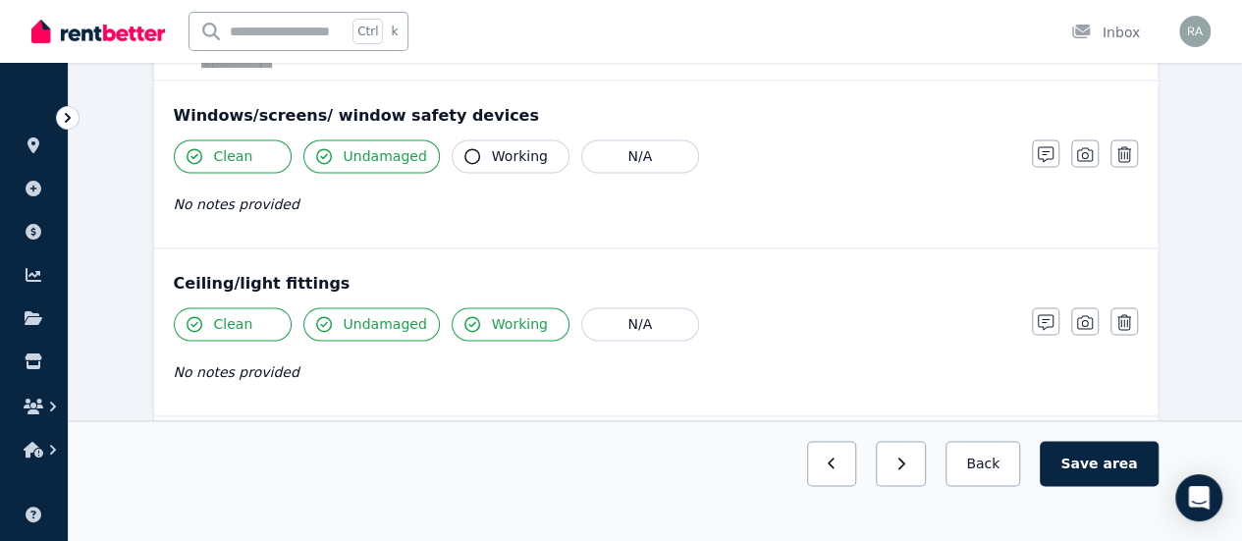
scroll to position [1301, 0]
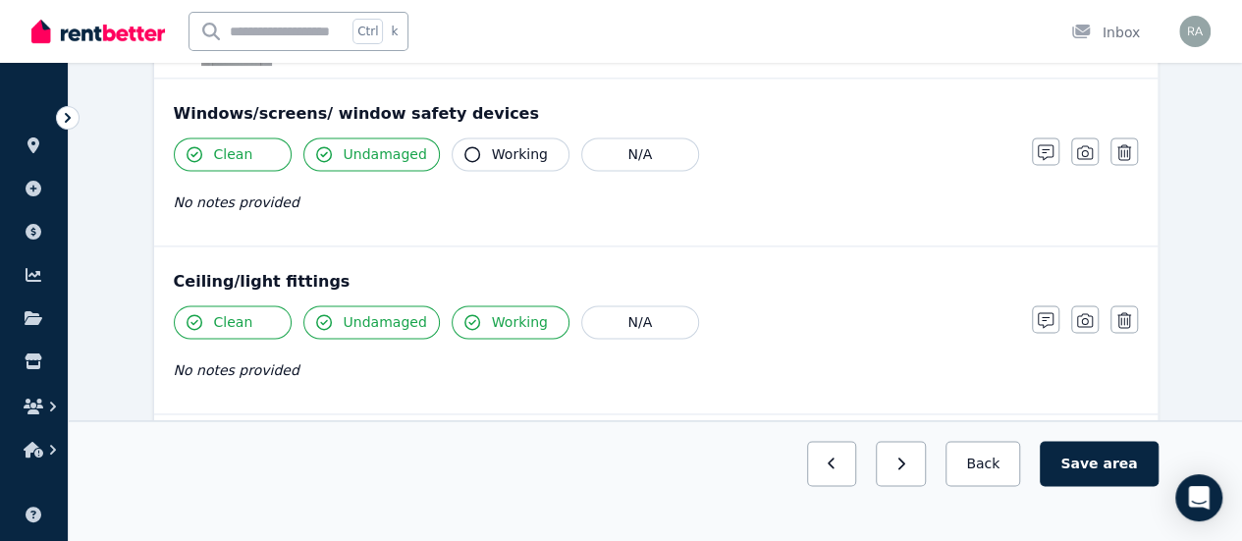
click at [464, 146] on icon "button" at bounding box center [472, 154] width 16 height 16
click at [1090, 149] on icon "button" at bounding box center [1085, 152] width 16 height 16
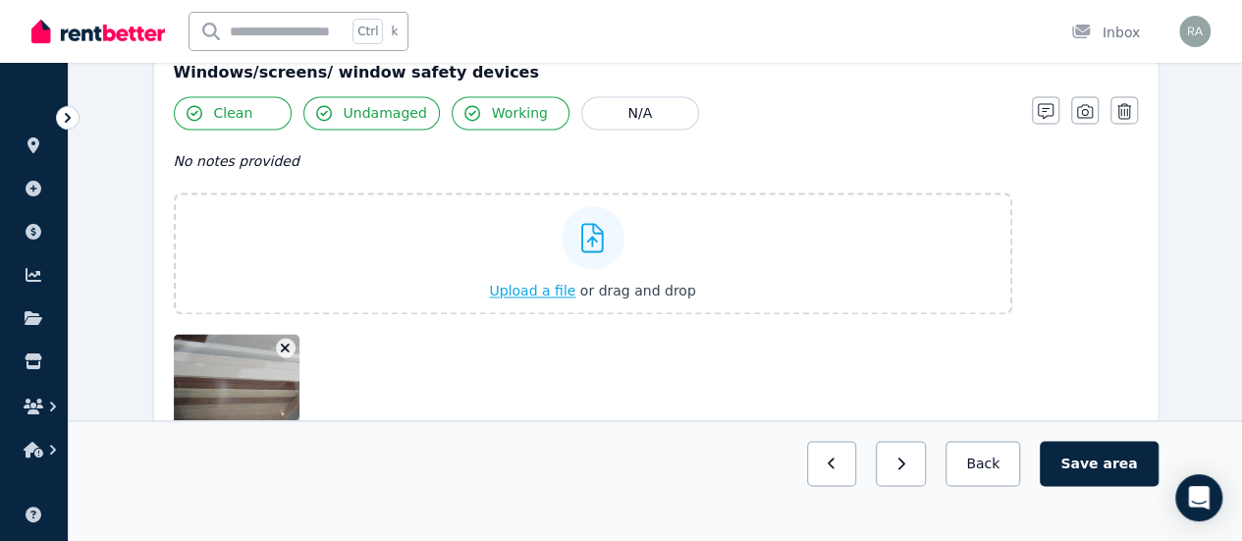
scroll to position [1341, 0]
click at [1048, 105] on icon "button" at bounding box center [1046, 112] width 16 height 16
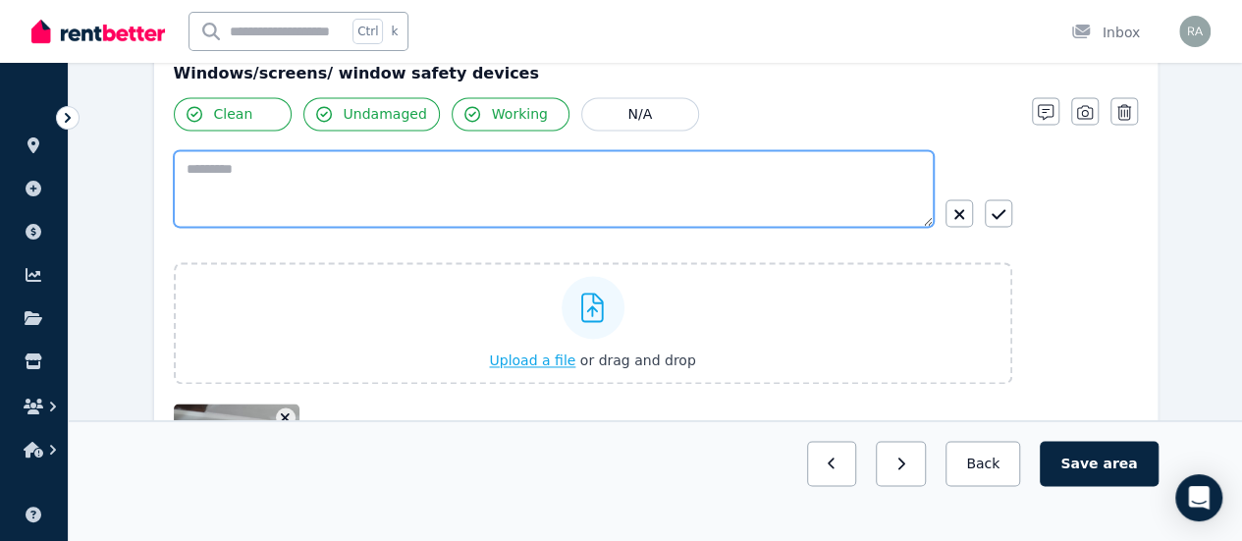
click at [479, 182] on textarea at bounding box center [554, 188] width 760 height 77
click at [554, 174] on textarea at bounding box center [554, 188] width 760 height 77
paste textarea "**********"
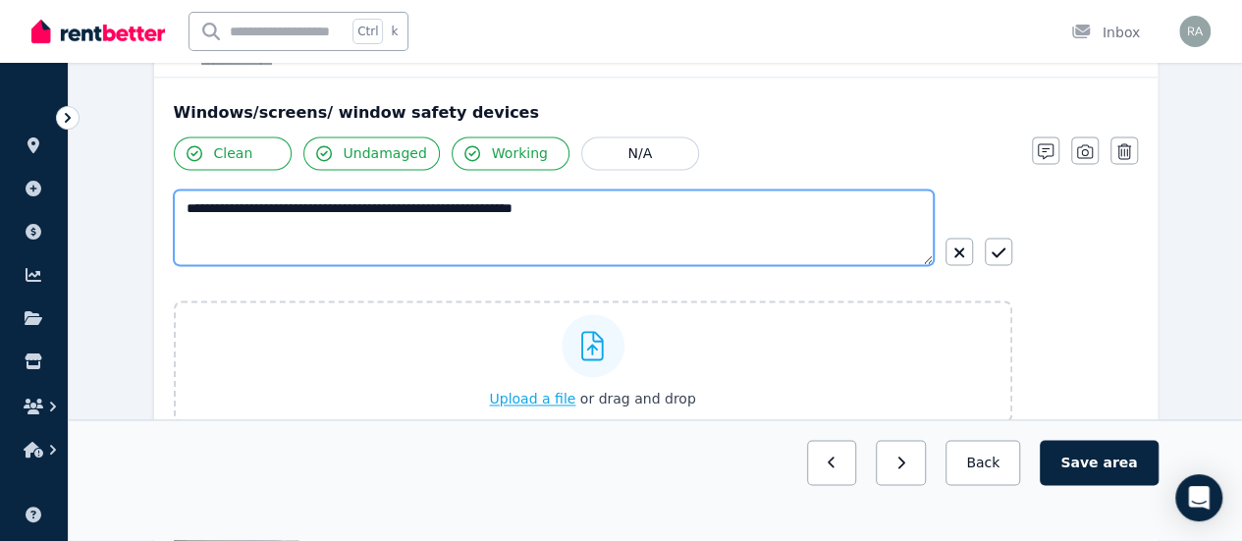
scroll to position [1304, 0]
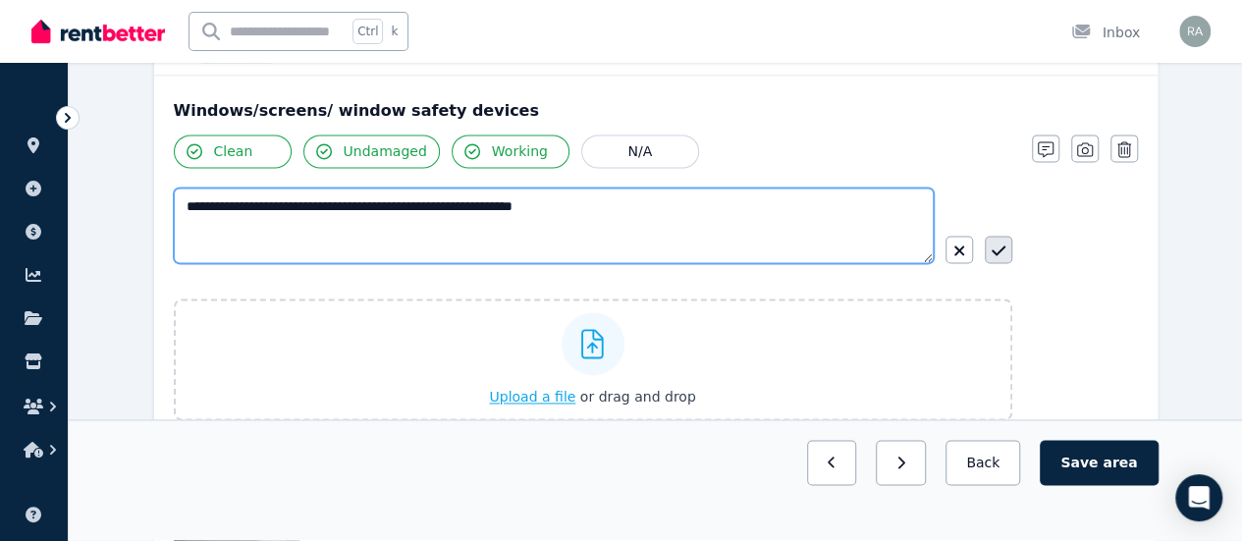
type textarea "**********"
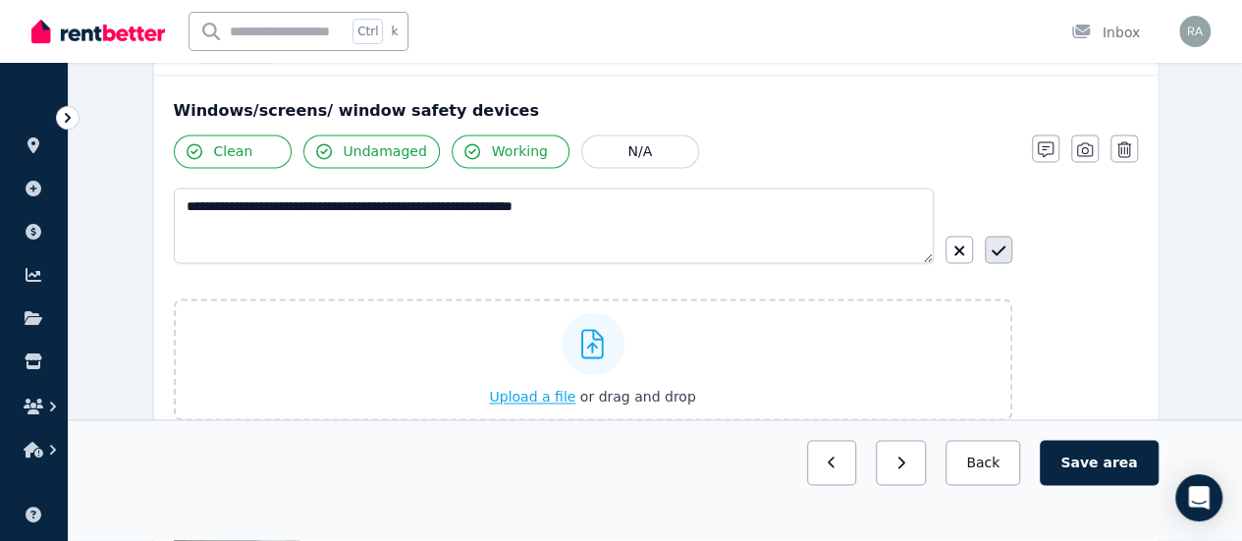
click at [999, 253] on icon "button" at bounding box center [999, 250] width 14 height 16
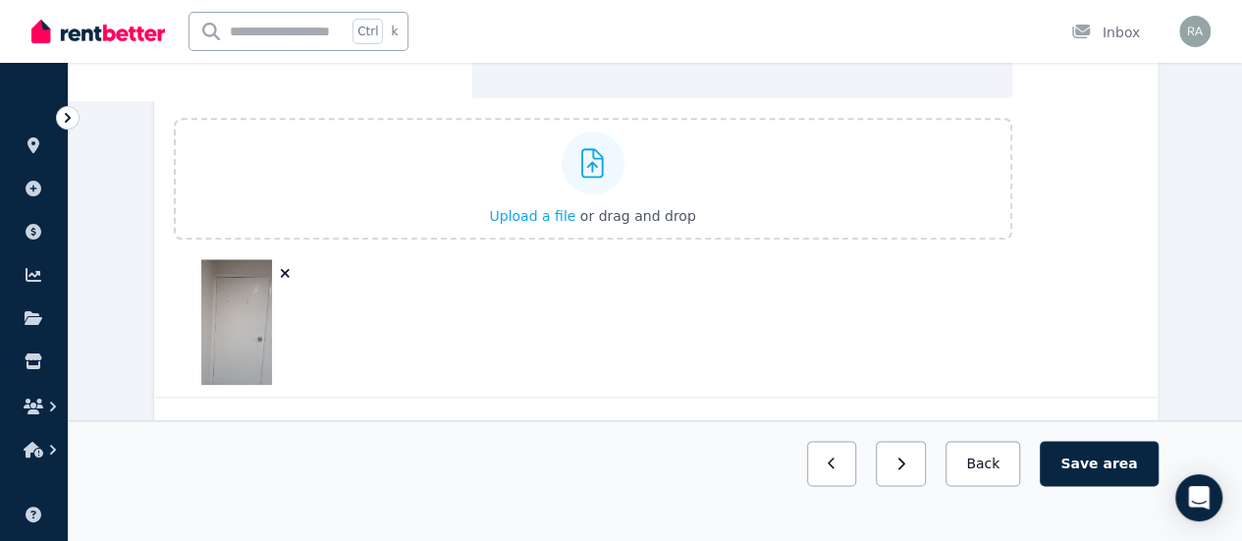
scroll to position [896, 0]
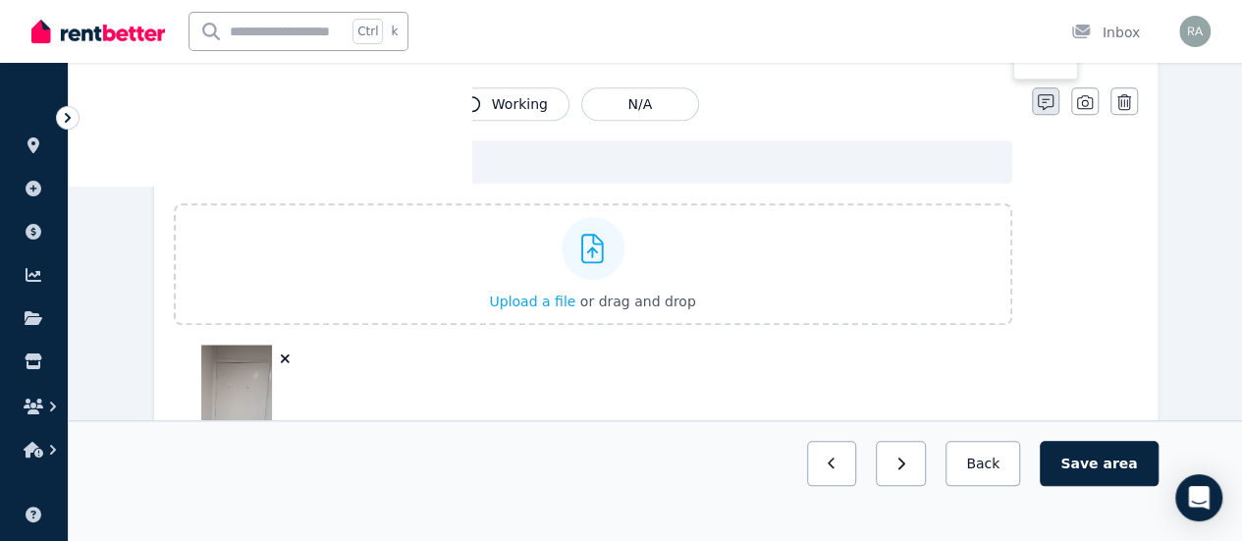
click at [1040, 100] on icon "button" at bounding box center [1046, 102] width 16 height 16
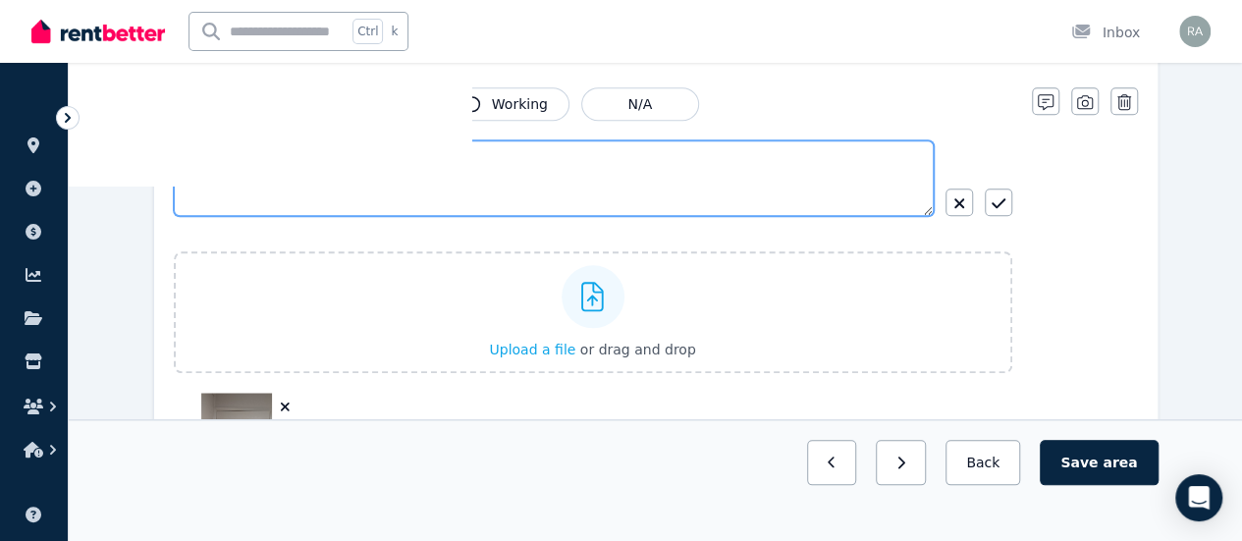
click at [658, 179] on textarea "**********" at bounding box center [554, 178] width 761 height 76
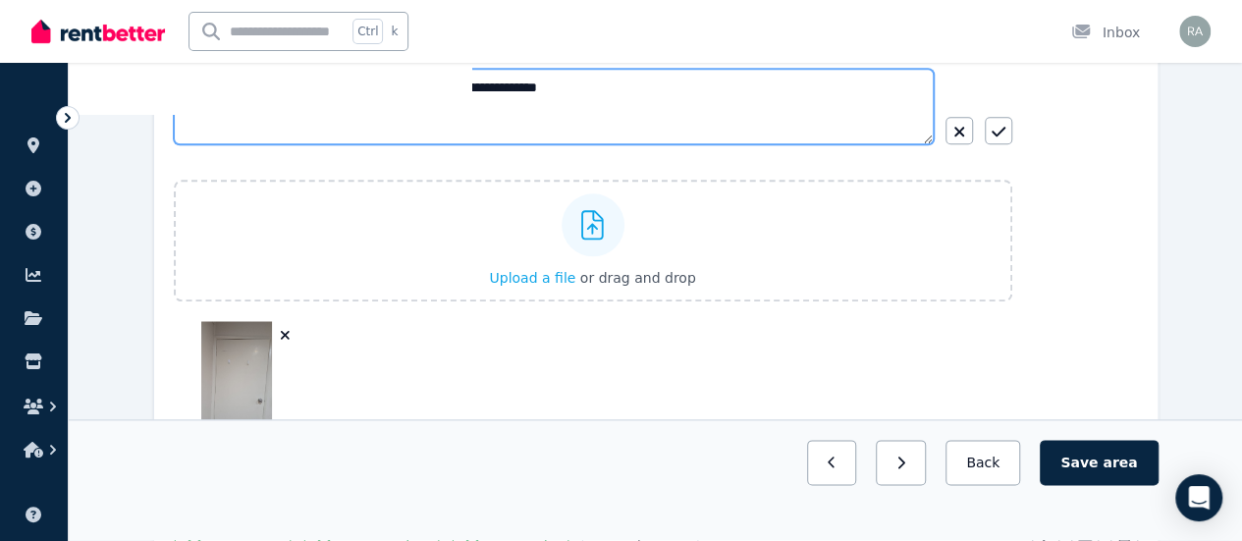
scroll to position [1003, 0]
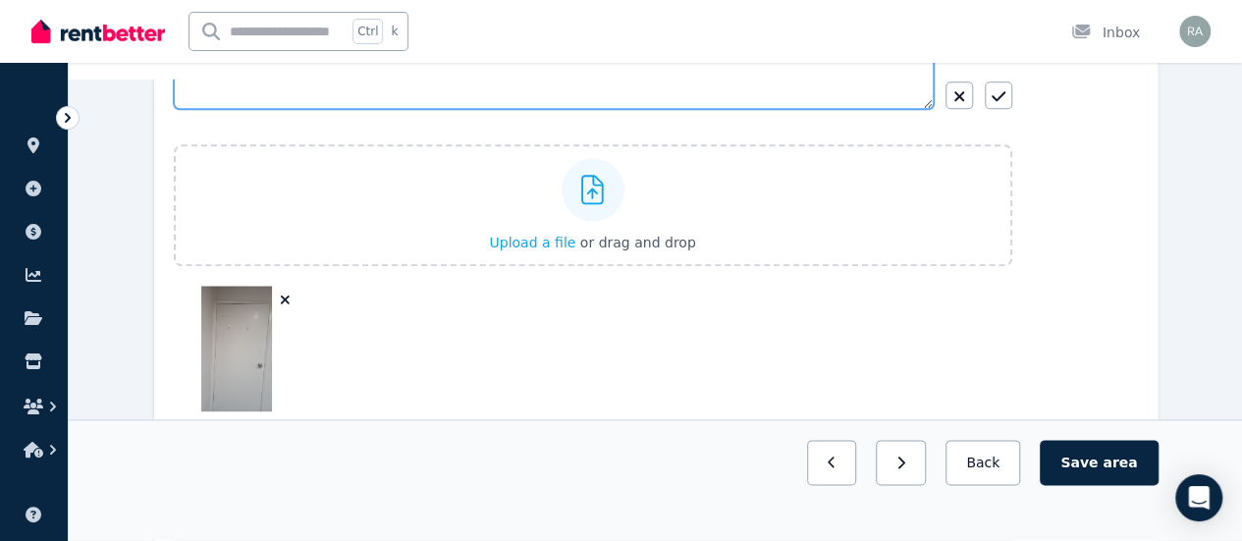
type textarea "**********"
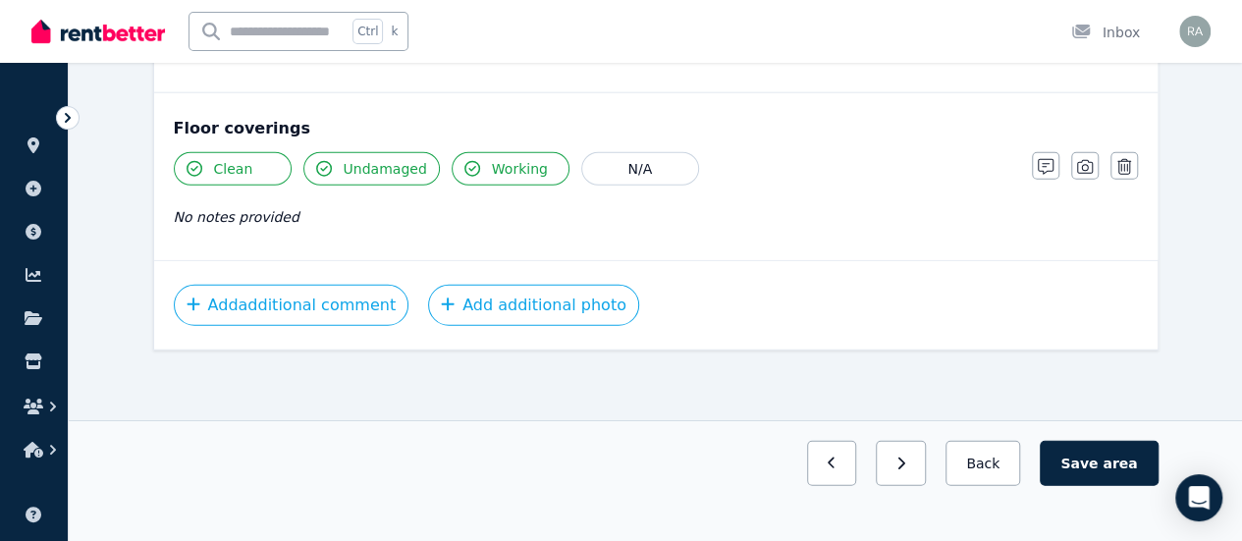
scroll to position [2413, 0]
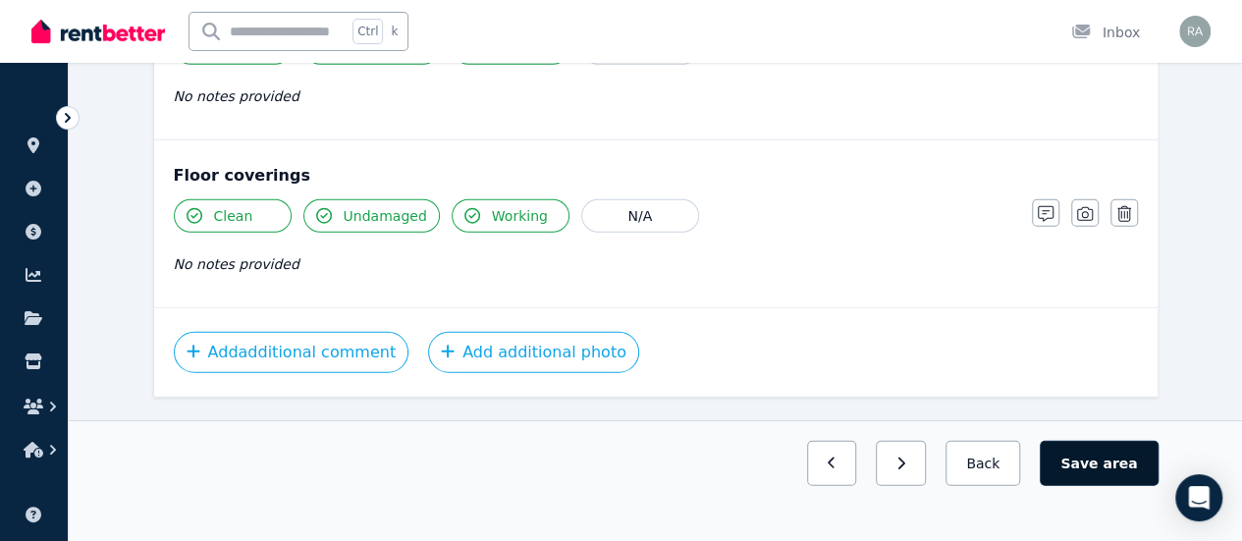
click at [1093, 486] on button "Save area" at bounding box center [1099, 463] width 118 height 45
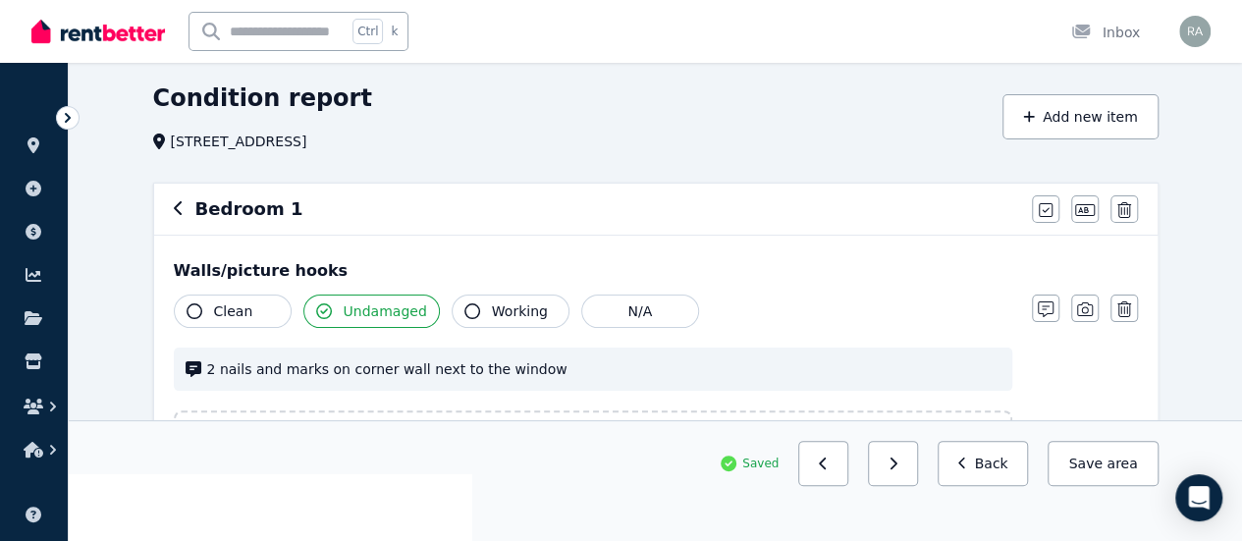
scroll to position [0, 0]
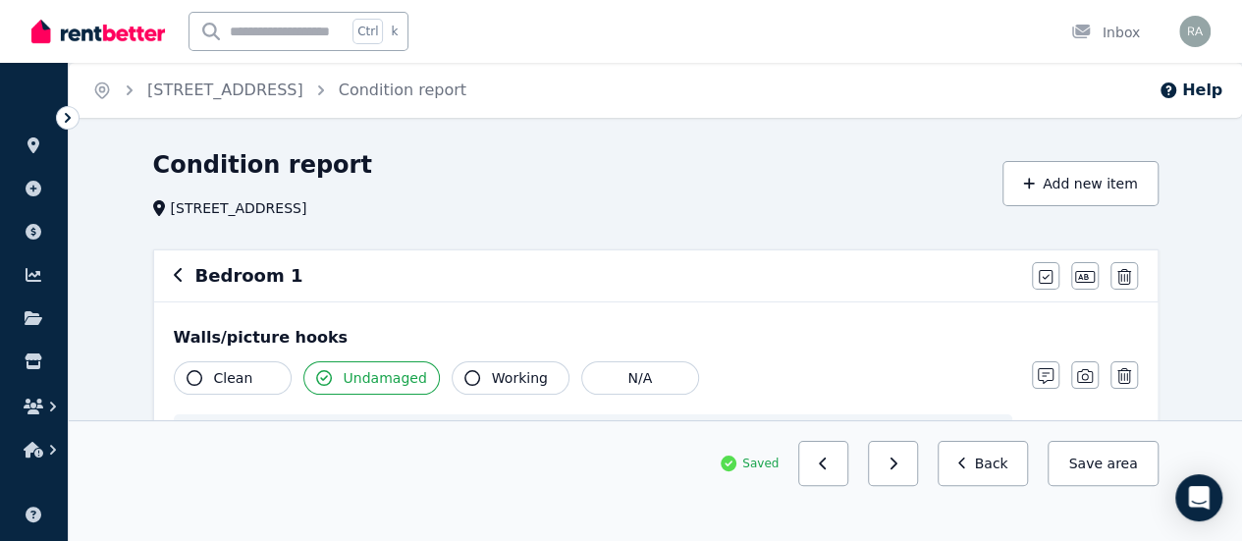
click at [183, 272] on div "Bedroom 1" at bounding box center [597, 275] width 846 height 27
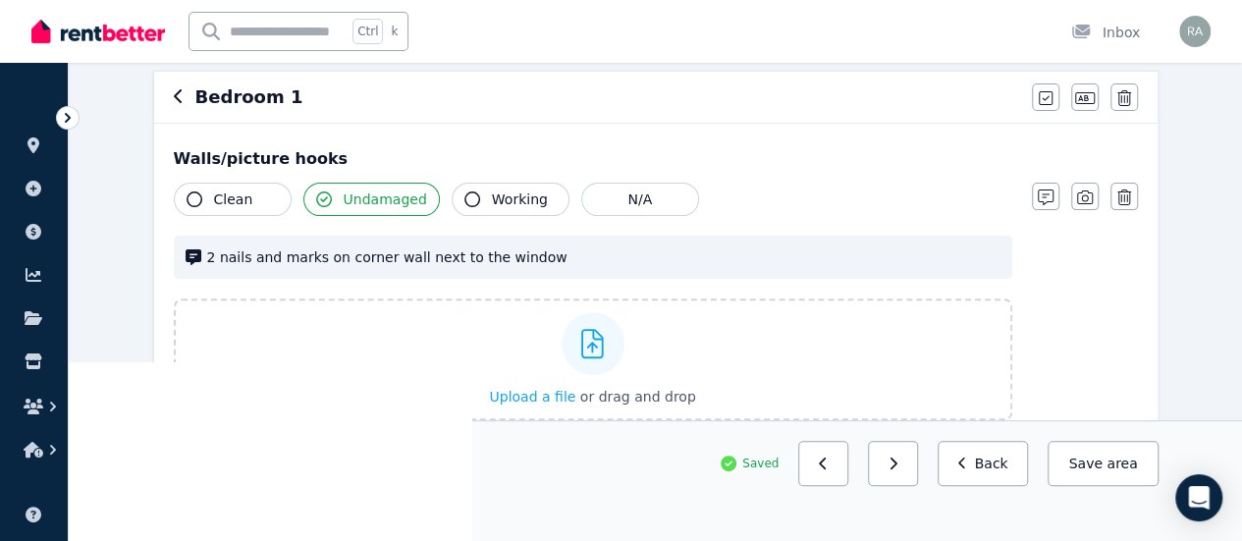
scroll to position [181, 0]
click at [192, 184] on button "Clean" at bounding box center [233, 197] width 118 height 33
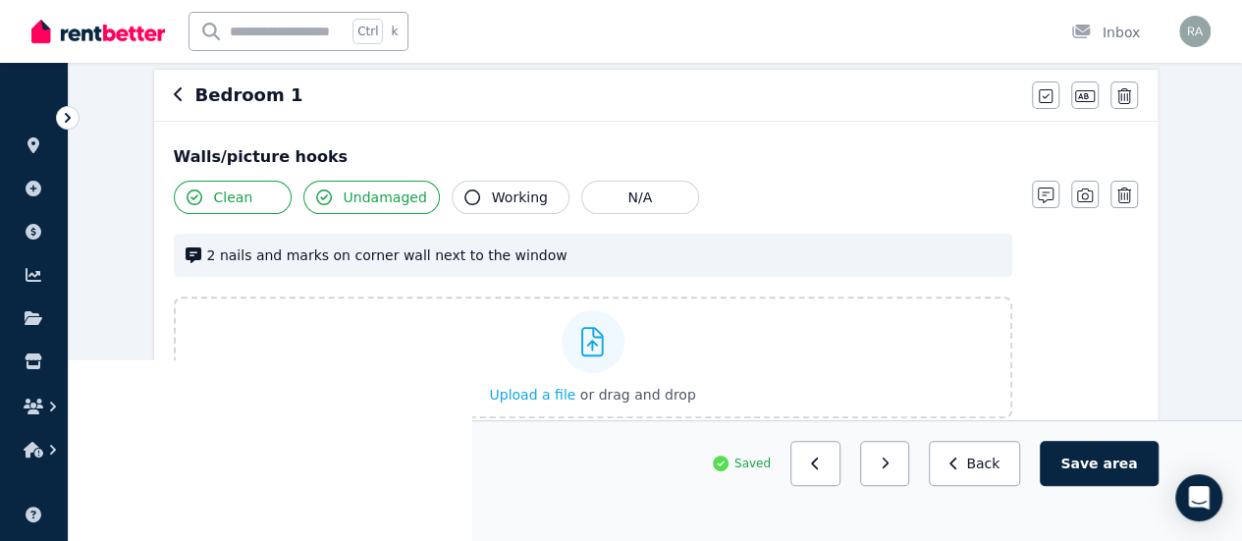
click at [246, 191] on button "Clean" at bounding box center [233, 197] width 118 height 33
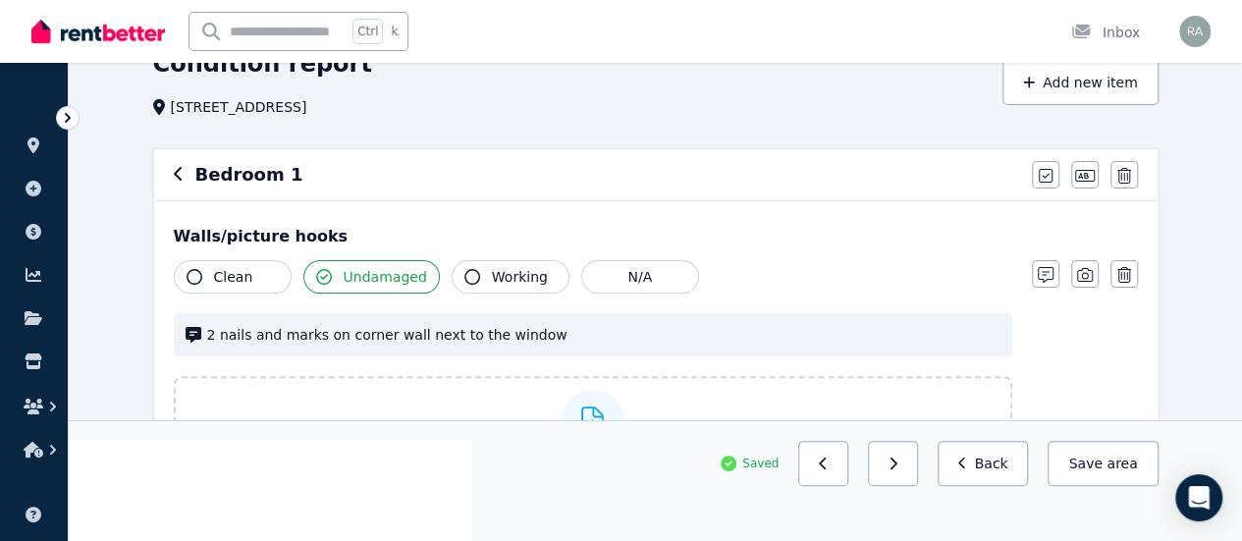
scroll to position [93, 0]
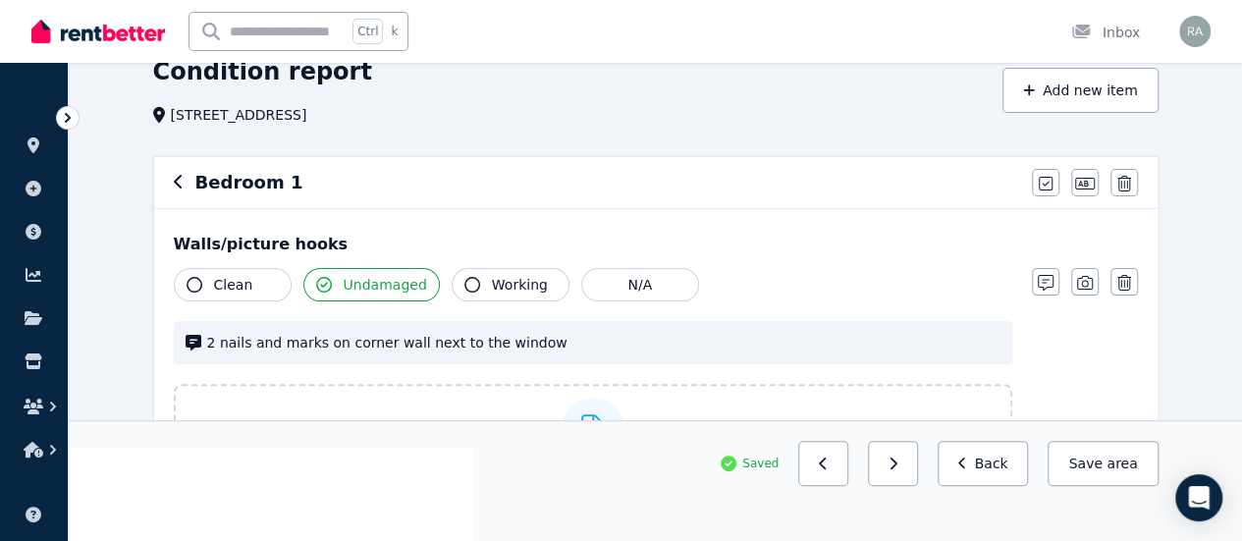
click at [183, 182] on div "Bedroom 1" at bounding box center [597, 182] width 846 height 27
click at [171, 182] on div "Bedroom 1 Mark all items as good Edit name Delete" at bounding box center [655, 182] width 1003 height 51
click at [1114, 486] on button "Save area" at bounding box center [1103, 463] width 110 height 45
click at [179, 184] on icon "button" at bounding box center [179, 182] width 10 height 16
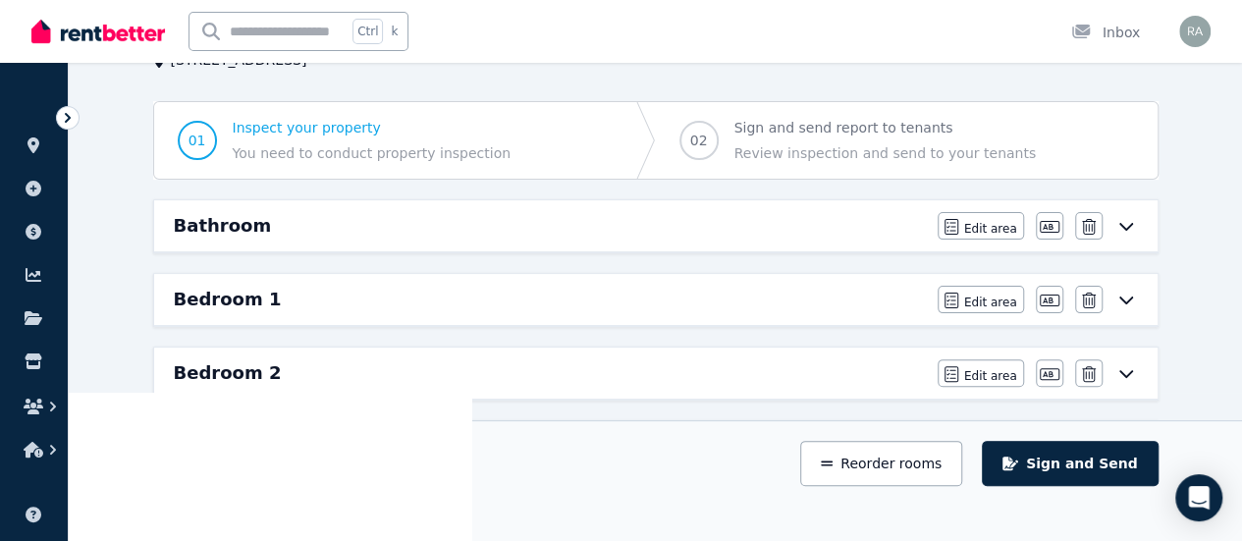
scroll to position [158, 0]
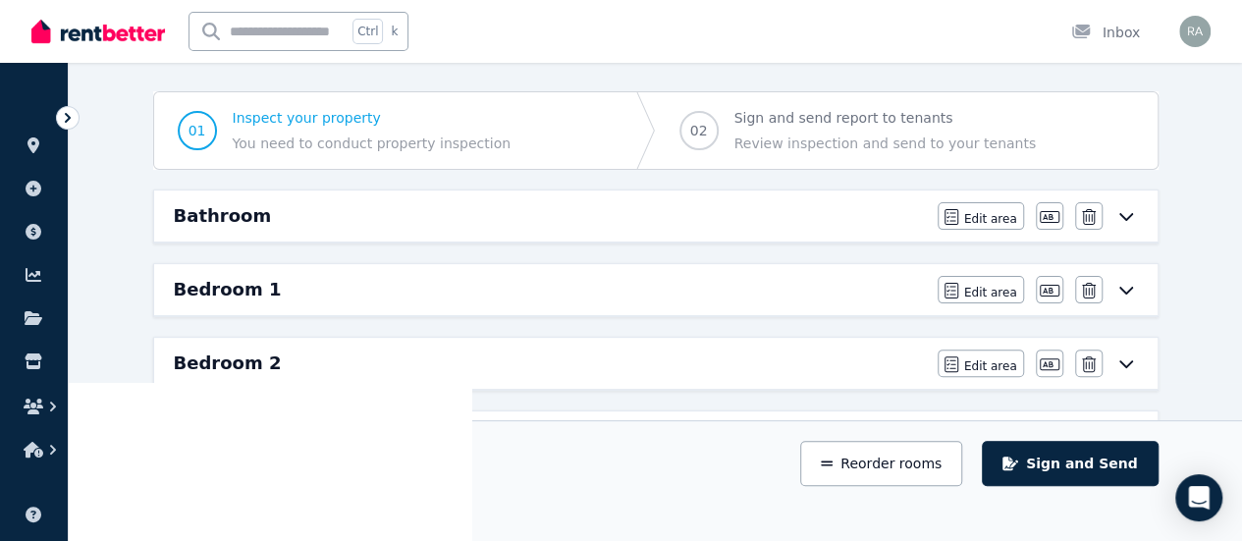
click at [277, 423] on div "Bedroom 3" at bounding box center [550, 436] width 752 height 27
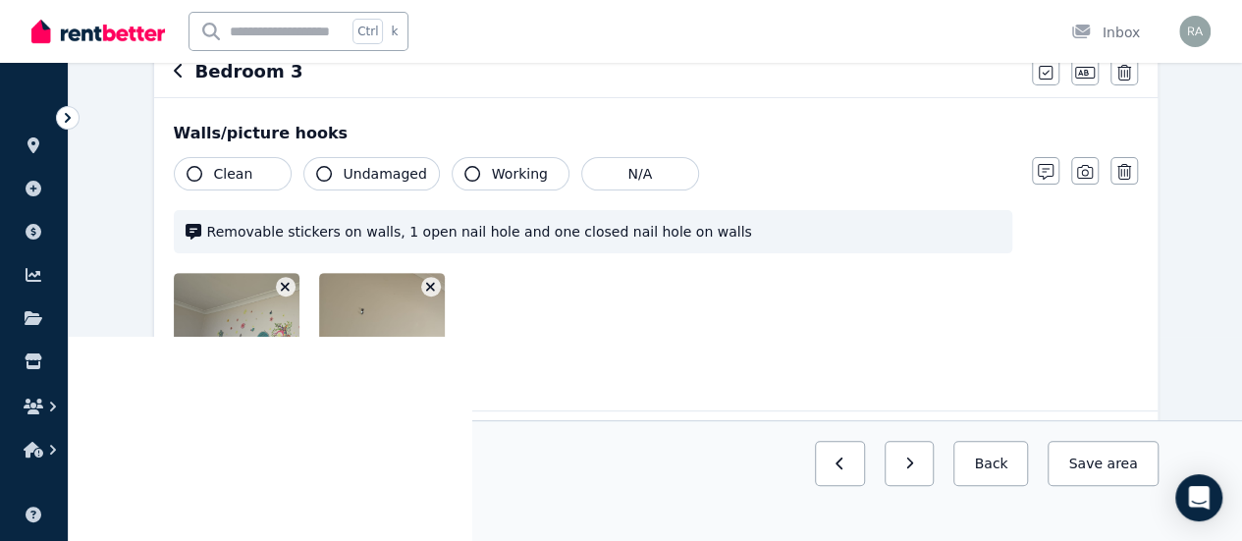
scroll to position [205, 0]
click at [349, 160] on button "Undamaged" at bounding box center [371, 172] width 136 height 33
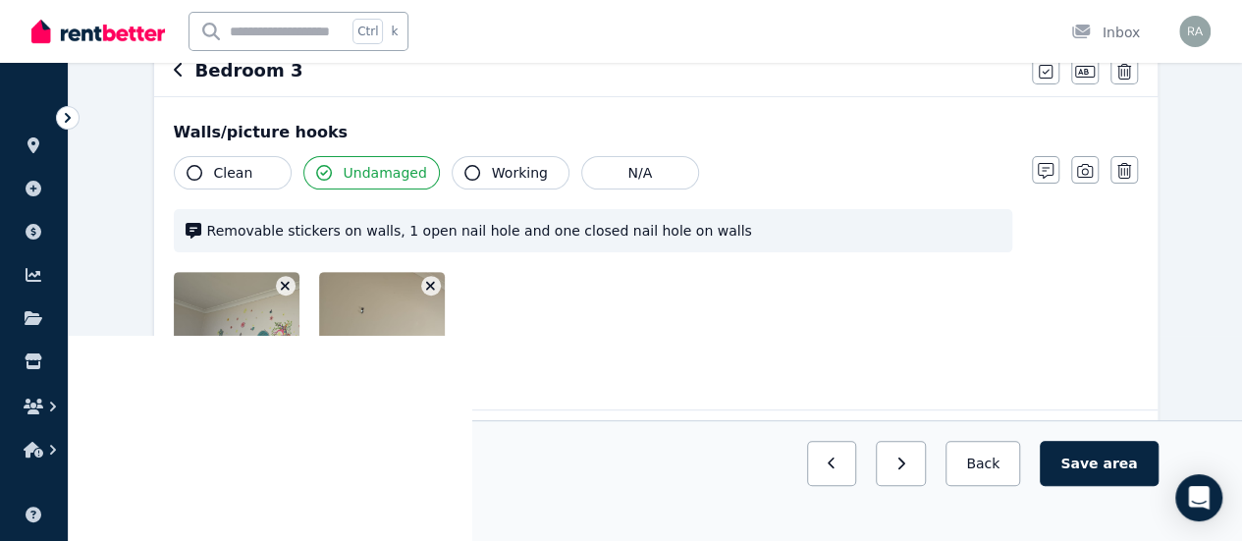
click at [492, 174] on span "Working" at bounding box center [520, 173] width 56 height 20
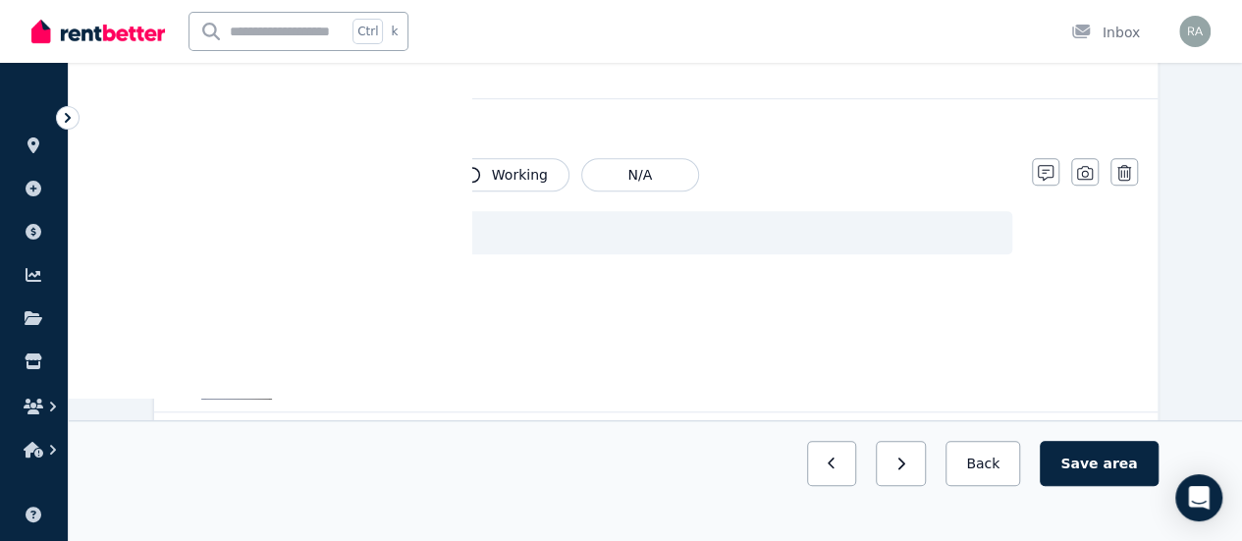
scroll to position [686, 0]
click at [257, 157] on button "Clean" at bounding box center [233, 172] width 118 height 33
click at [359, 177] on span "Undamaged" at bounding box center [385, 173] width 83 height 20
click at [464, 176] on icon "button" at bounding box center [472, 173] width 16 height 16
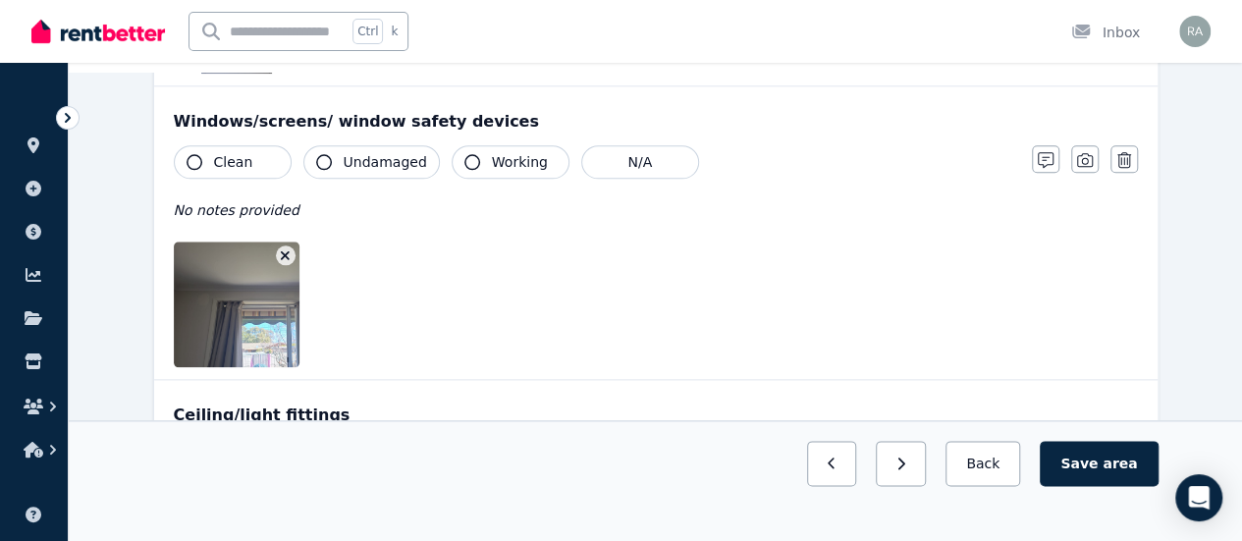
scroll to position [1011, 0]
click at [212, 170] on button "Clean" at bounding box center [233, 160] width 118 height 33
drag, startPoint x: 363, startPoint y: 170, endPoint x: 379, endPoint y: 152, distance: 23.6
click at [379, 152] on button "Undamaged" at bounding box center [371, 160] width 136 height 33
drag, startPoint x: 379, startPoint y: 152, endPoint x: 494, endPoint y: 156, distance: 114.9
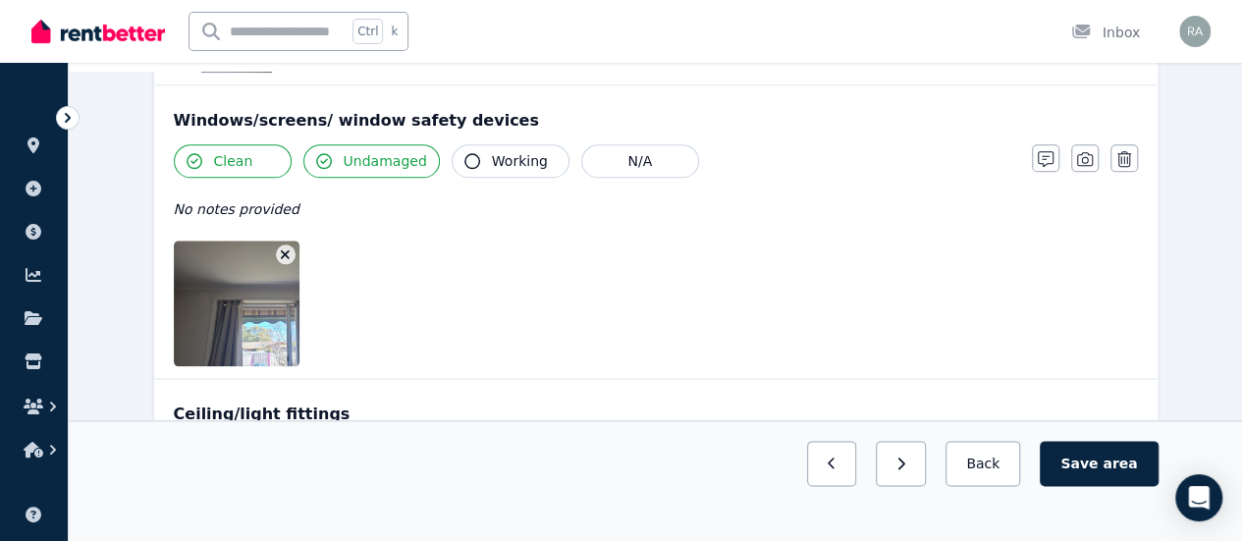
click at [494, 156] on div "Clean Undamaged Working N/A" at bounding box center [593, 160] width 838 height 33
click at [494, 156] on span "Working" at bounding box center [520, 161] width 56 height 20
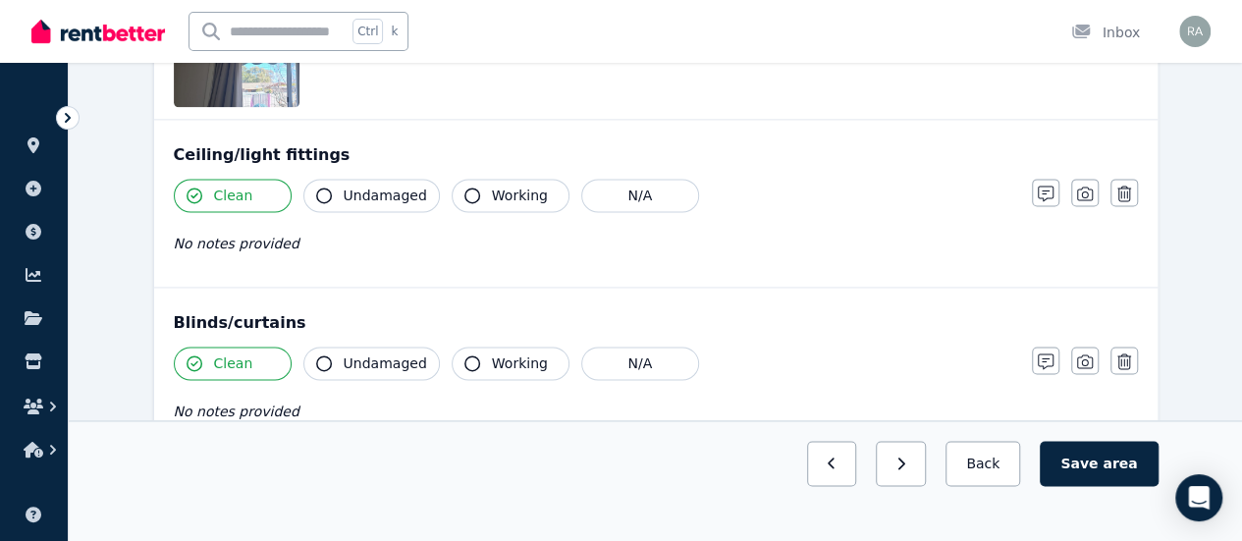
scroll to position [1278, 0]
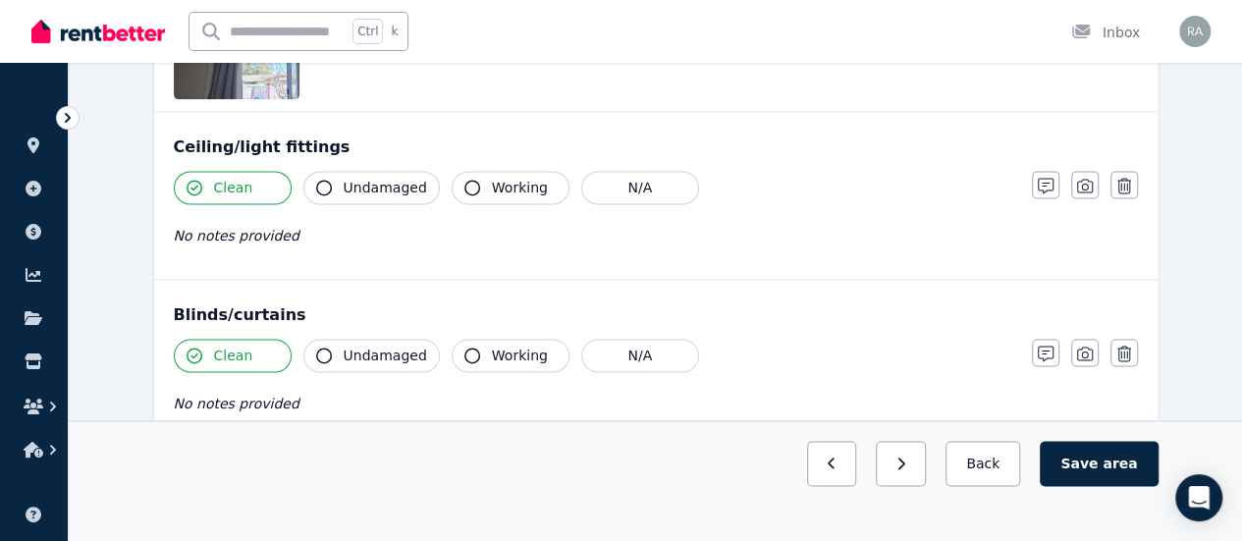
click at [375, 187] on span "Undamaged" at bounding box center [385, 188] width 83 height 20
click at [499, 179] on span "Working" at bounding box center [520, 188] width 56 height 20
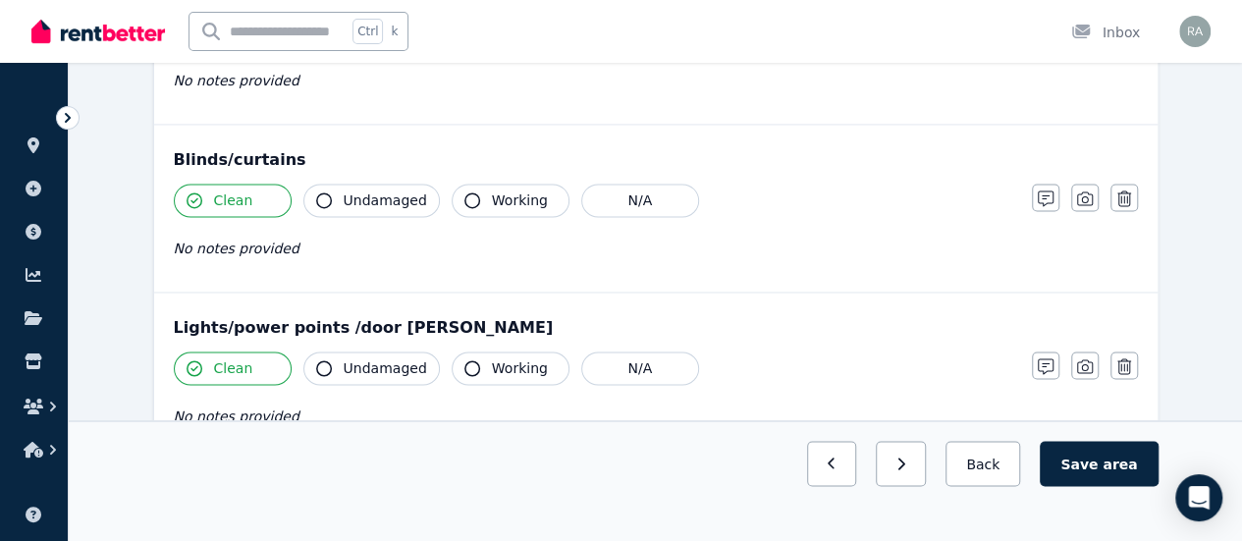
scroll to position [1437, 0]
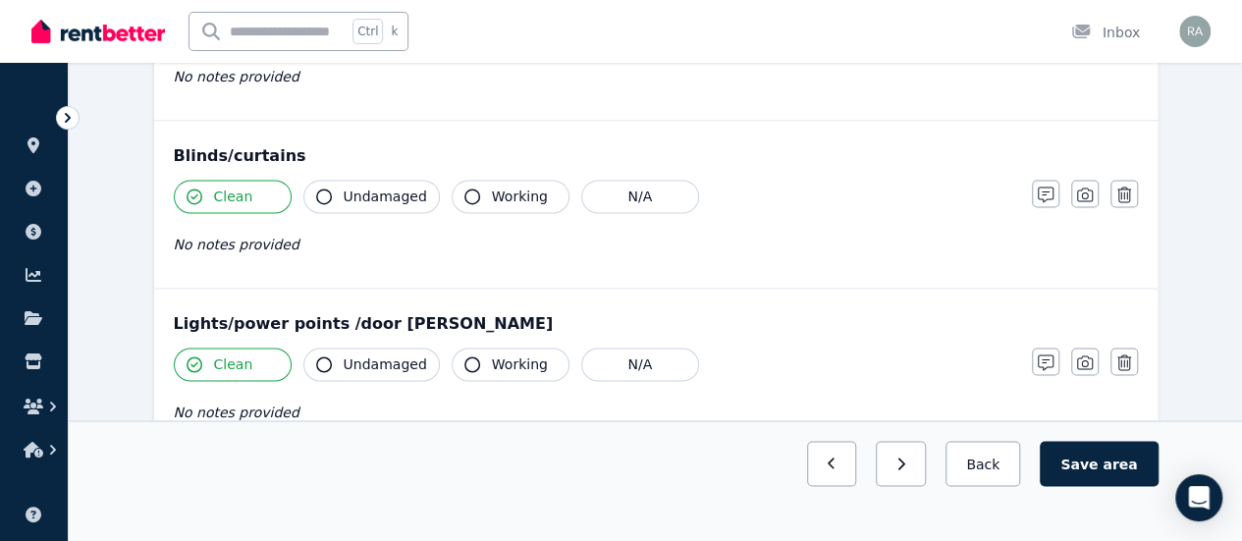
click at [371, 187] on span "Undamaged" at bounding box center [385, 197] width 83 height 20
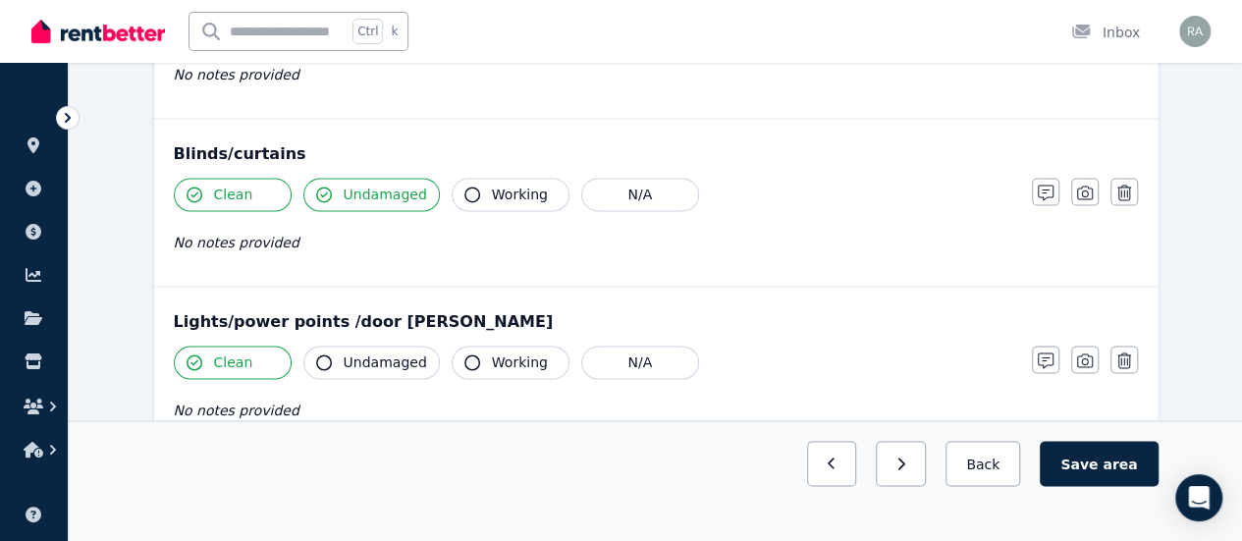
scroll to position [1447, 0]
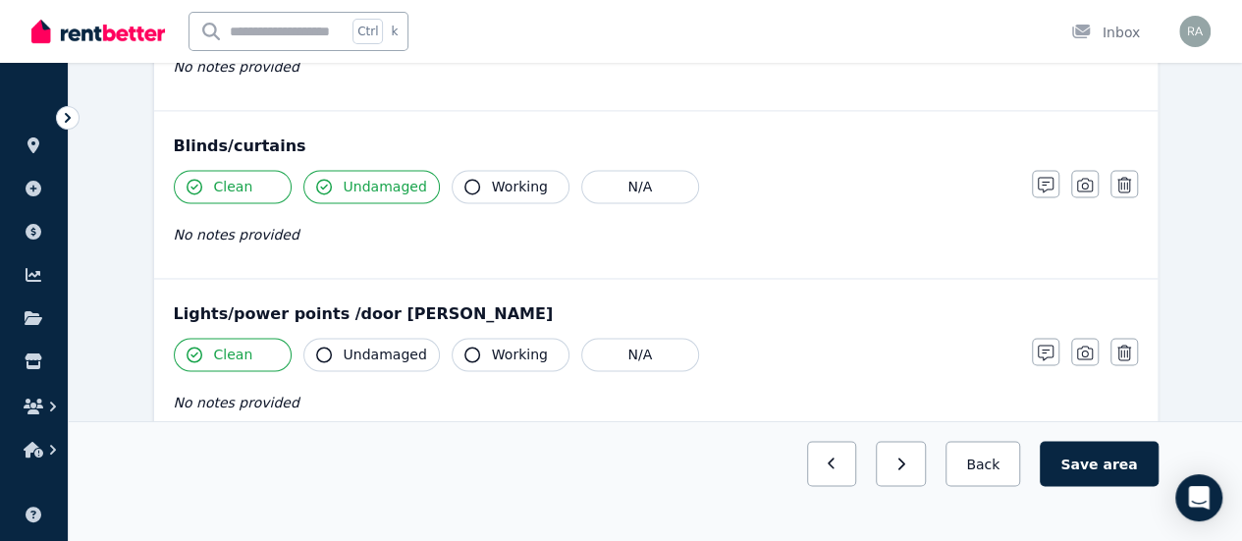
click at [479, 185] on button "Working" at bounding box center [511, 186] width 118 height 33
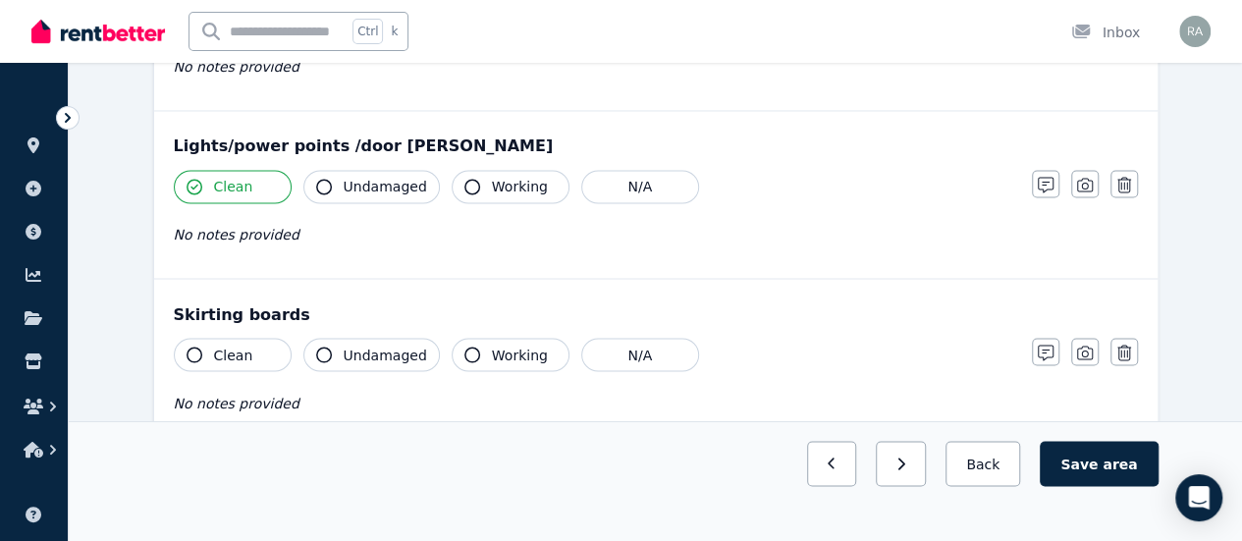
scroll to position [1622, 0]
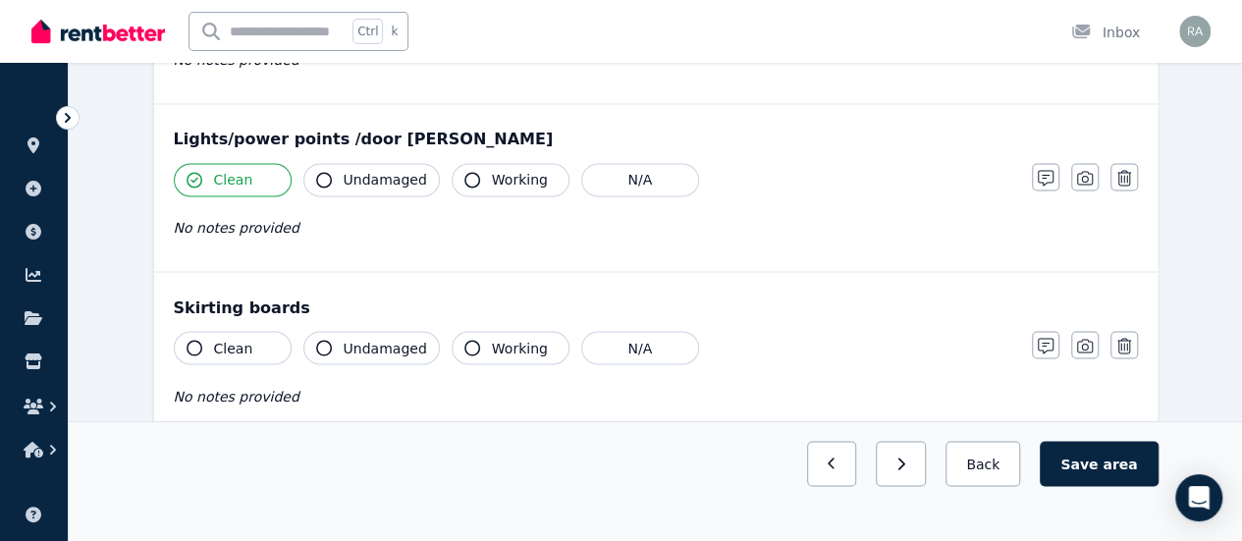
click at [379, 170] on span "Undamaged" at bounding box center [385, 180] width 83 height 20
click at [492, 170] on span "Working" at bounding box center [520, 180] width 56 height 20
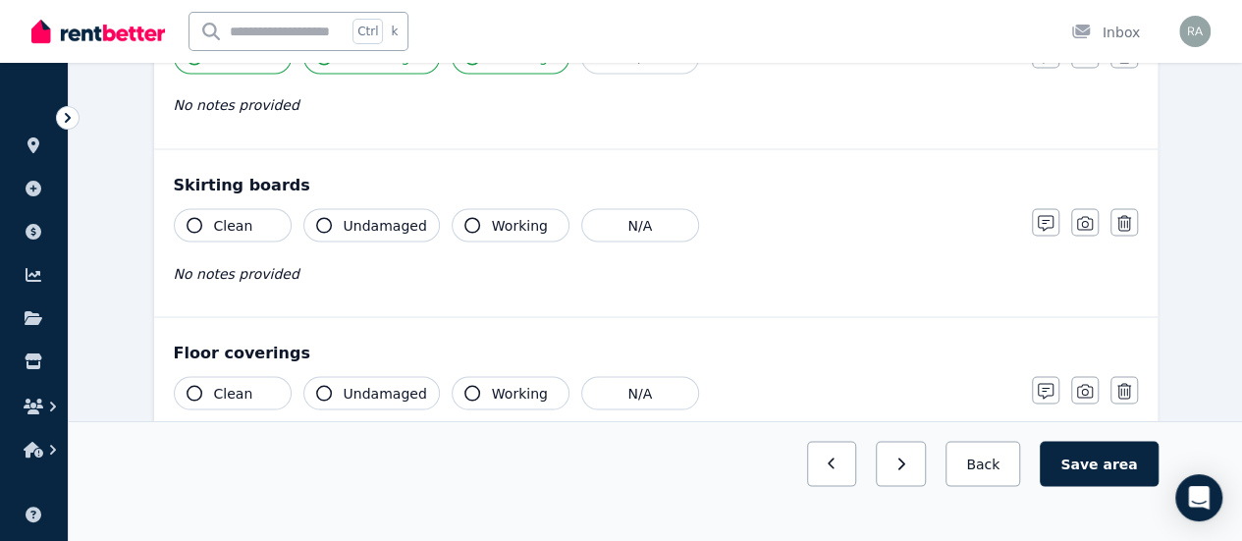
scroll to position [1758, 0]
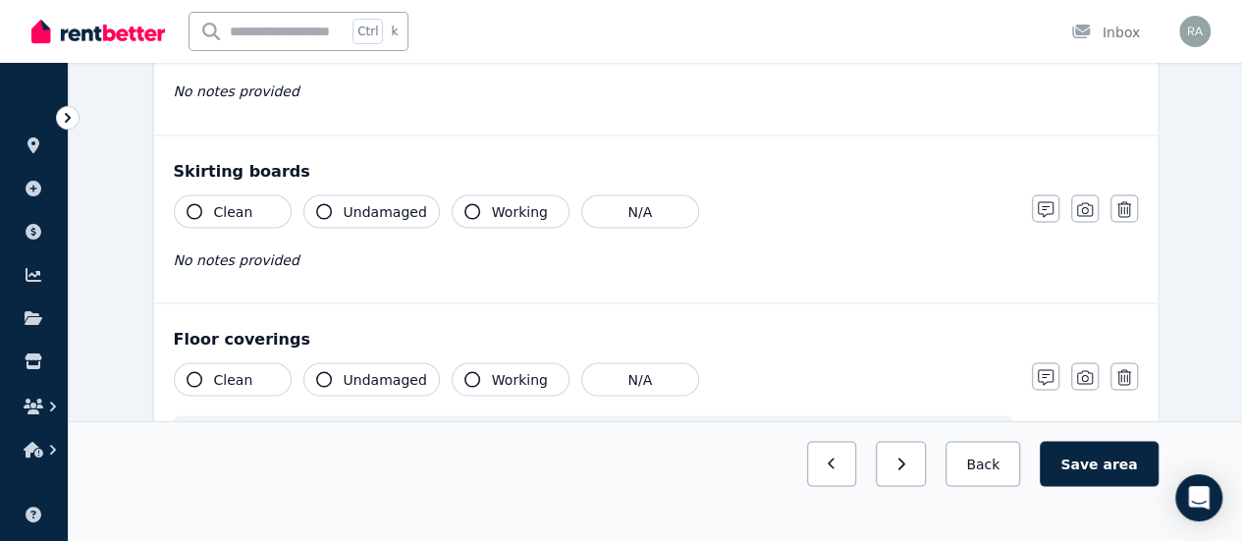
click at [237, 203] on span "Clean" at bounding box center [233, 211] width 39 height 20
click at [316, 204] on icon "button" at bounding box center [324, 211] width 16 height 16
click at [503, 204] on span "Working" at bounding box center [520, 211] width 56 height 20
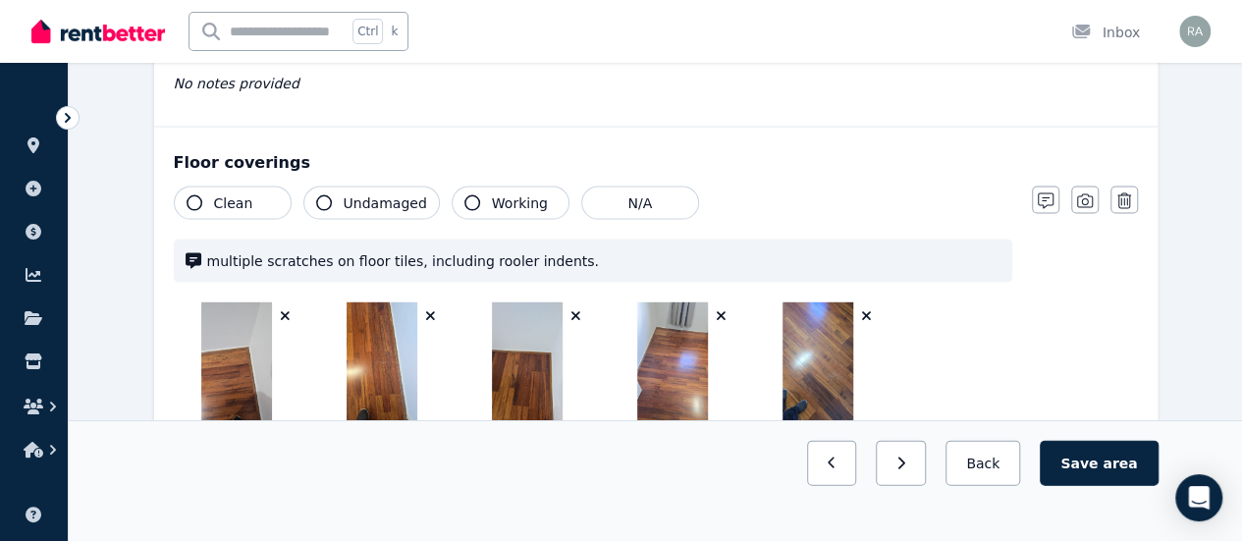
scroll to position [1938, 0]
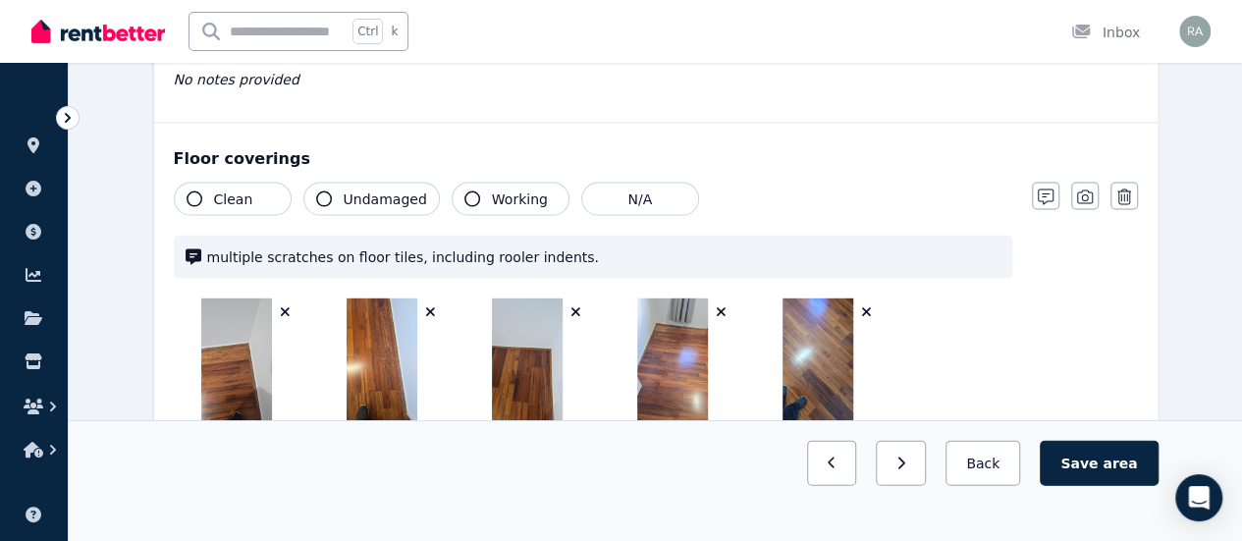
click at [266, 185] on button "Clean" at bounding box center [233, 199] width 118 height 33
click at [511, 189] on span "Working" at bounding box center [520, 199] width 56 height 20
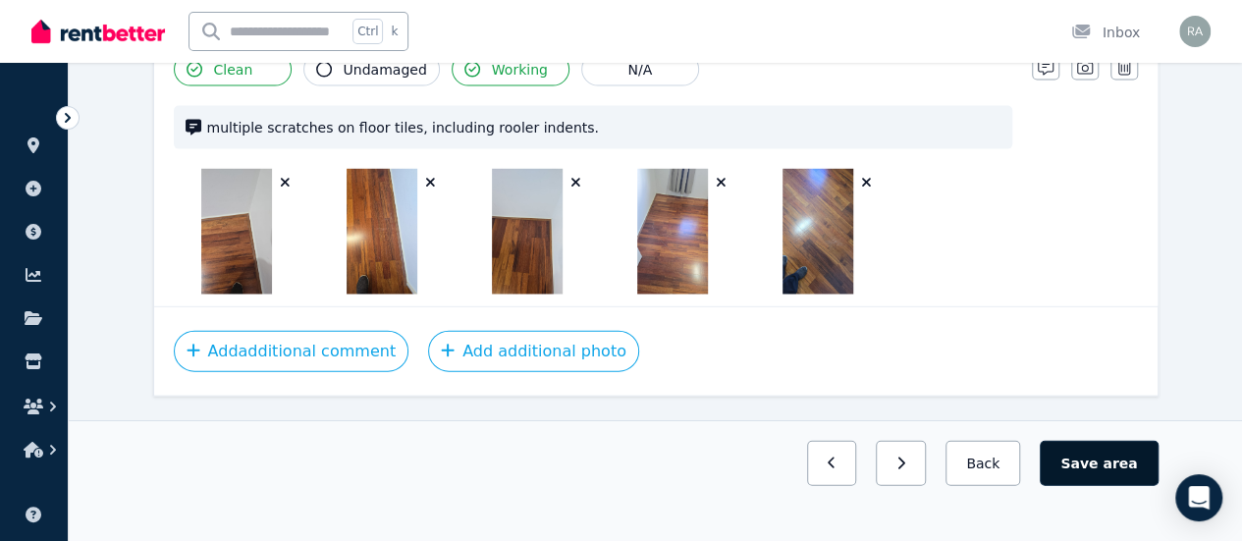
click at [1109, 486] on button "Save area" at bounding box center [1099, 463] width 118 height 45
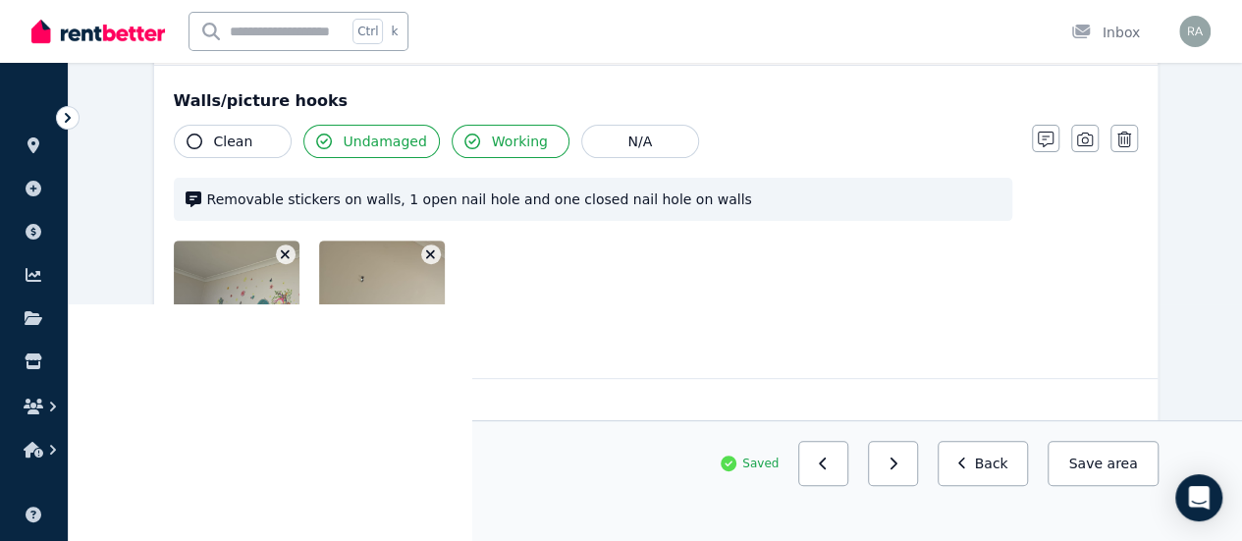
scroll to position [0, 0]
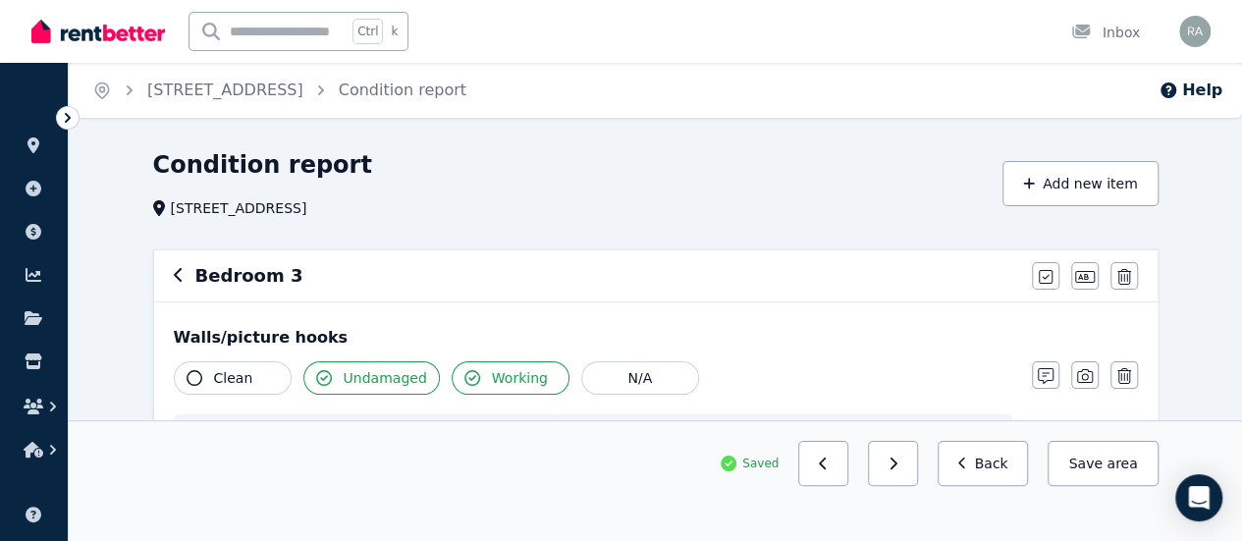
click at [175, 278] on icon "button" at bounding box center [178, 275] width 8 height 14
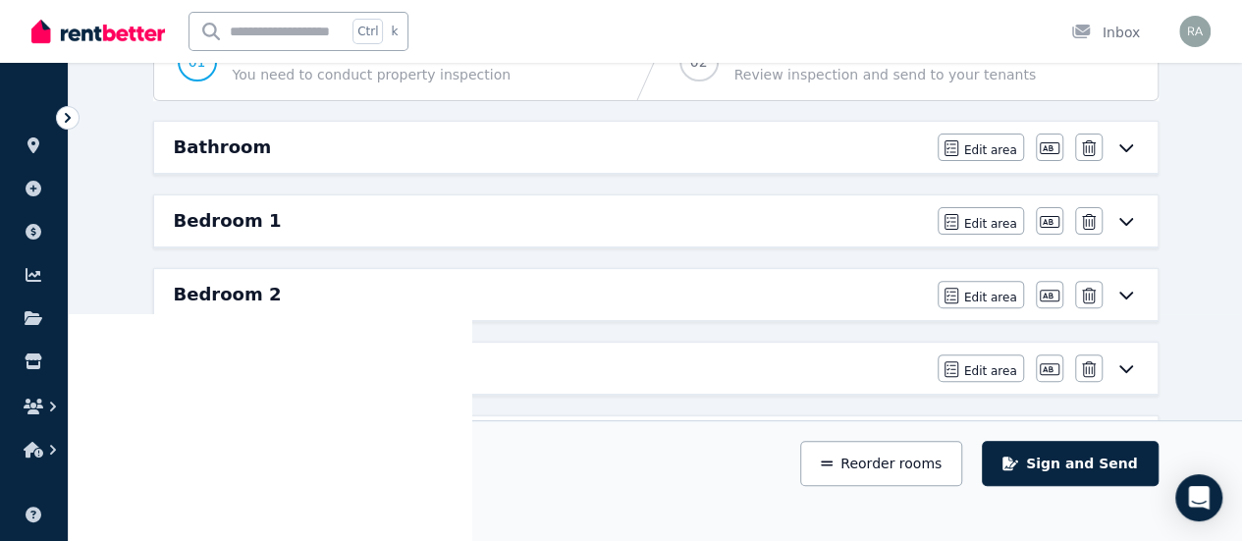
scroll to position [228, 0]
click at [296, 148] on div "Bathroom" at bounding box center [550, 146] width 752 height 27
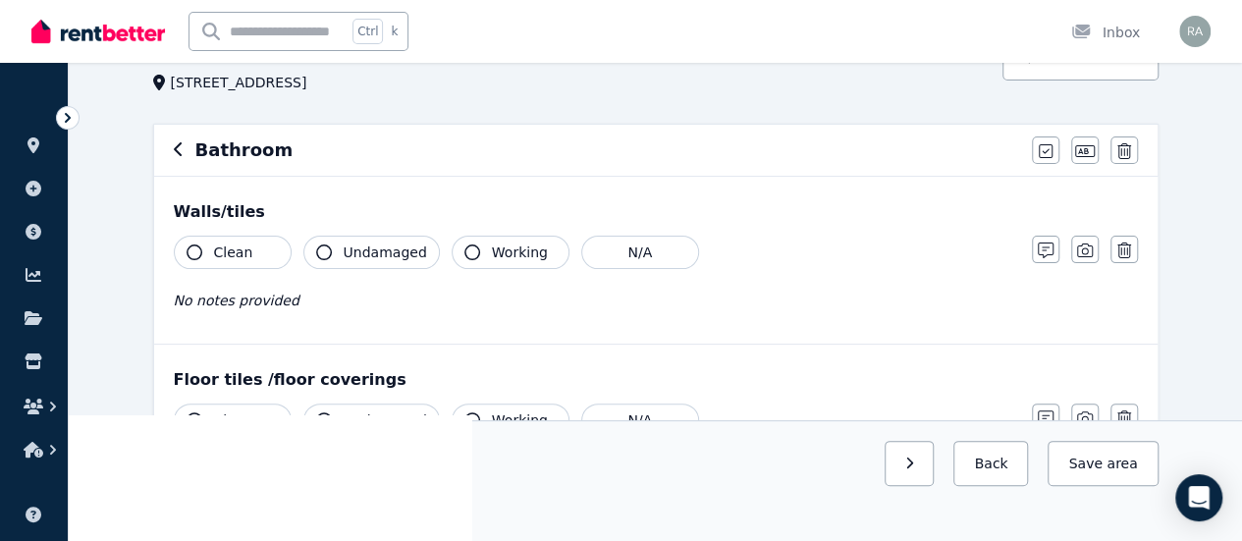
scroll to position [128, 0]
click at [245, 256] on span "Clean" at bounding box center [233, 251] width 39 height 20
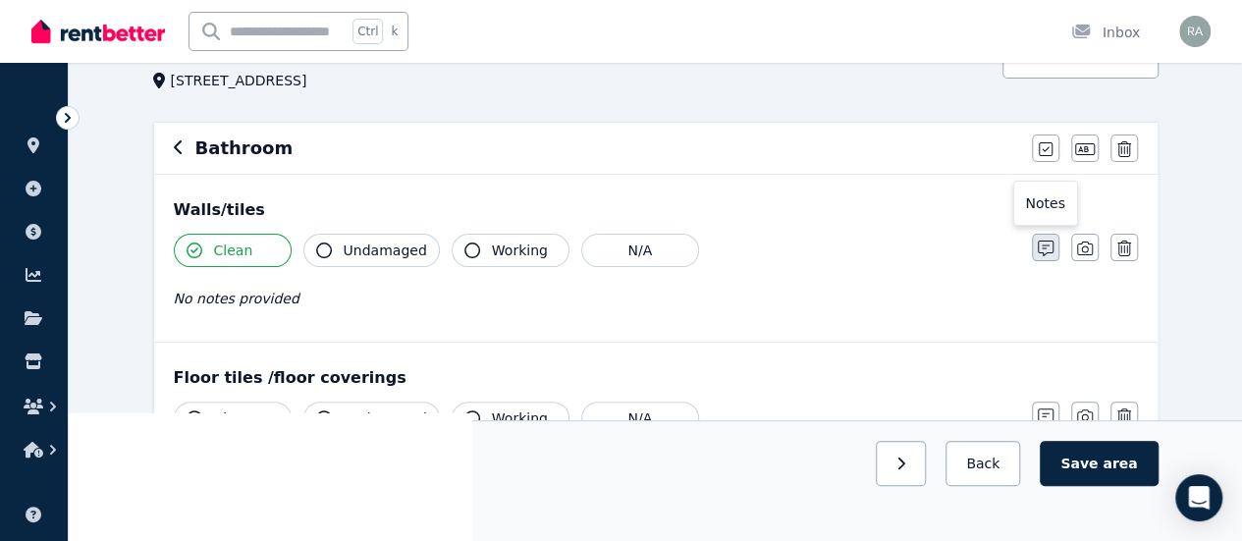
click at [1040, 244] on icon "button" at bounding box center [1046, 249] width 16 height 16
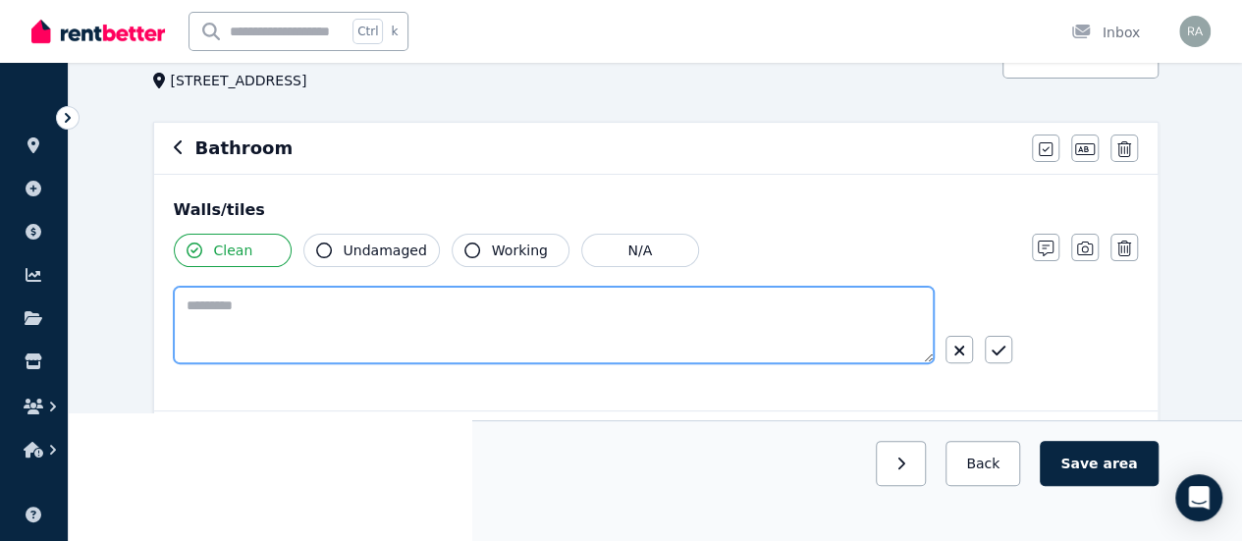
click at [576, 313] on textarea at bounding box center [554, 325] width 760 height 77
type textarea "**********"
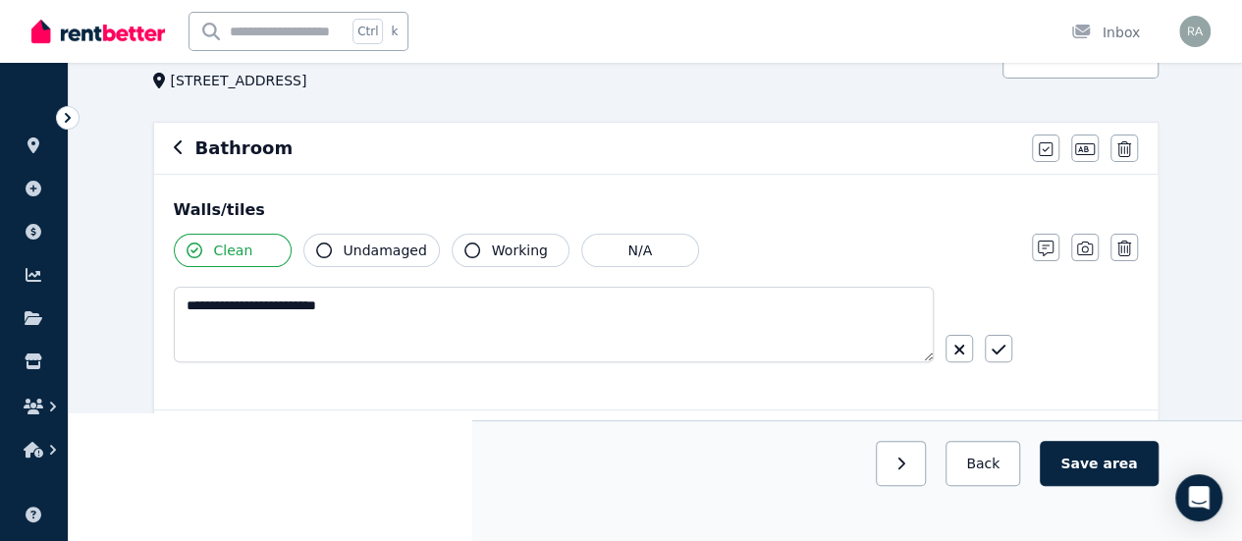
drag, startPoint x: 1009, startPoint y: 359, endPoint x: 1003, endPoint y: 347, distance: 14.1
click at [1003, 347] on button "button" at bounding box center [998, 348] width 27 height 27
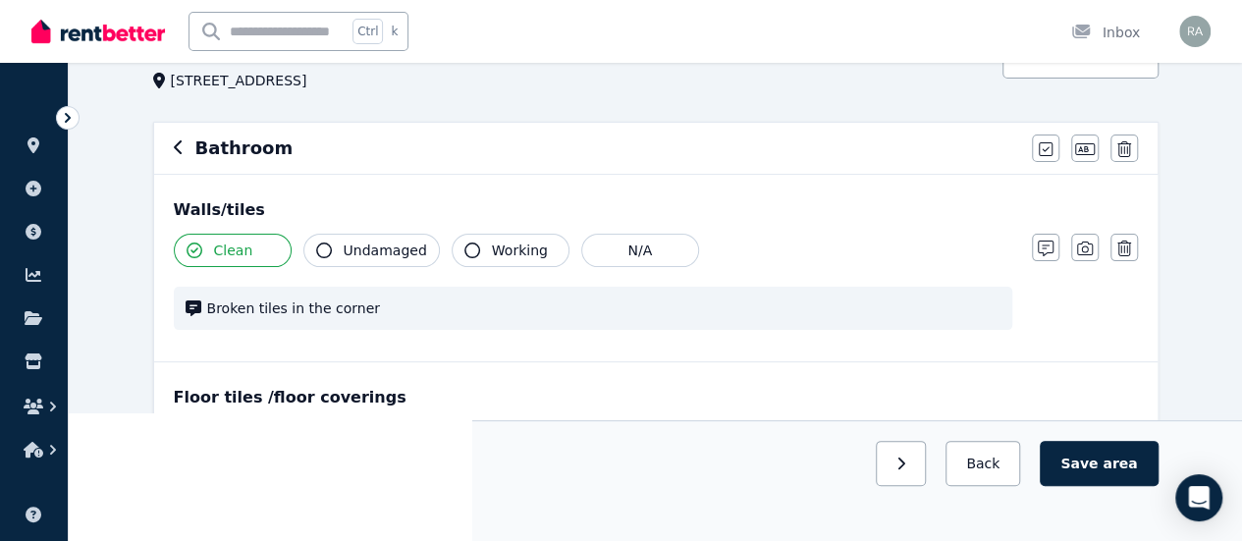
click at [1003, 347] on div "Clean Undamaged Working N/A Broken tiles in the corner" at bounding box center [593, 292] width 838 height 116
click at [1081, 255] on icon "button" at bounding box center [1085, 249] width 16 height 14
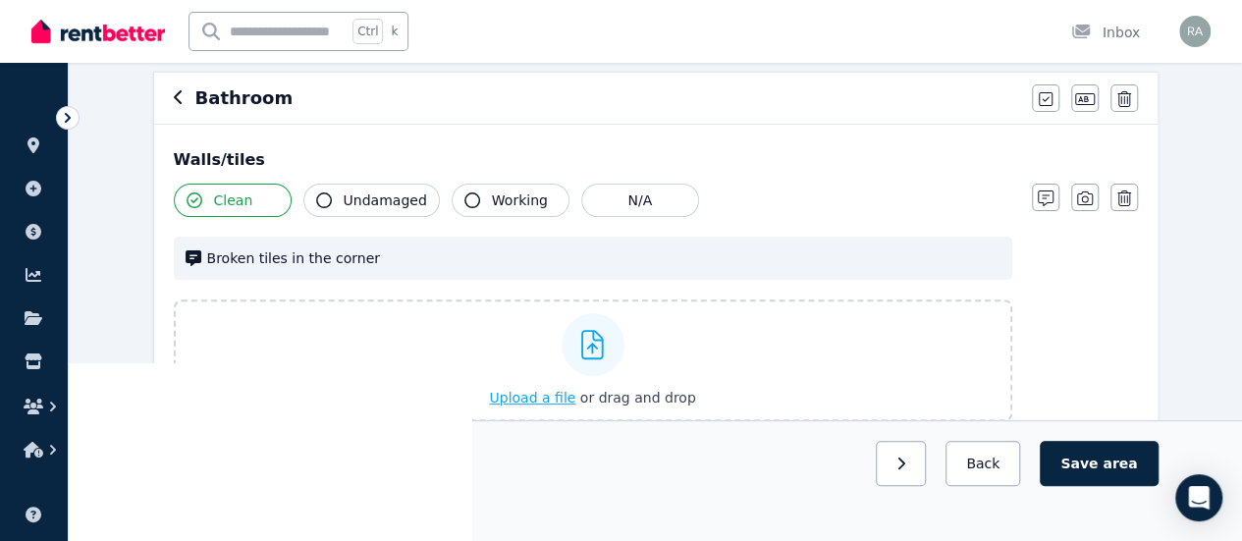
scroll to position [184, 0]
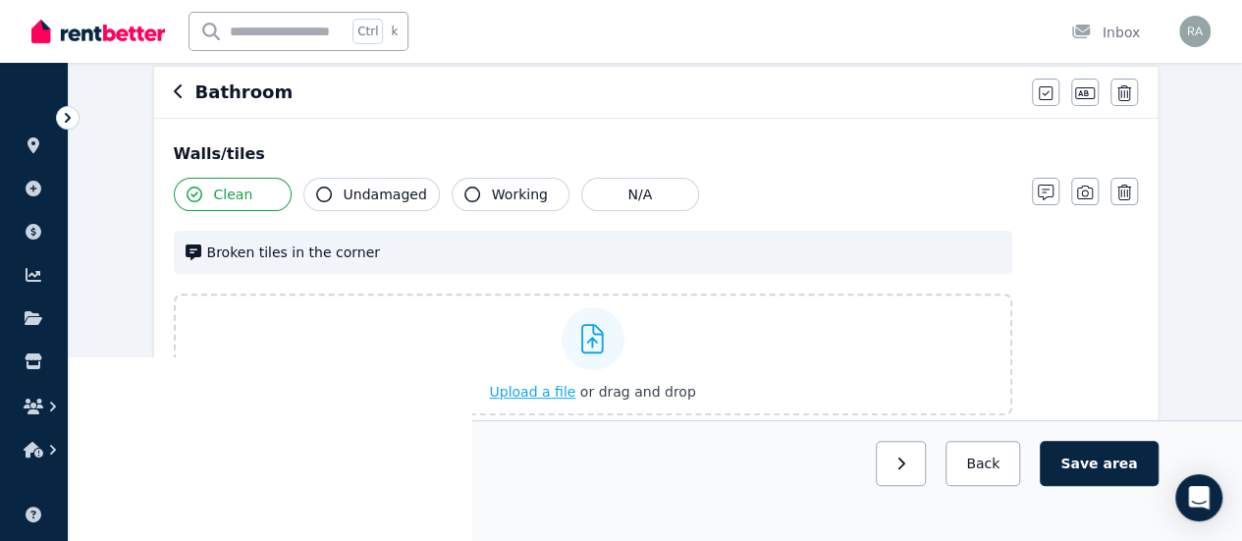
click at [538, 393] on span "Upload a file" at bounding box center [532, 392] width 86 height 16
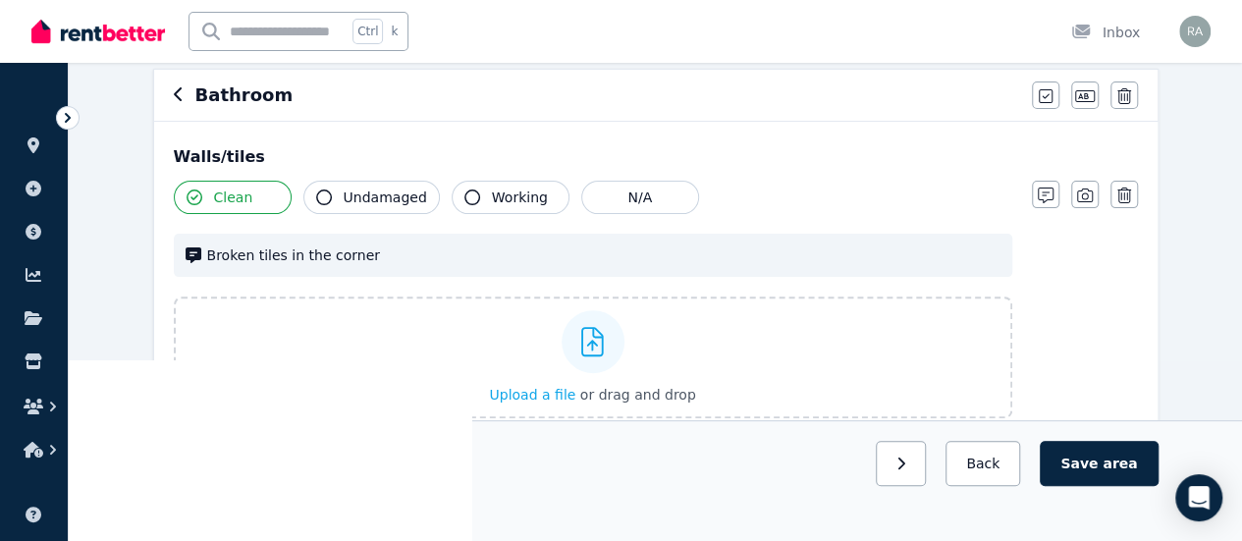
scroll to position [177, 0]
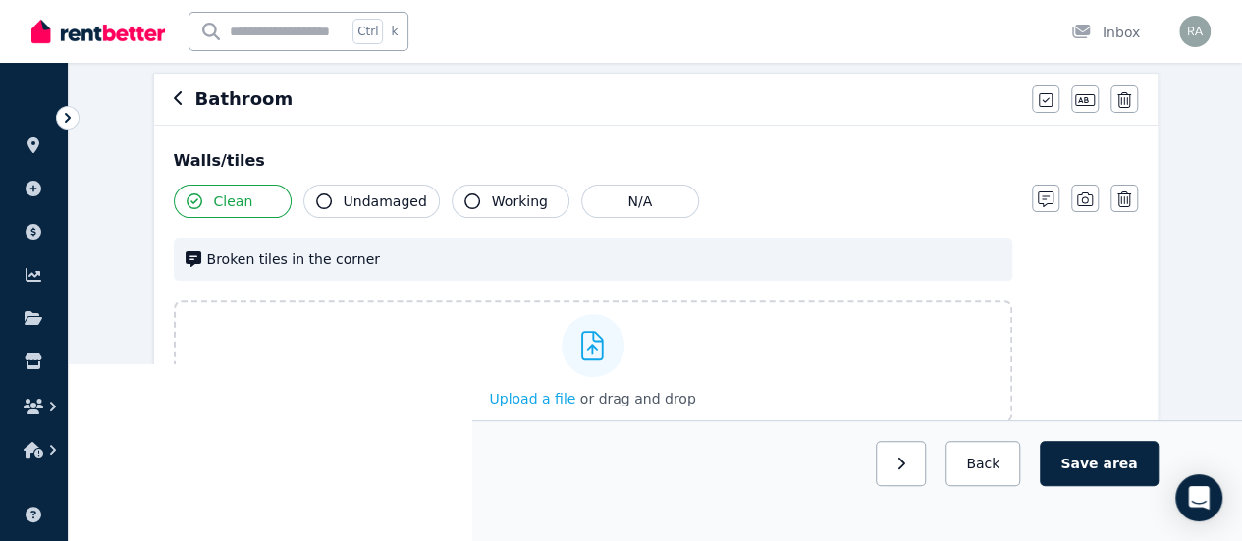
click at [503, 191] on span "Working" at bounding box center [520, 201] width 56 height 20
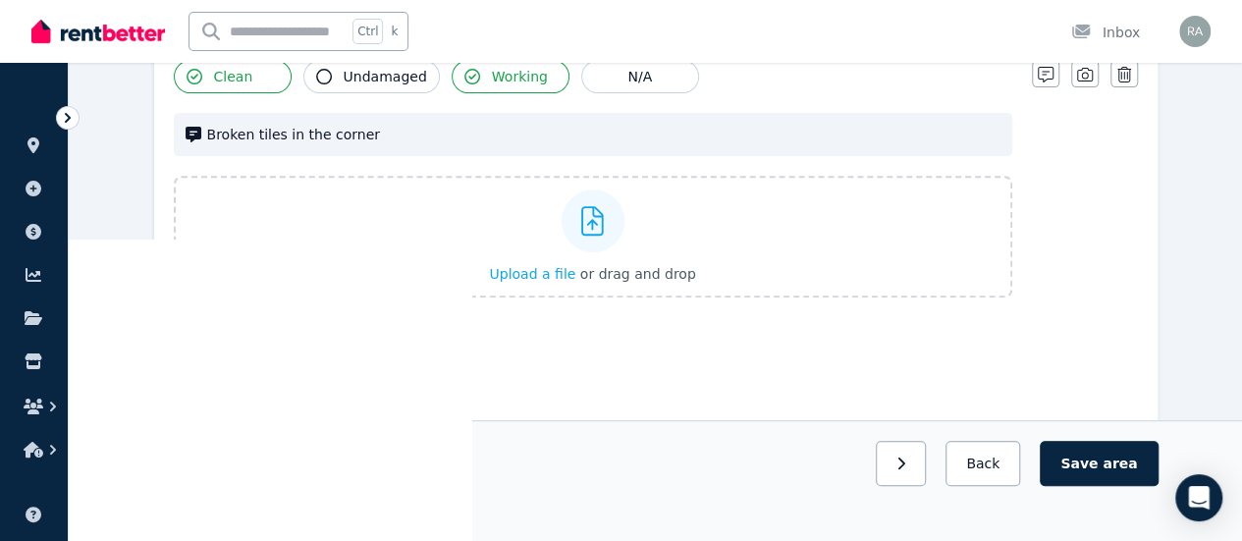
scroll to position [325, 0]
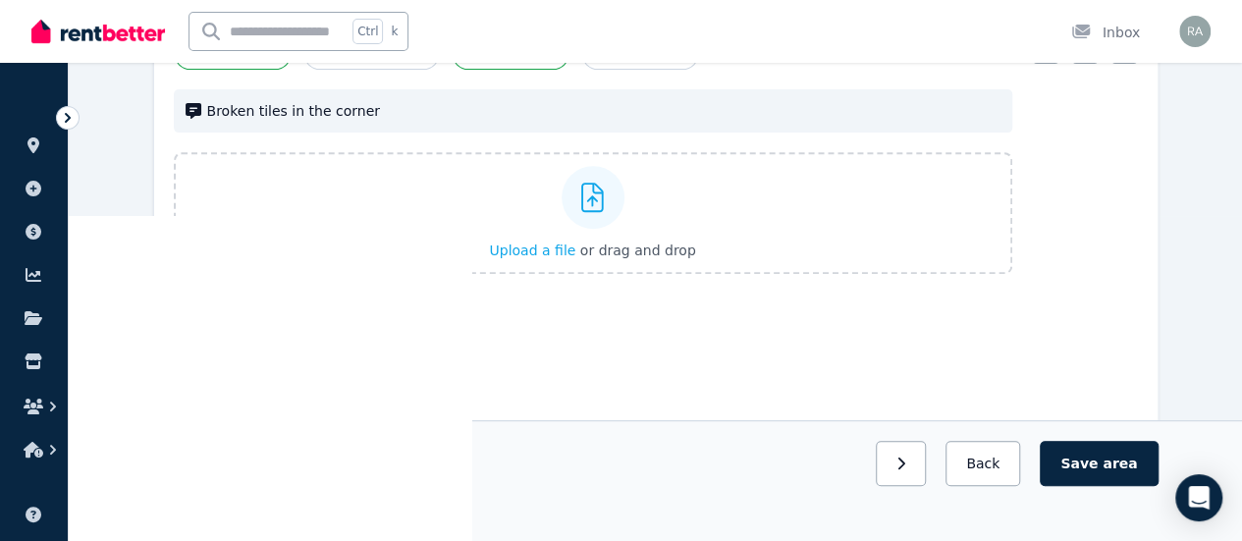
click at [284, 307] on icon "button" at bounding box center [285, 307] width 11 height 14
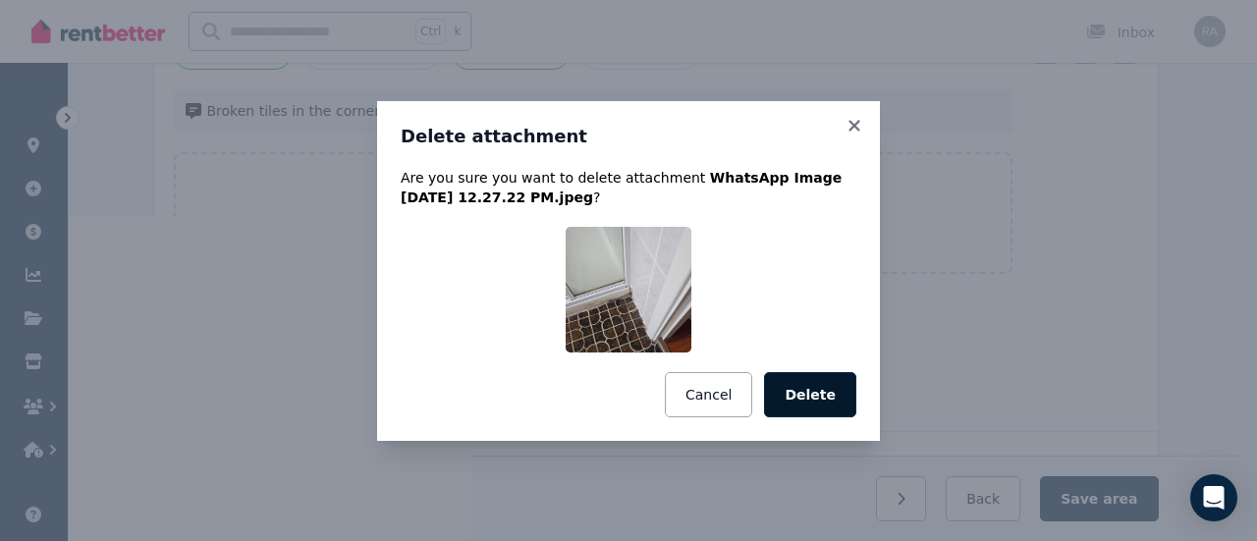
click at [820, 396] on button "Delete" at bounding box center [810, 394] width 92 height 45
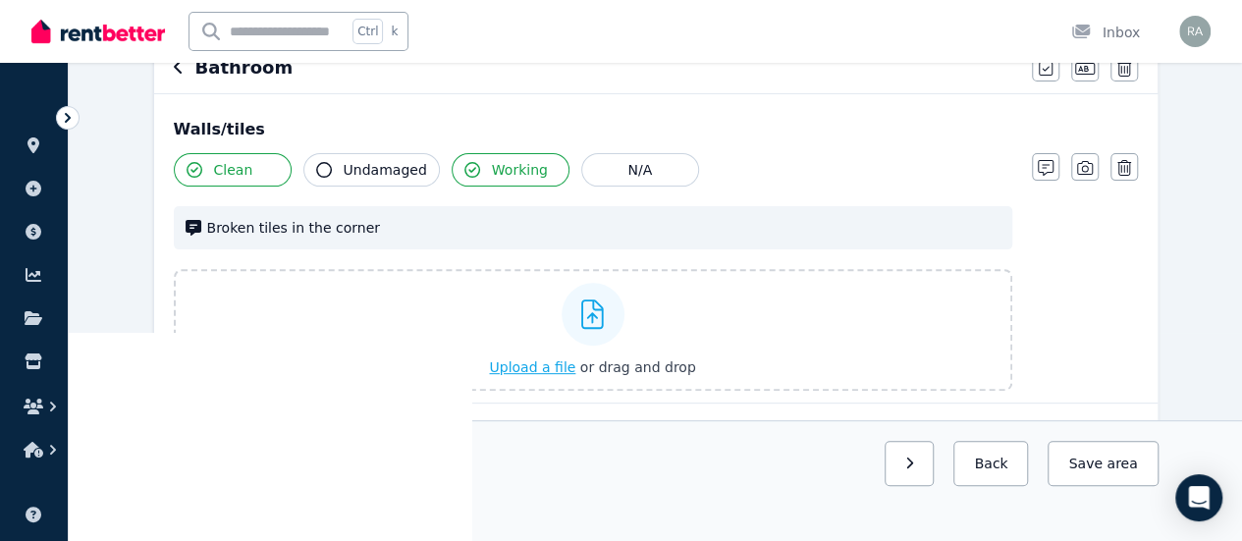
scroll to position [207, 0]
click at [355, 173] on span "Undamaged" at bounding box center [385, 171] width 83 height 20
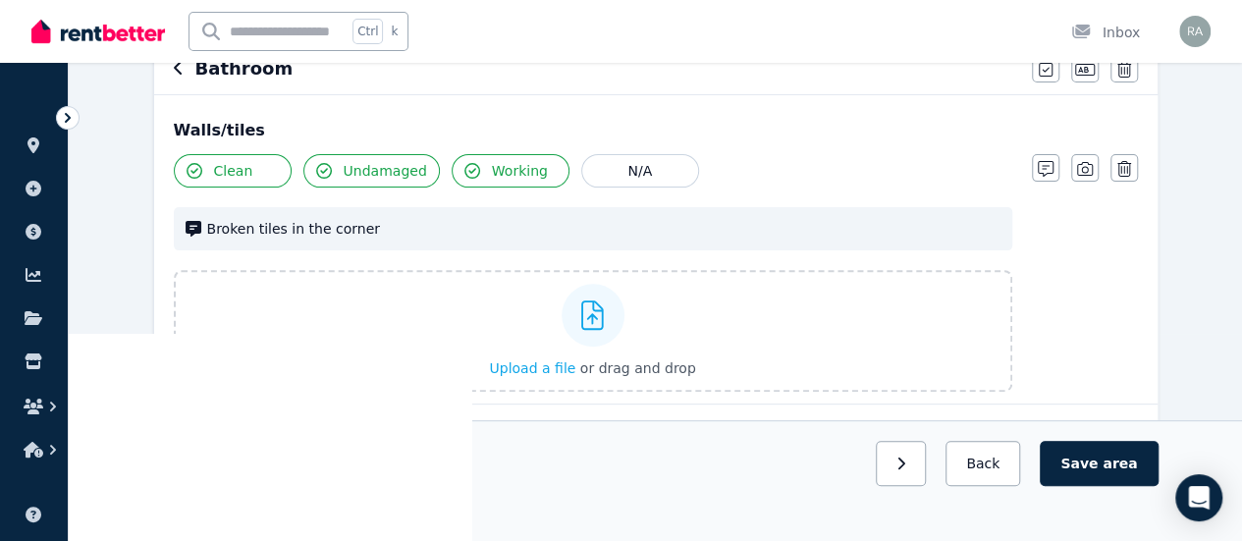
click at [906, 207] on div "Broken tiles in the corner" at bounding box center [593, 228] width 838 height 43
click at [1047, 161] on icon "button" at bounding box center [1046, 169] width 16 height 16
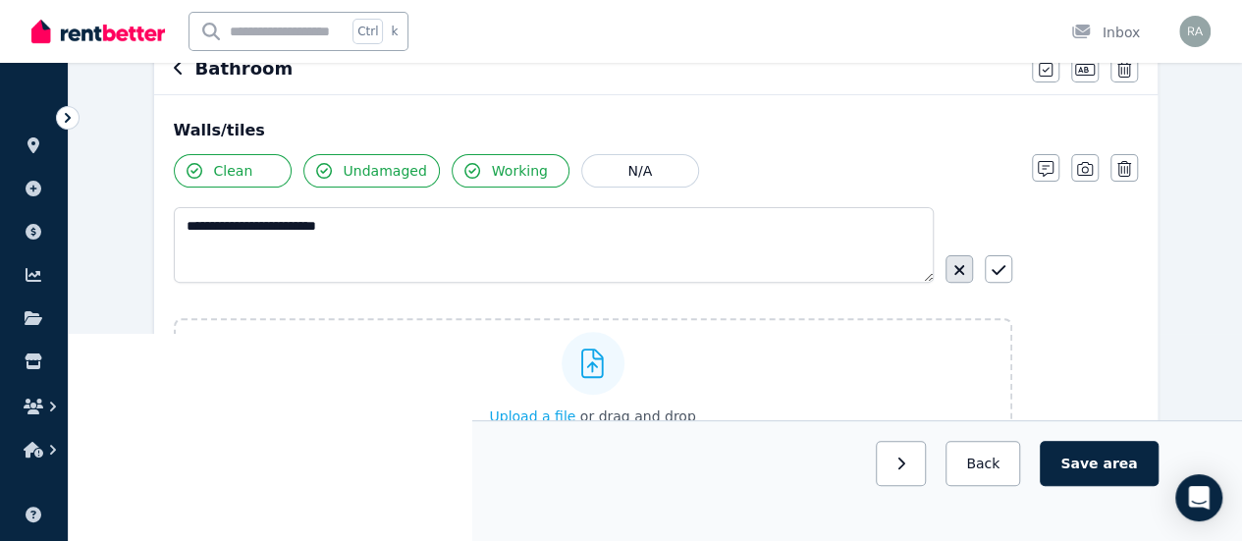
click at [960, 266] on icon "button" at bounding box center [959, 270] width 10 height 10
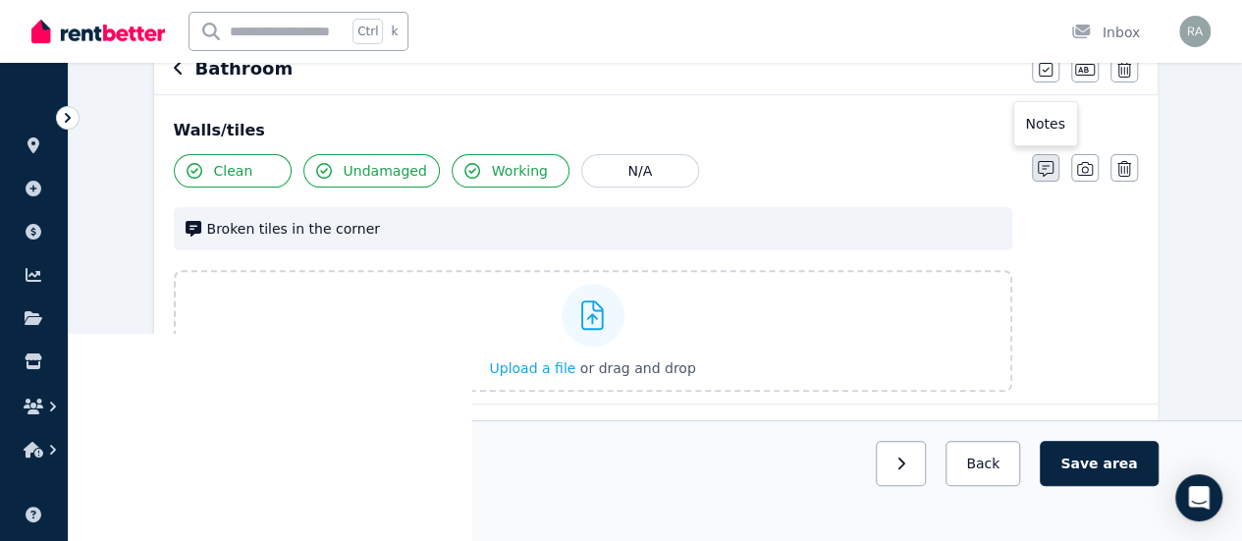
click at [1047, 170] on icon "button" at bounding box center [1046, 169] width 16 height 16
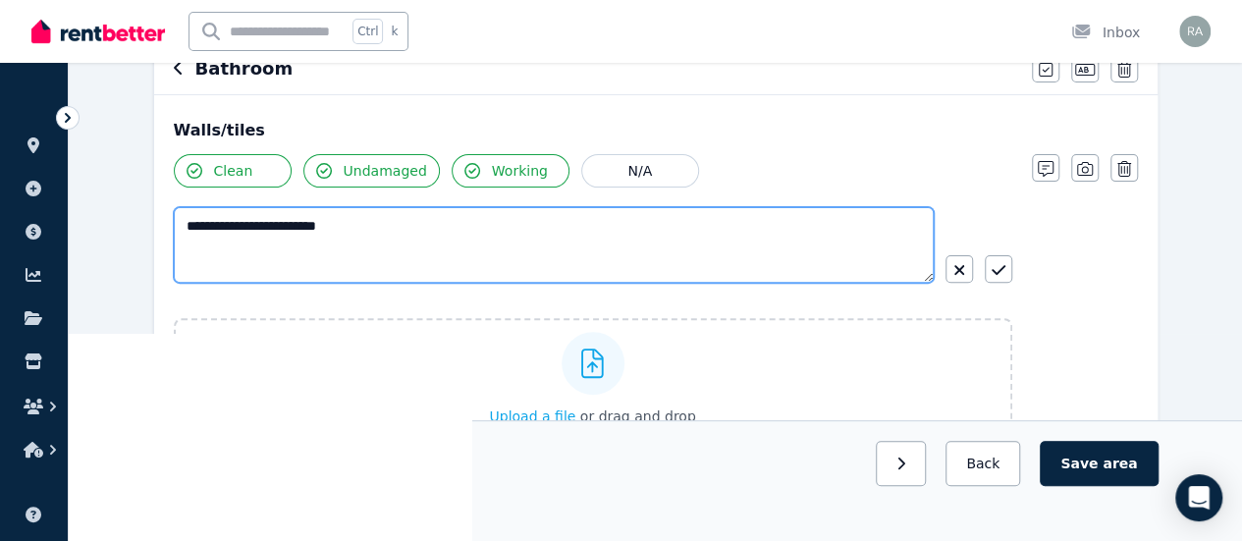
drag, startPoint x: 603, startPoint y: 246, endPoint x: 149, endPoint y: 214, distance: 454.7
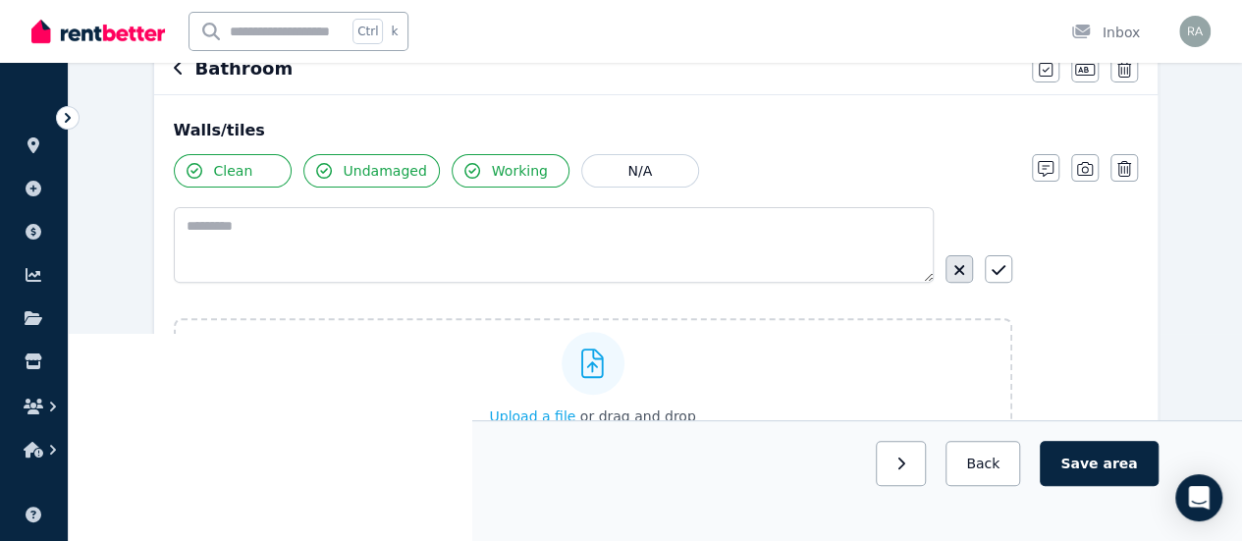
click at [953, 270] on icon "button" at bounding box center [959, 270] width 12 height 16
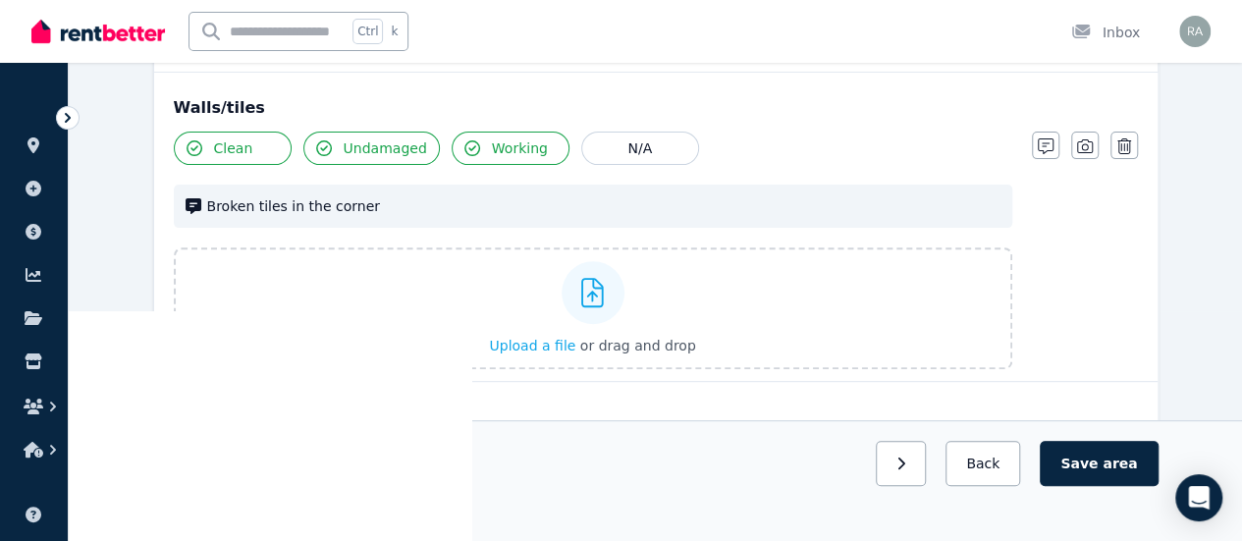
scroll to position [231, 0]
click at [927, 215] on div "Broken tiles in the corner" at bounding box center [593, 205] width 838 height 43
click at [1054, 136] on button "button" at bounding box center [1045, 144] width 27 height 27
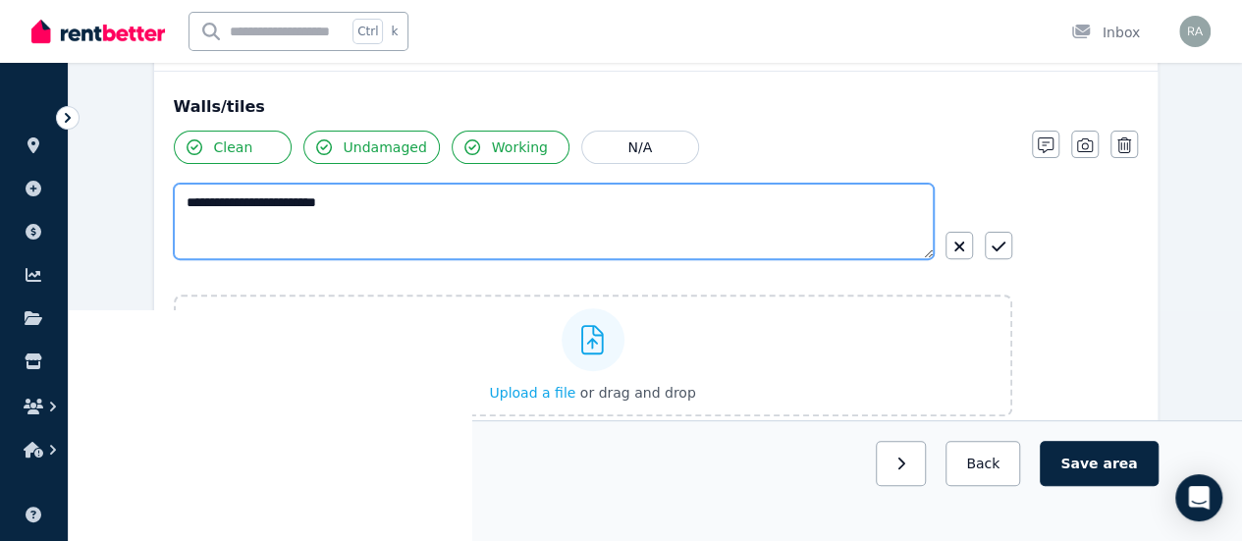
drag, startPoint x: 782, startPoint y: 197, endPoint x: 57, endPoint y: 208, distance: 725.6
click at [57, 208] on div "**********" at bounding box center [621, 39] width 1242 height 541
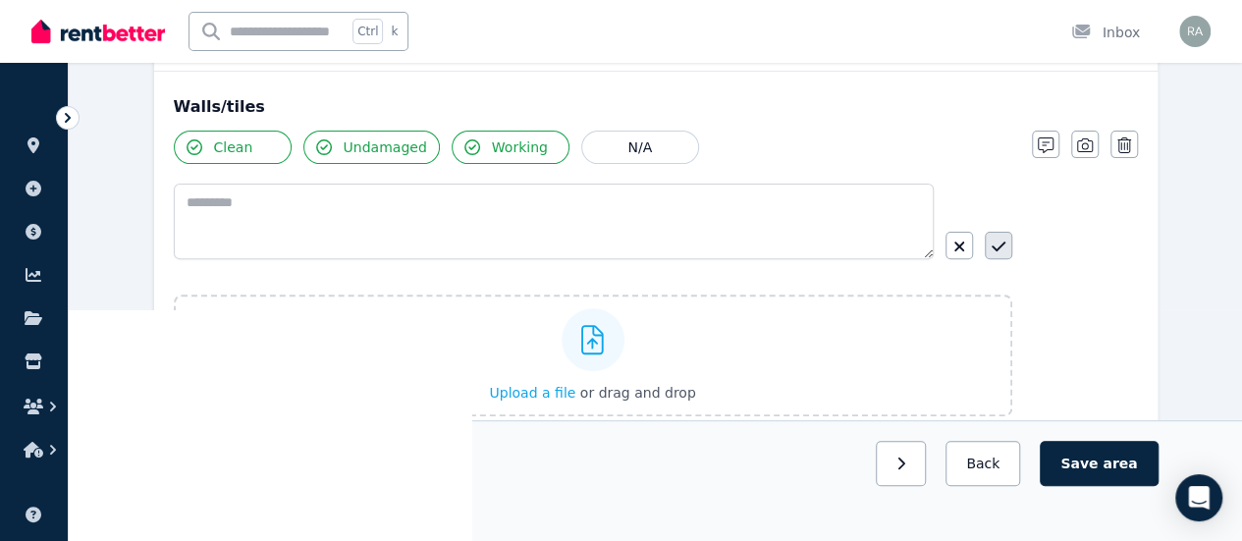
click at [996, 237] on button "button" at bounding box center [998, 245] width 27 height 27
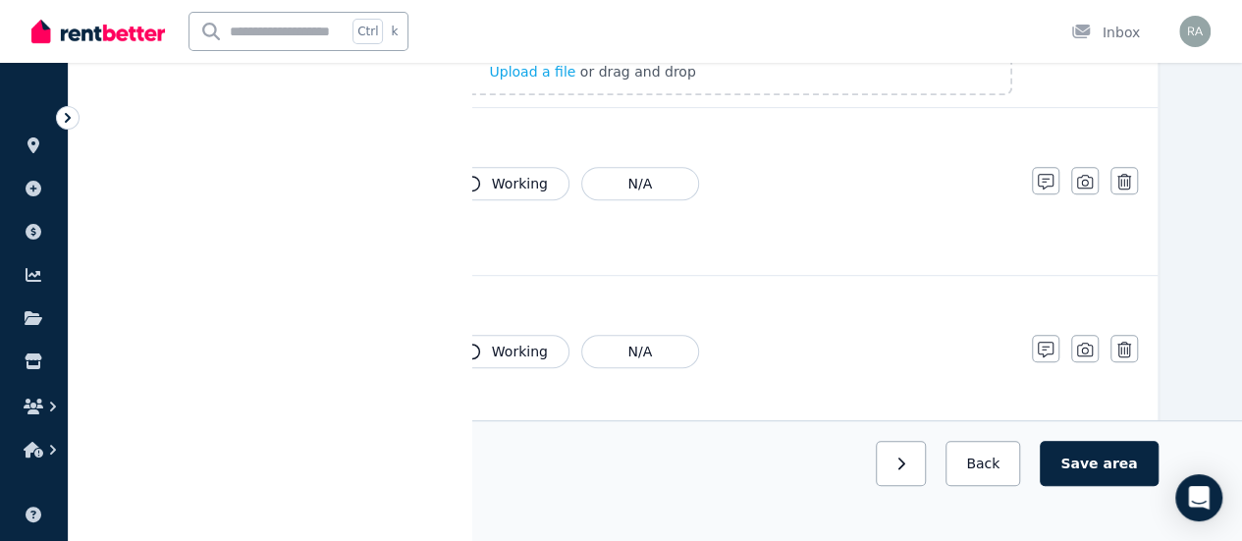
scroll to position [485, 0]
click at [1045, 177] on icon "button" at bounding box center [1046, 181] width 16 height 16
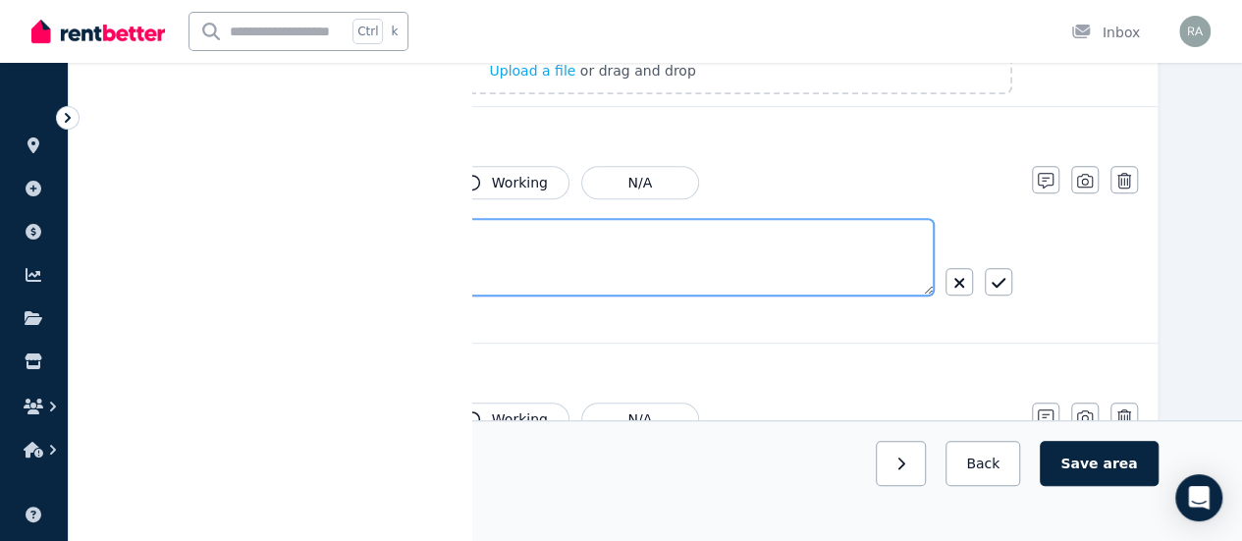
click at [709, 246] on textarea at bounding box center [554, 257] width 760 height 77
type textarea "**********"
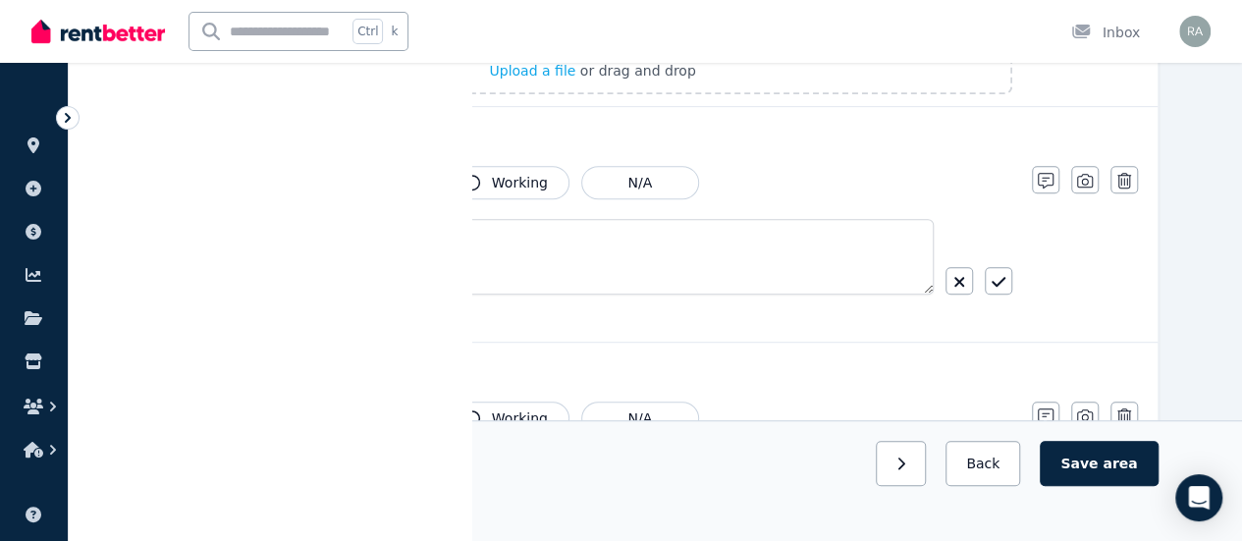
click at [211, 167] on button "Clean" at bounding box center [233, 182] width 118 height 33
click at [452, 187] on button "Working" at bounding box center [511, 182] width 118 height 33
click at [994, 278] on icon "button" at bounding box center [999, 282] width 14 height 16
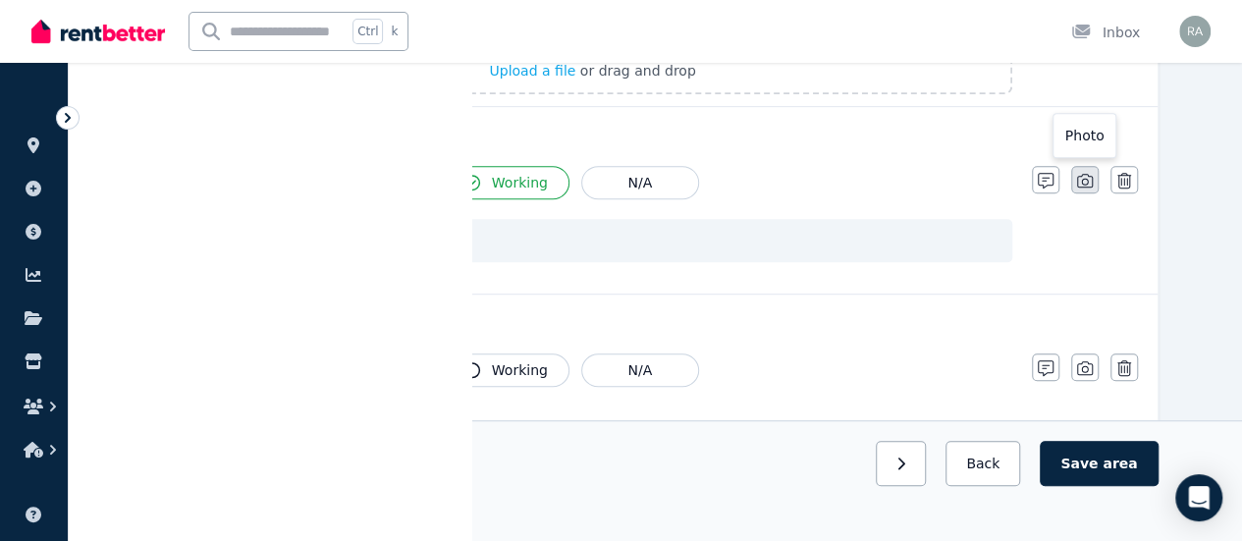
click at [1084, 179] on icon "button" at bounding box center [1085, 181] width 16 height 16
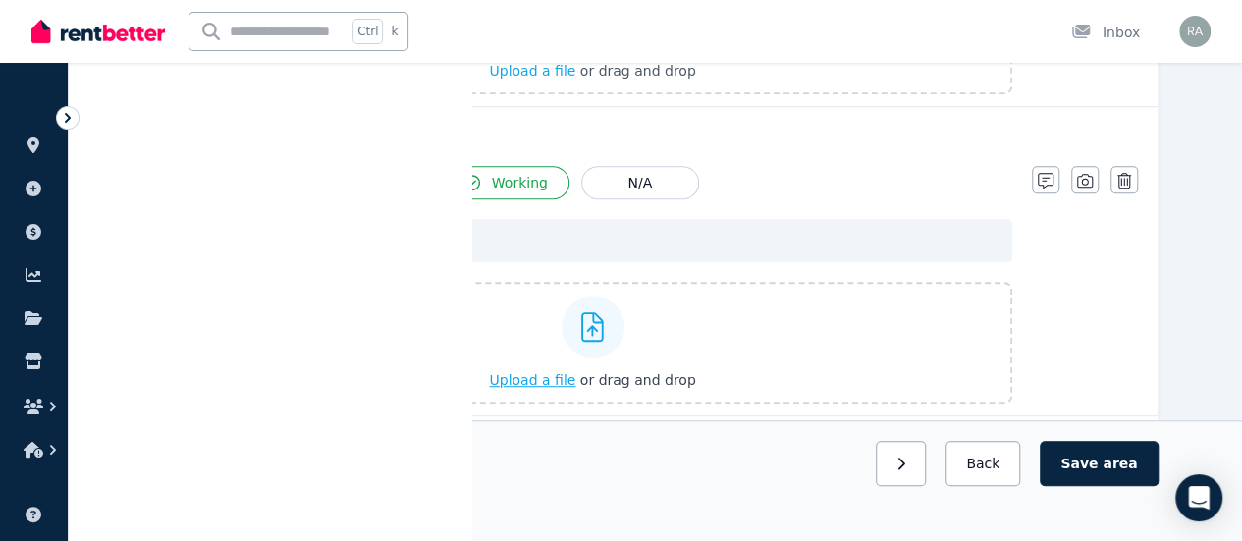
click at [583, 324] on icon at bounding box center [592, 326] width 23 height 29
click at [0, 0] on input "Upload a file or drag and drop" at bounding box center [0, 0] width 0 height 0
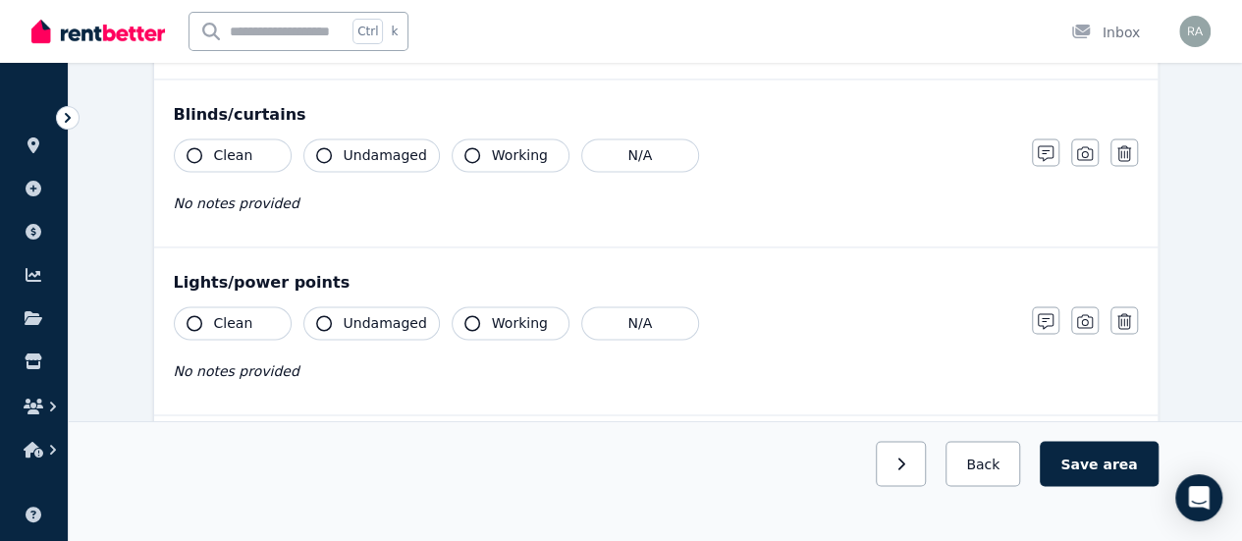
scroll to position [1469, 0]
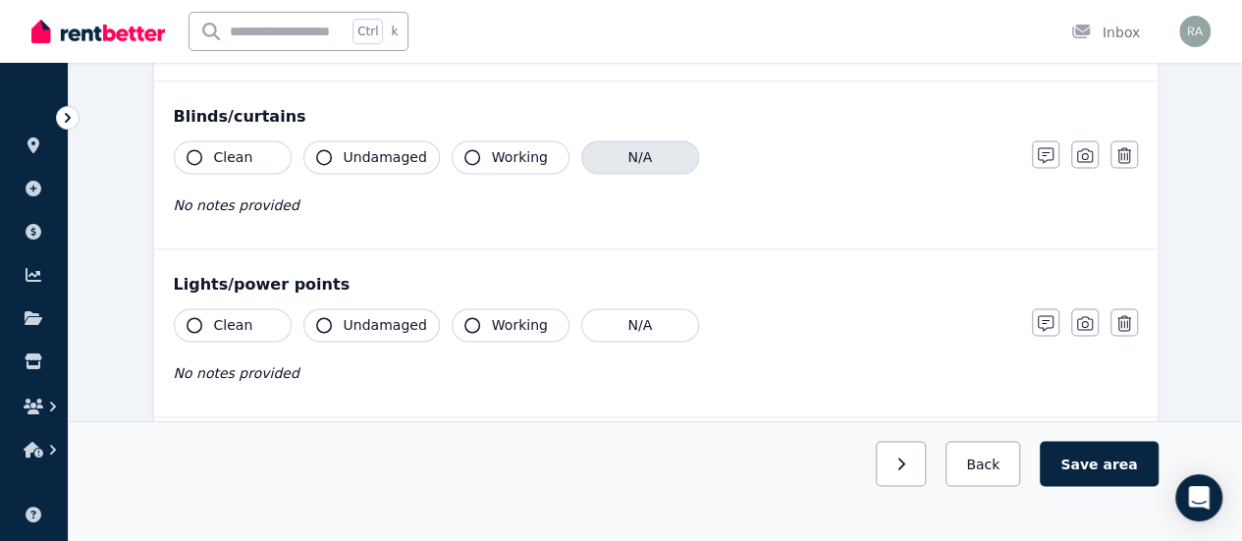
click at [624, 146] on button "N/A" at bounding box center [640, 156] width 118 height 33
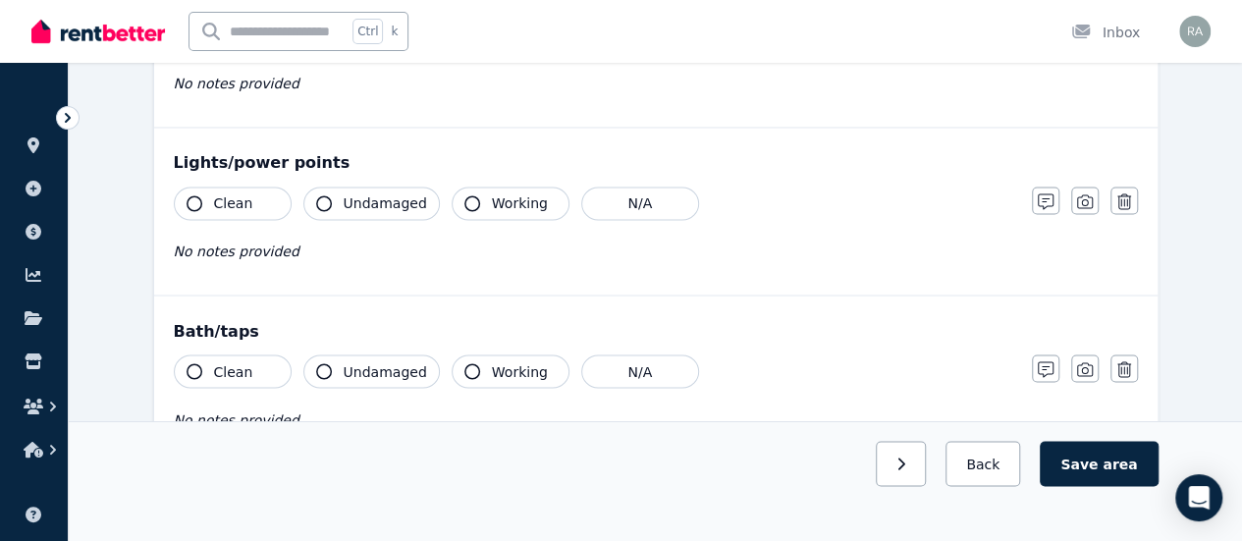
scroll to position [1593, 0]
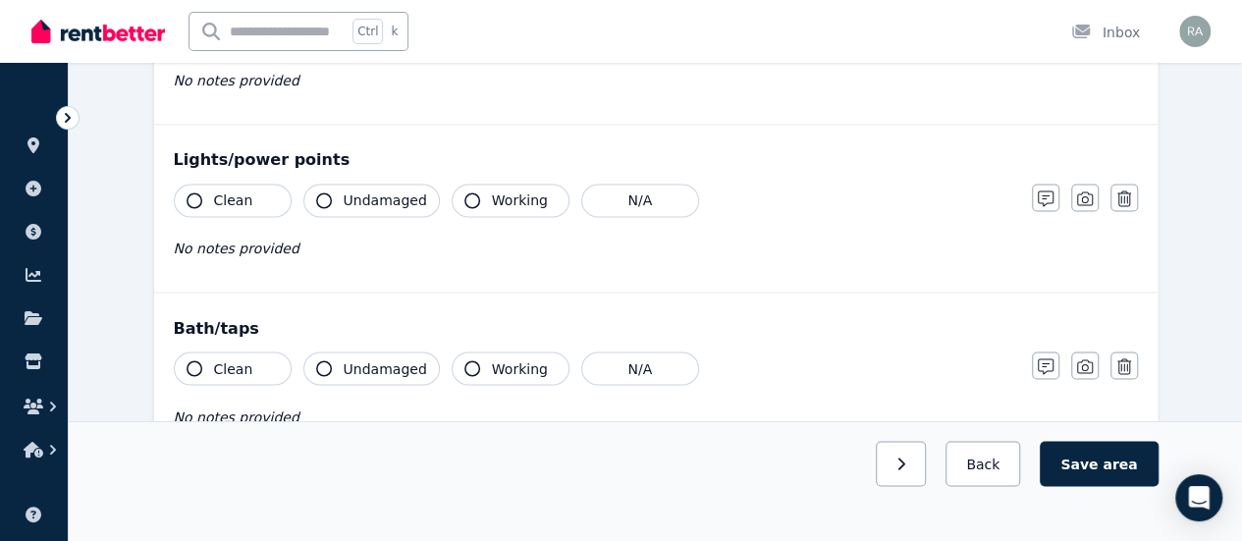
click at [228, 198] on span "Clean" at bounding box center [233, 200] width 39 height 20
click at [367, 197] on span "Undamaged" at bounding box center [385, 200] width 83 height 20
click at [500, 184] on button "Working" at bounding box center [511, 200] width 118 height 33
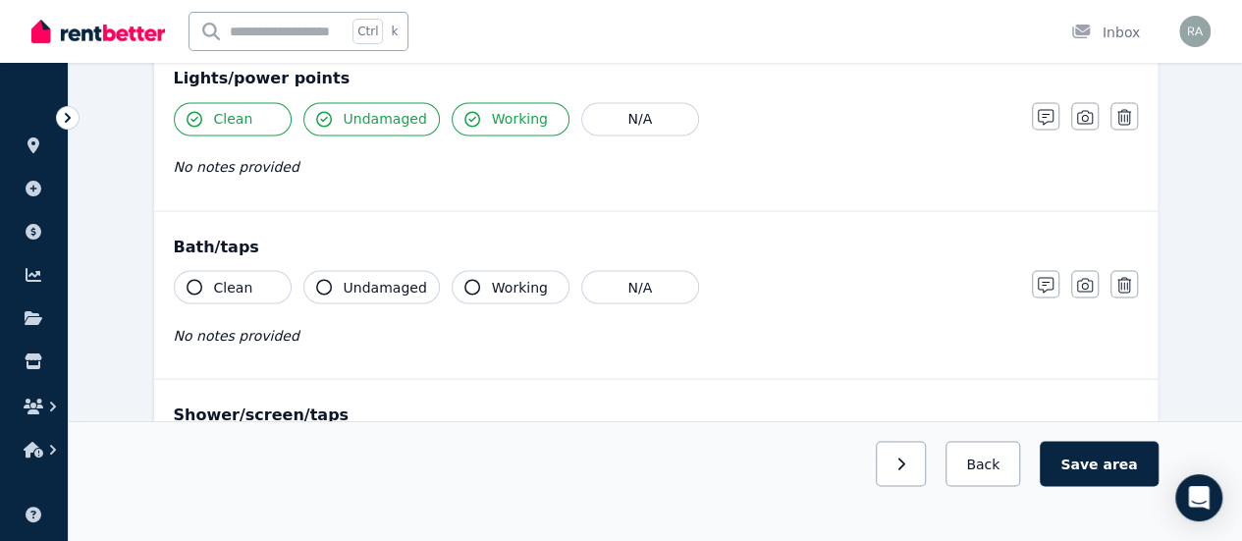
scroll to position [1679, 0]
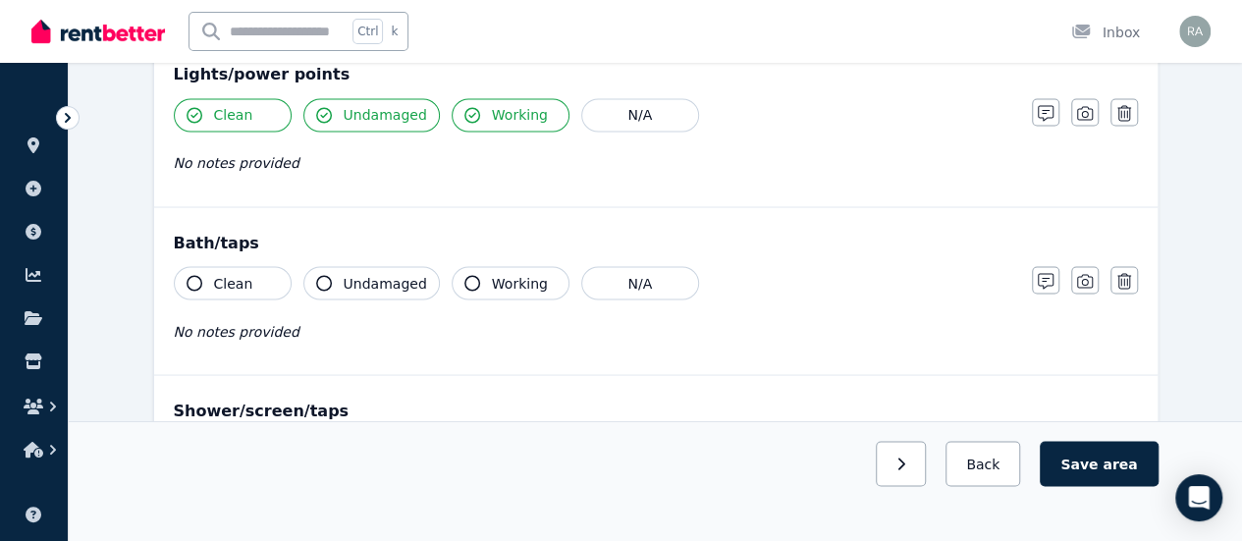
click at [251, 280] on button "Clean" at bounding box center [233, 282] width 118 height 33
click at [492, 281] on span "Working" at bounding box center [520, 283] width 56 height 20
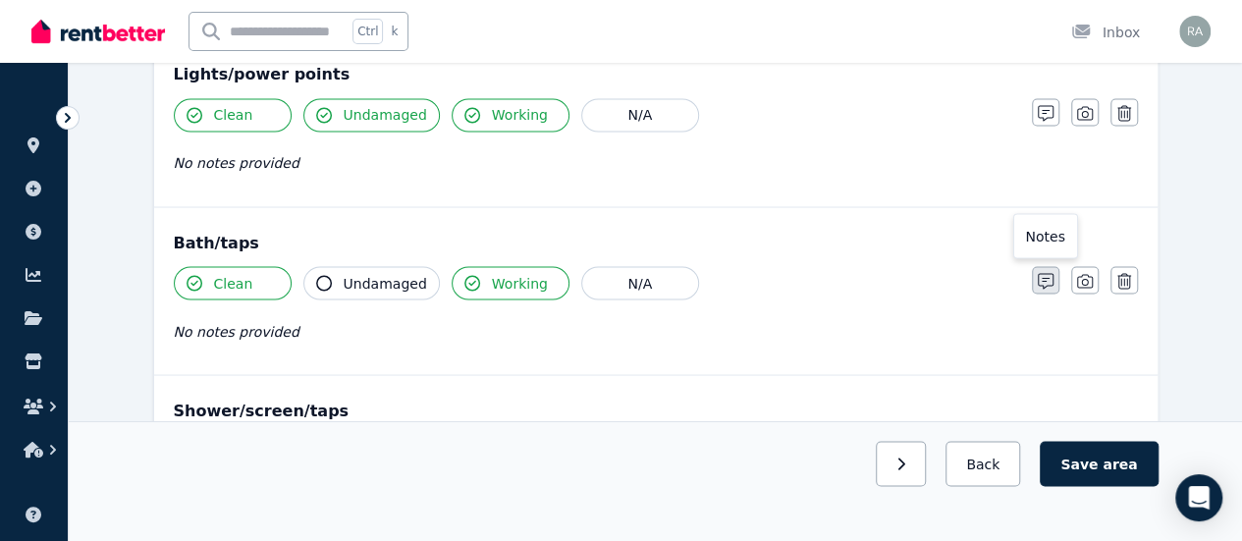
click at [1049, 273] on icon "button" at bounding box center [1046, 281] width 16 height 16
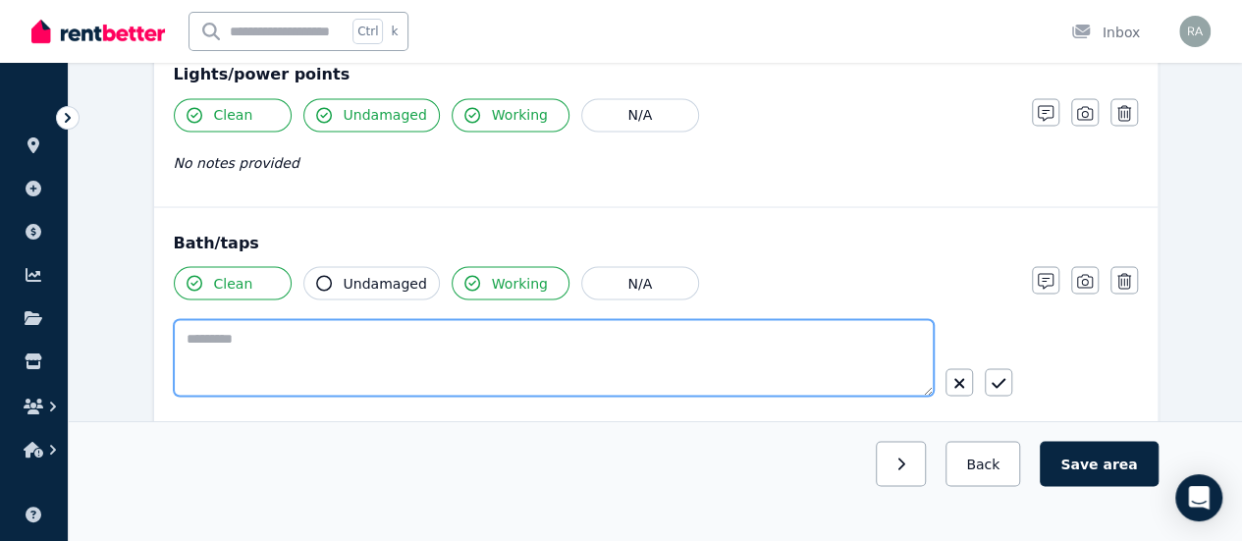
click at [663, 327] on textarea at bounding box center [554, 357] width 760 height 77
click at [217, 330] on textarea "**********" at bounding box center [554, 357] width 761 height 76
type textarea "**********"
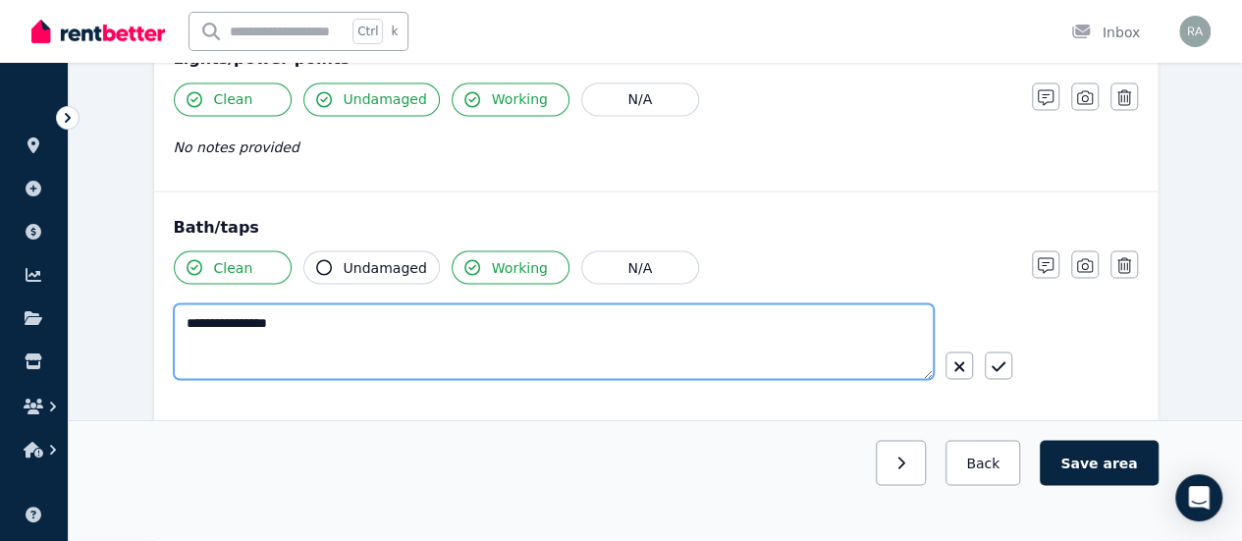
scroll to position [1693, 0]
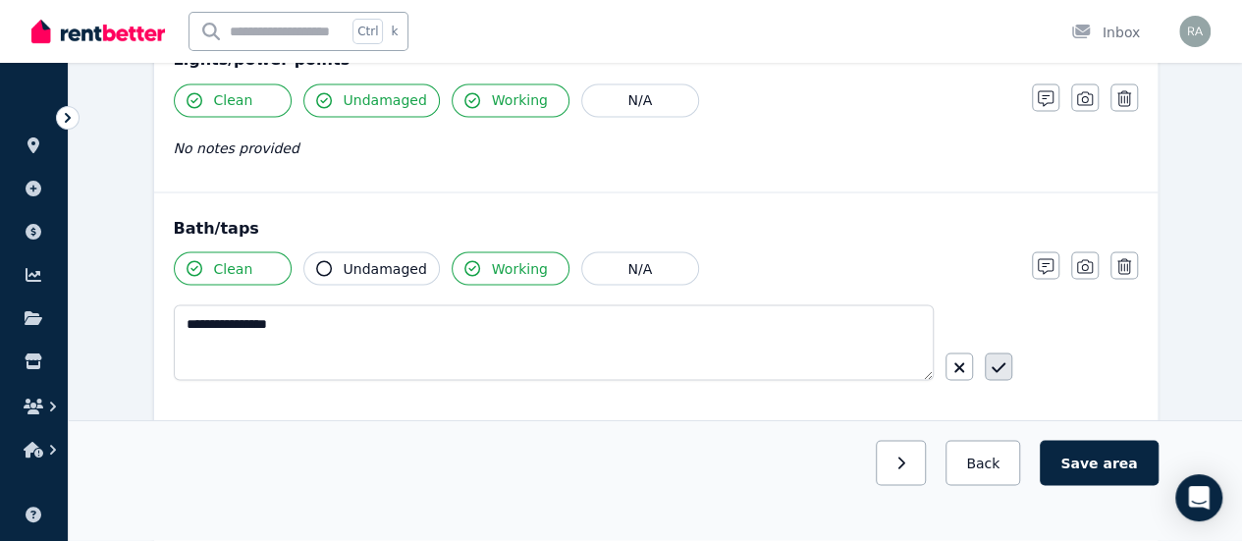
click at [1003, 362] on icon "button" at bounding box center [999, 367] width 14 height 16
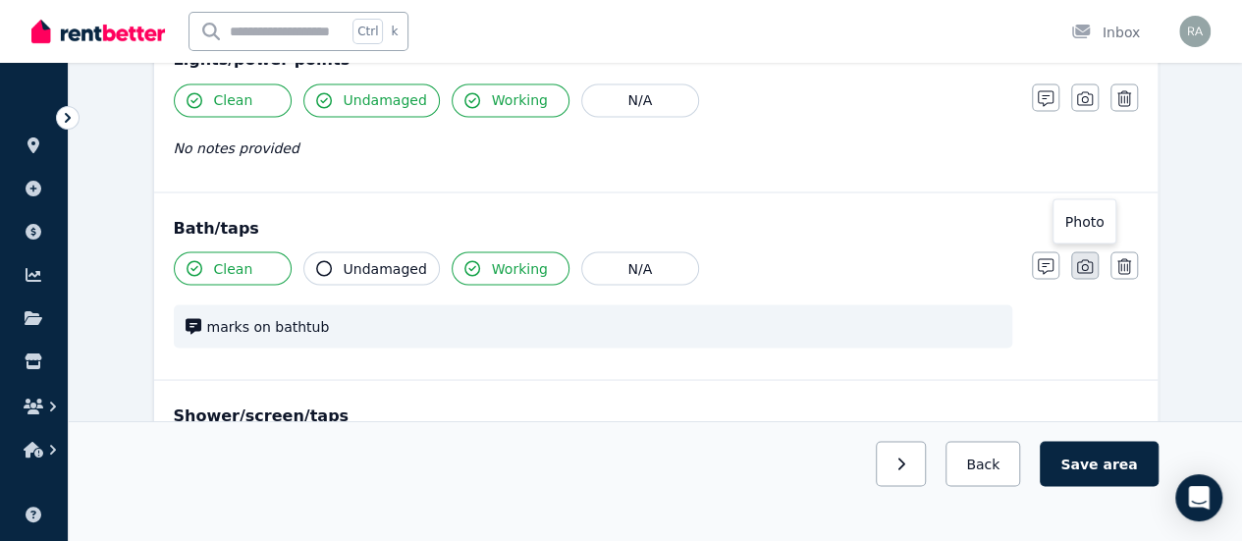
click at [1082, 260] on icon "button" at bounding box center [1085, 266] width 16 height 16
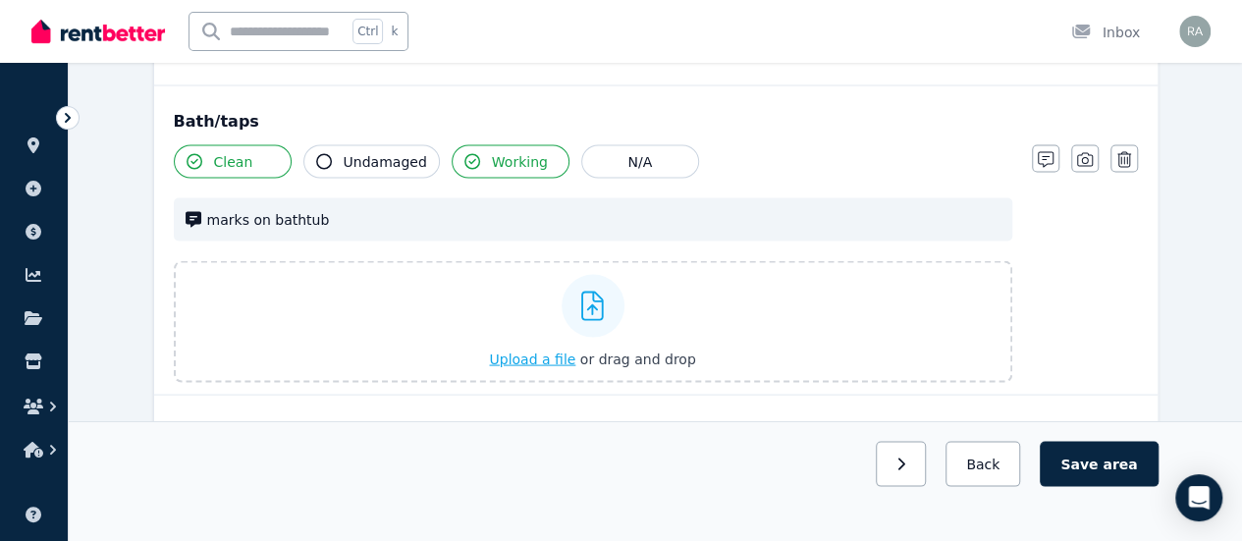
scroll to position [1802, 0]
click at [511, 349] on span "Upload a file" at bounding box center [532, 357] width 86 height 16
click at [536, 357] on button "Upload a file or drag and drop" at bounding box center [592, 357] width 206 height 20
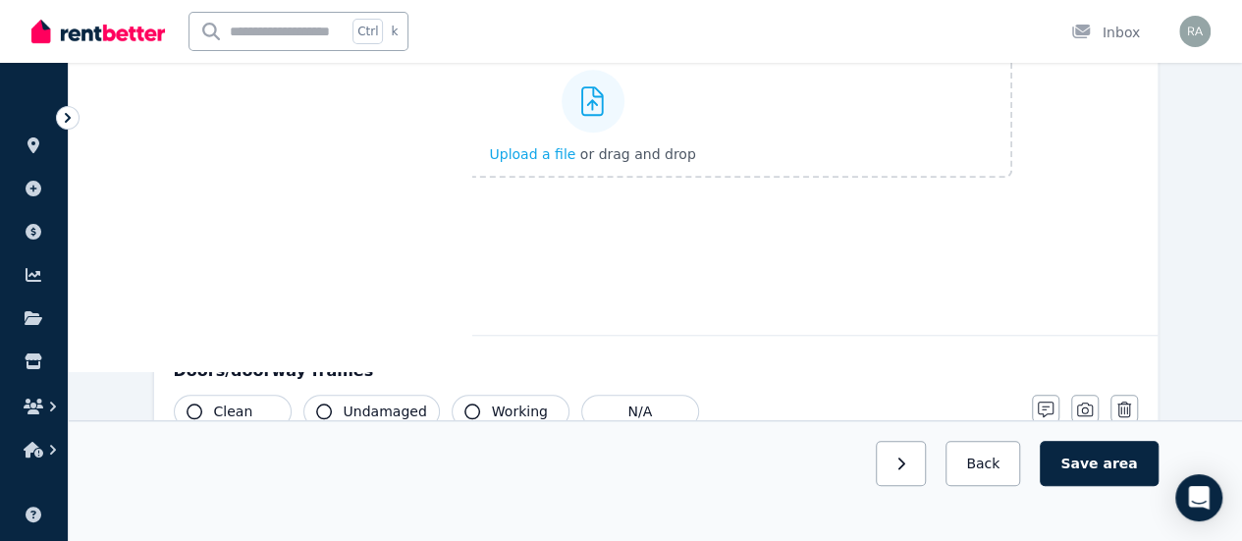
scroll to position [710, 0]
